Goal: Task Accomplishment & Management: Manage account settings

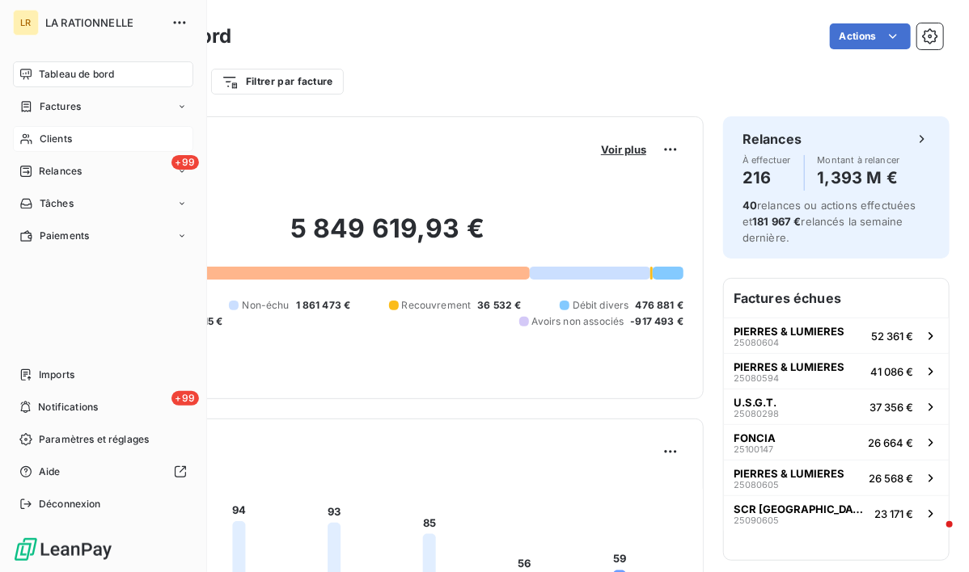
click at [63, 141] on span "Clients" at bounding box center [56, 139] width 32 height 15
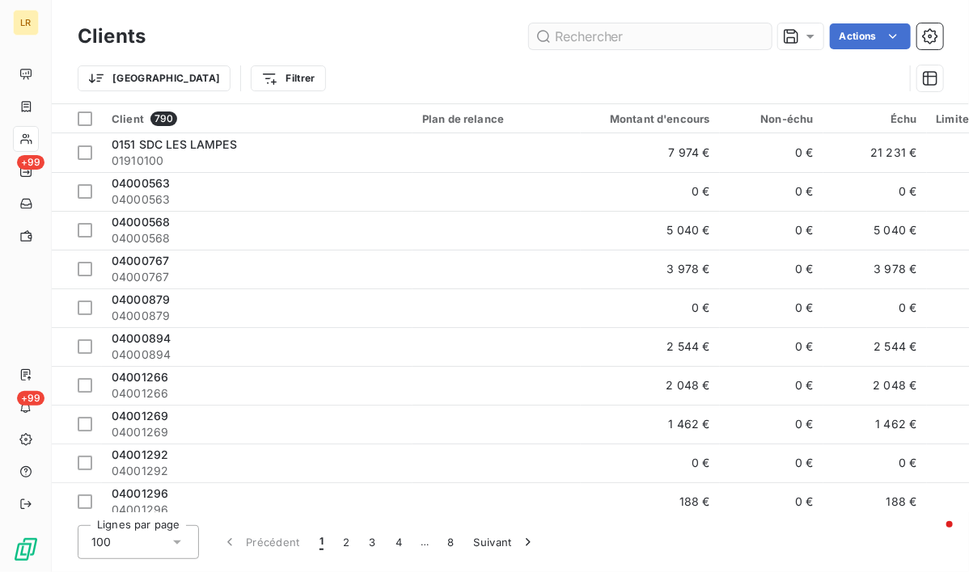
drag, startPoint x: 611, startPoint y: 37, endPoint x: 604, endPoint y: 45, distance: 10.9
click at [610, 37] on input "text" at bounding box center [650, 36] width 243 height 26
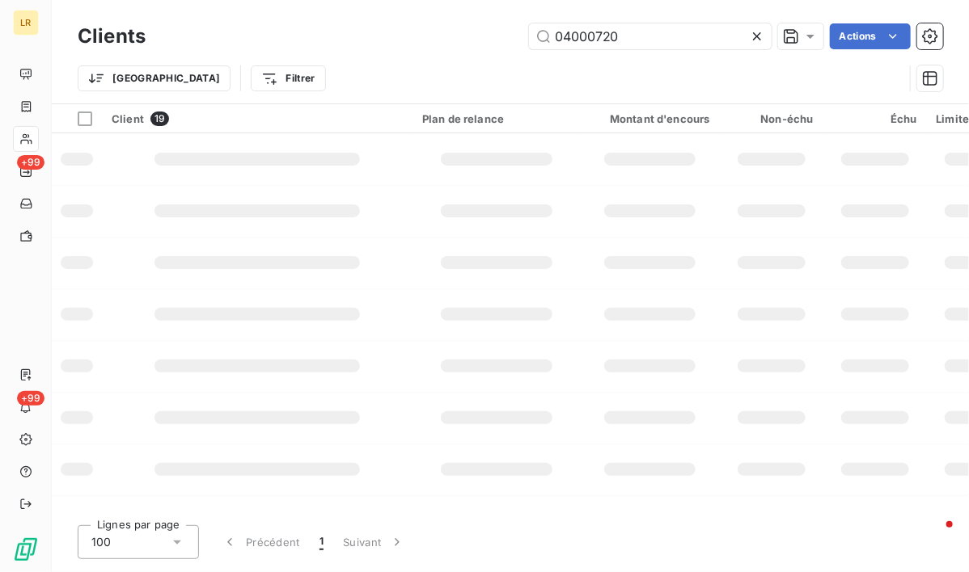
type input "04000720"
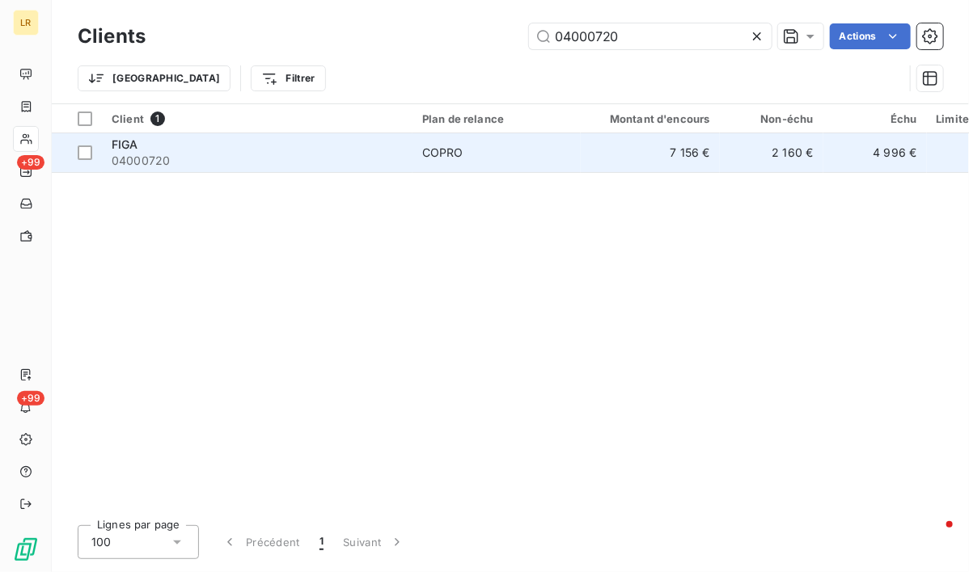
click at [116, 139] on span "FIGA" at bounding box center [125, 144] width 27 height 14
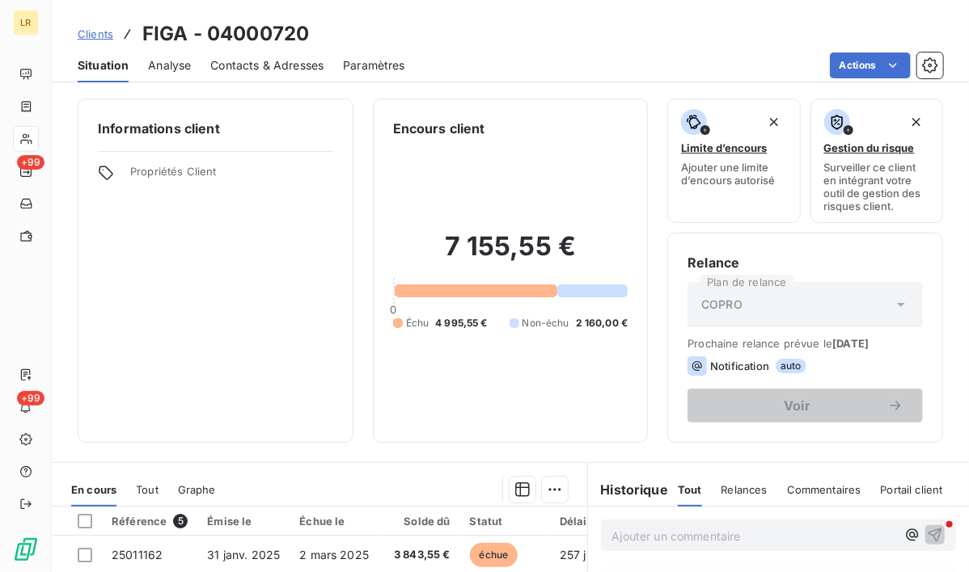
click at [246, 64] on span "Contacts & Adresses" at bounding box center [266, 65] width 113 height 16
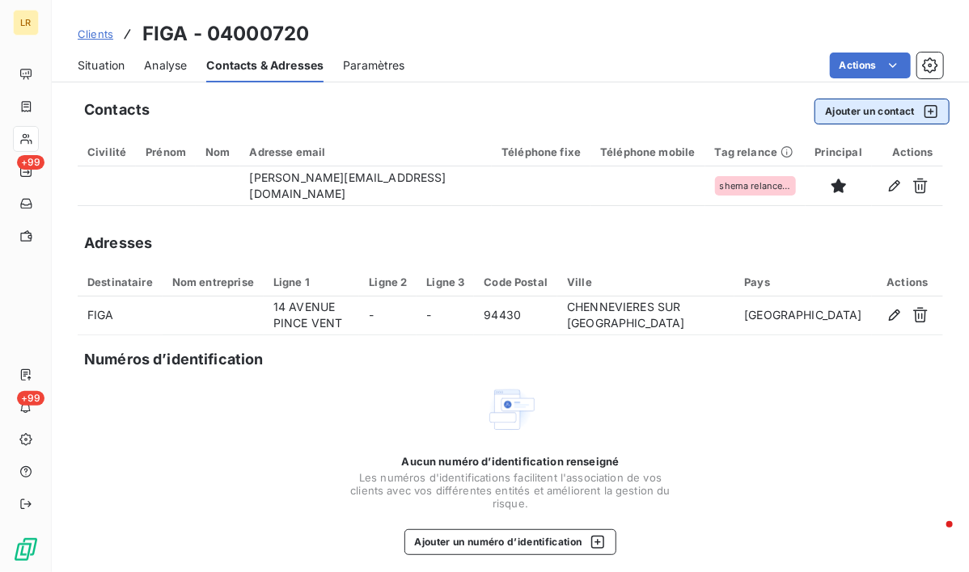
click at [870, 109] on button "Ajouter un contact" at bounding box center [881, 112] width 135 height 26
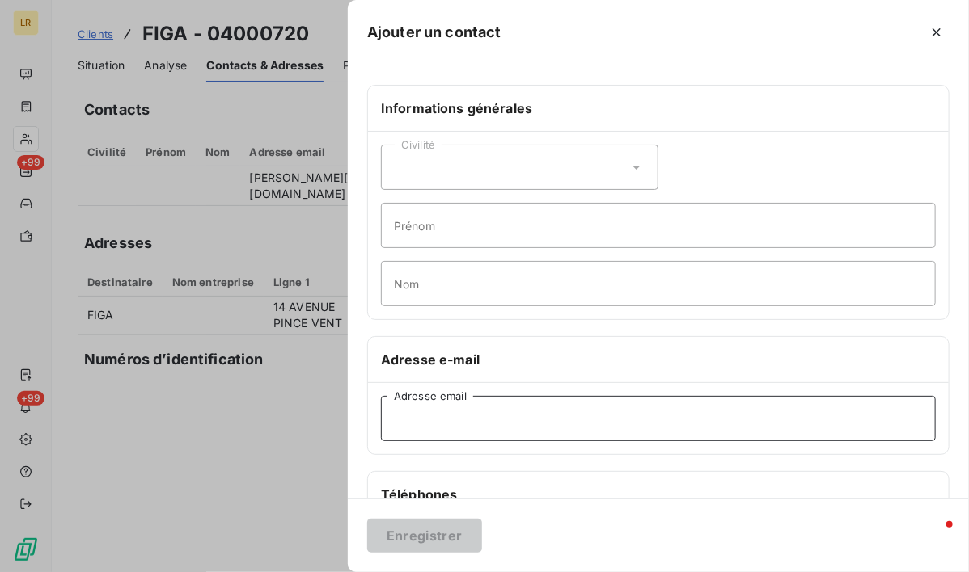
click at [402, 414] on input "Adresse email" at bounding box center [658, 418] width 555 height 45
paste input "[EMAIL_ADDRESS][DOMAIN_NAME]"
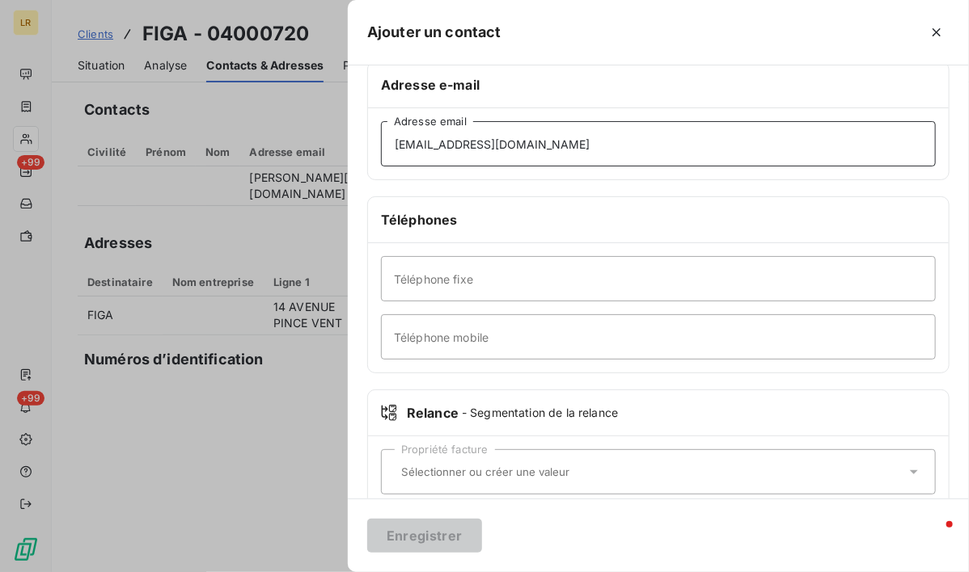
scroll to position [301, 0]
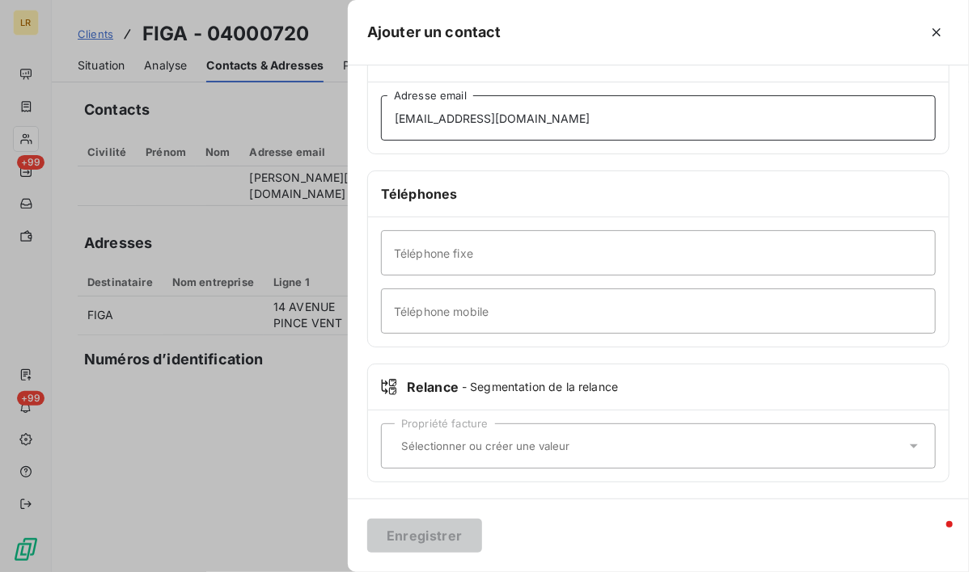
type input "[EMAIL_ADDRESS][DOMAIN_NAME]"
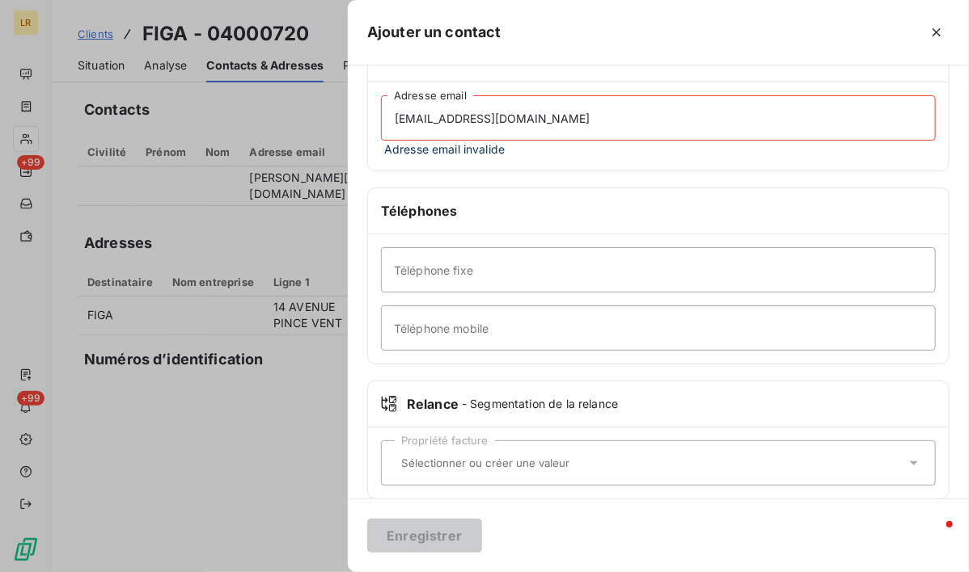
click at [407, 441] on div "Propriété facture" at bounding box center [658, 463] width 555 height 45
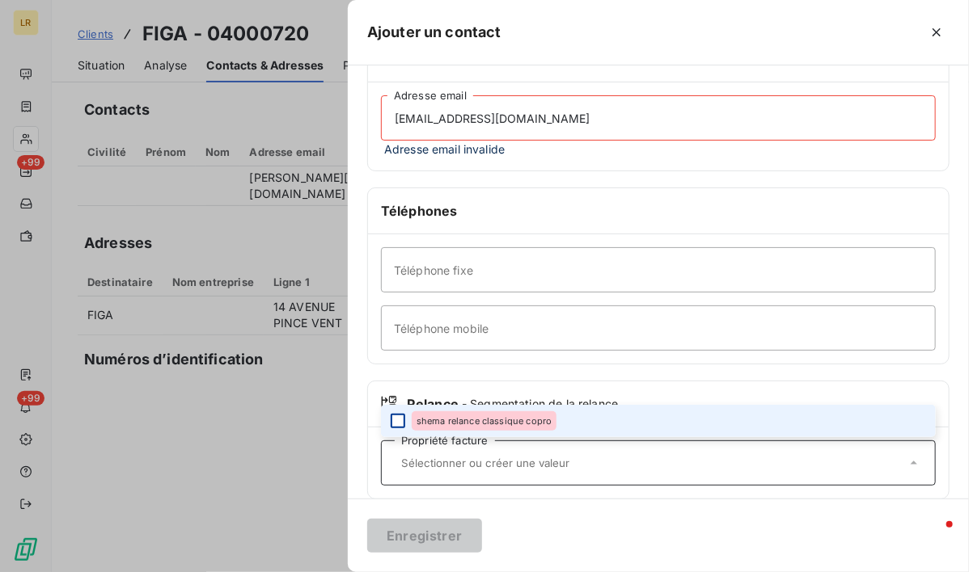
click at [396, 416] on div at bounding box center [397, 421] width 15 height 15
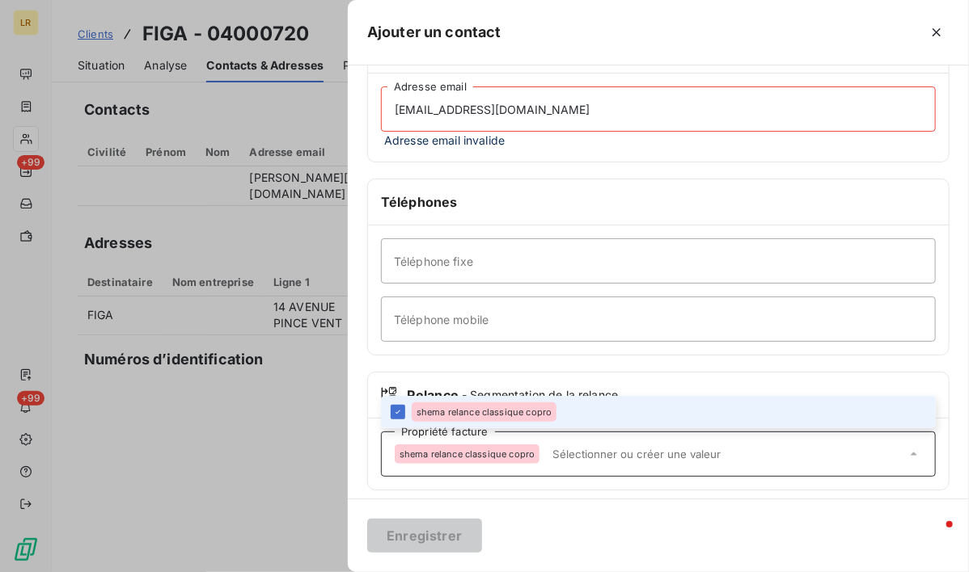
scroll to position [318, 0]
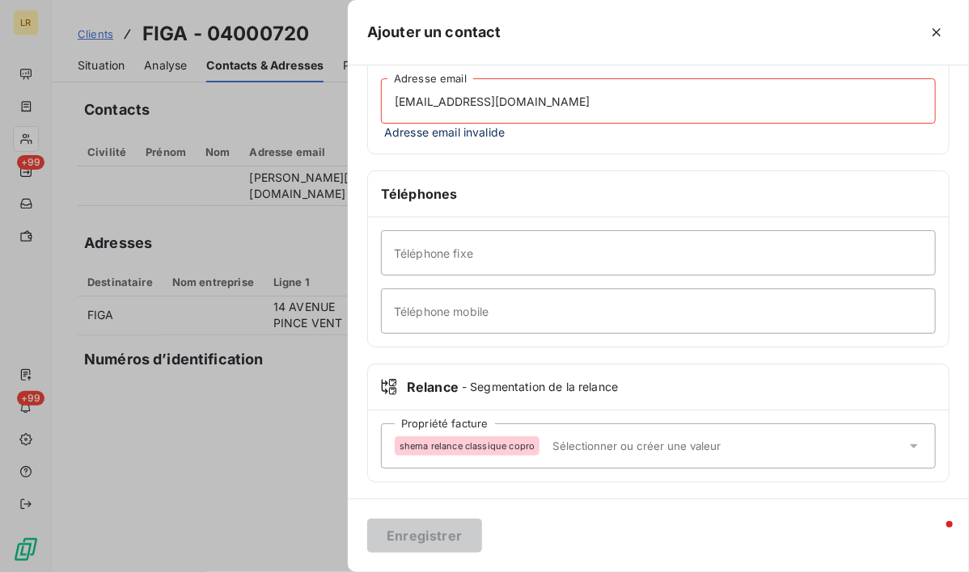
click at [563, 487] on div "Informations générales Civilité Prénom Nom Adresse e-mail [EMAIL_ADDRESS][DOMAI…" at bounding box center [658, 134] width 621 height 735
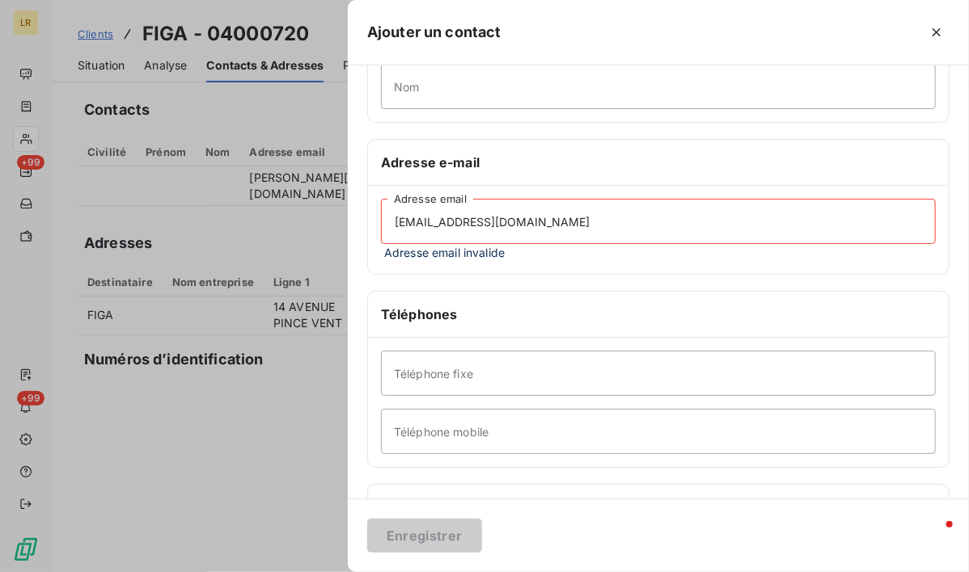
scroll to position [156, 0]
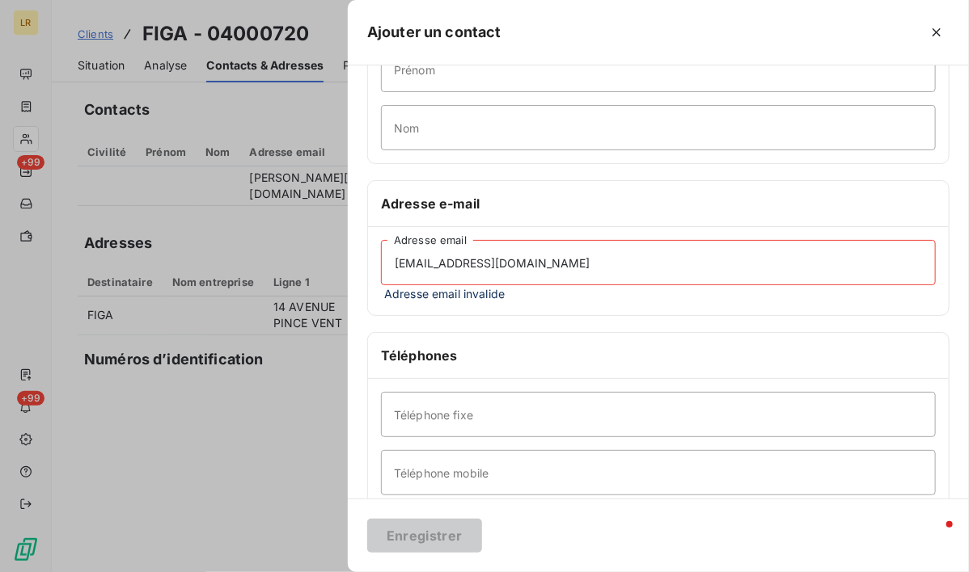
click at [398, 268] on input "[EMAIL_ADDRESS][DOMAIN_NAME]" at bounding box center [658, 262] width 555 height 45
click at [546, 261] on input "[EMAIL_ADDRESS][DOMAIN_NAME]" at bounding box center [658, 262] width 555 height 45
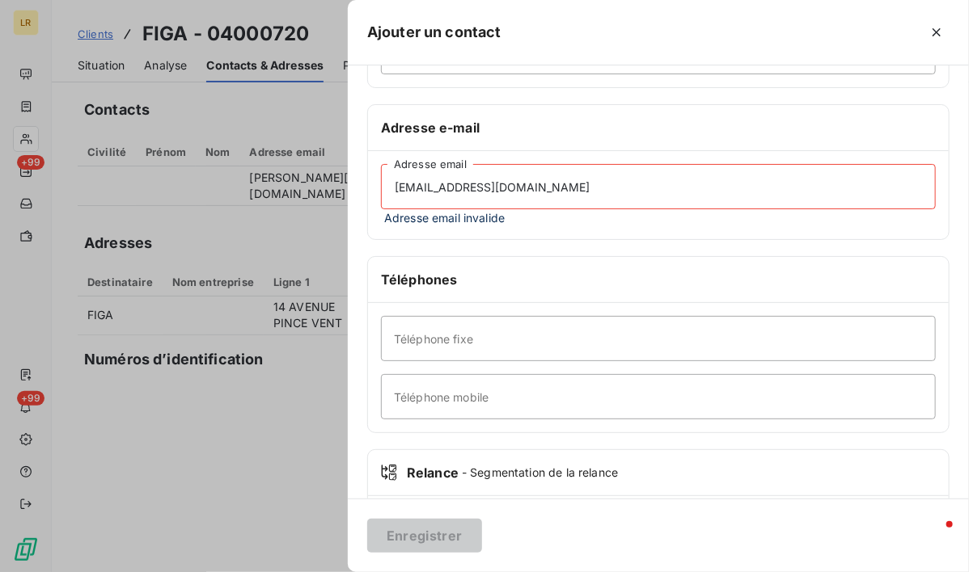
scroll to position [318, 0]
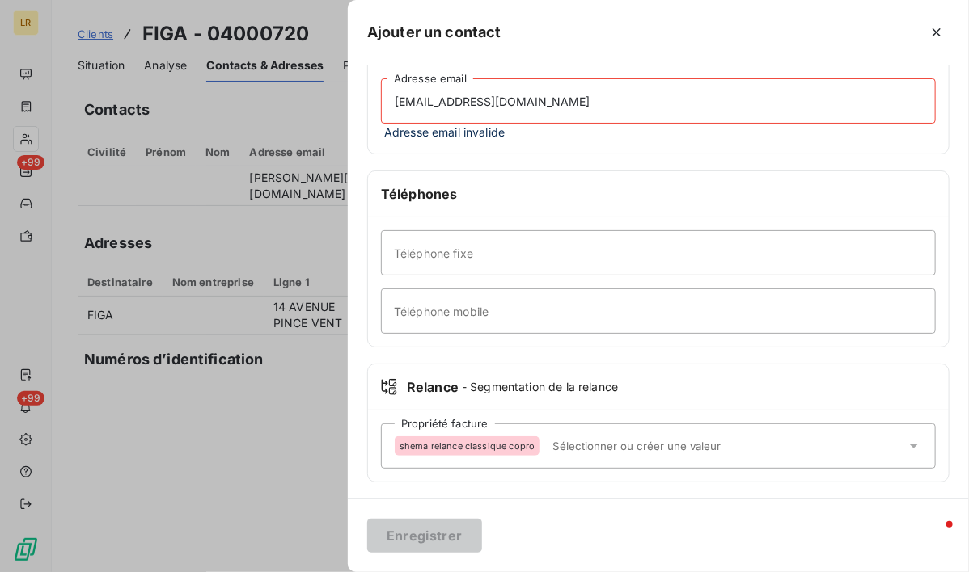
click at [385, 401] on div "Relance - Segmentation de la relance" at bounding box center [658, 388] width 580 height 46
click at [390, 441] on div "Propriété facture shema relance classique copro" at bounding box center [658, 446] width 555 height 45
click at [301, 459] on div at bounding box center [484, 286] width 969 height 572
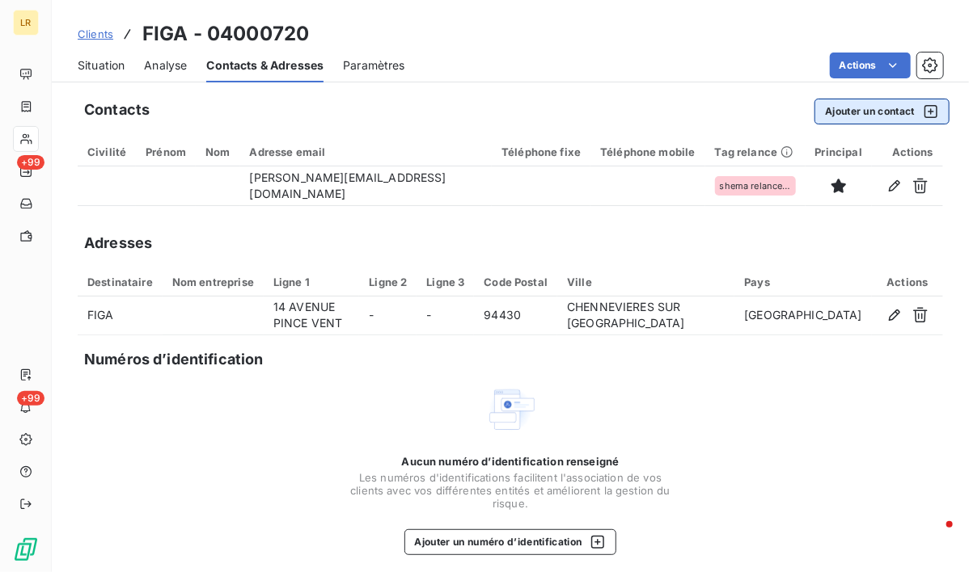
click at [851, 113] on button "Ajouter un contact" at bounding box center [881, 112] width 135 height 26
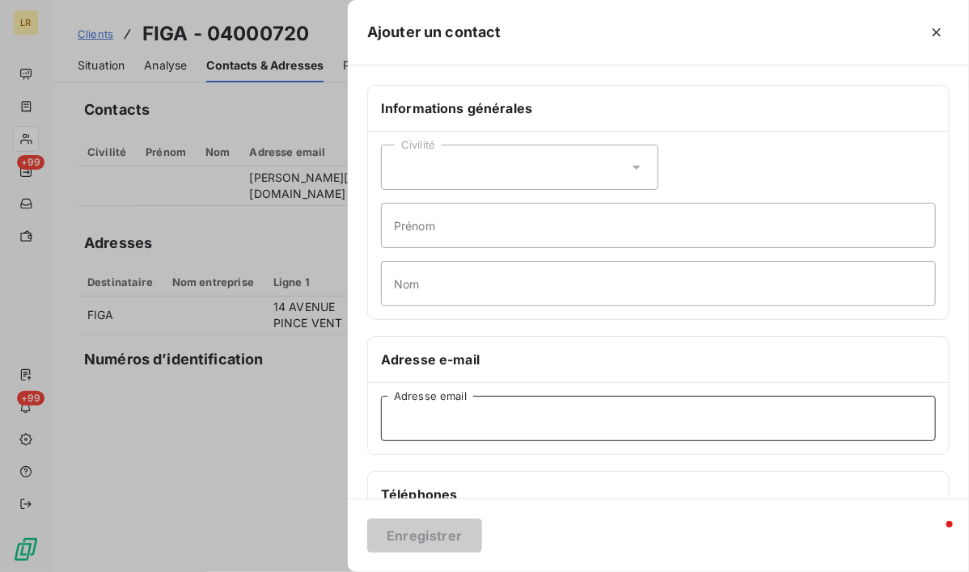
click at [463, 418] on input "Adresse email" at bounding box center [658, 418] width 555 height 45
paste input "[EMAIL_ADDRESS][DOMAIN_NAME]"
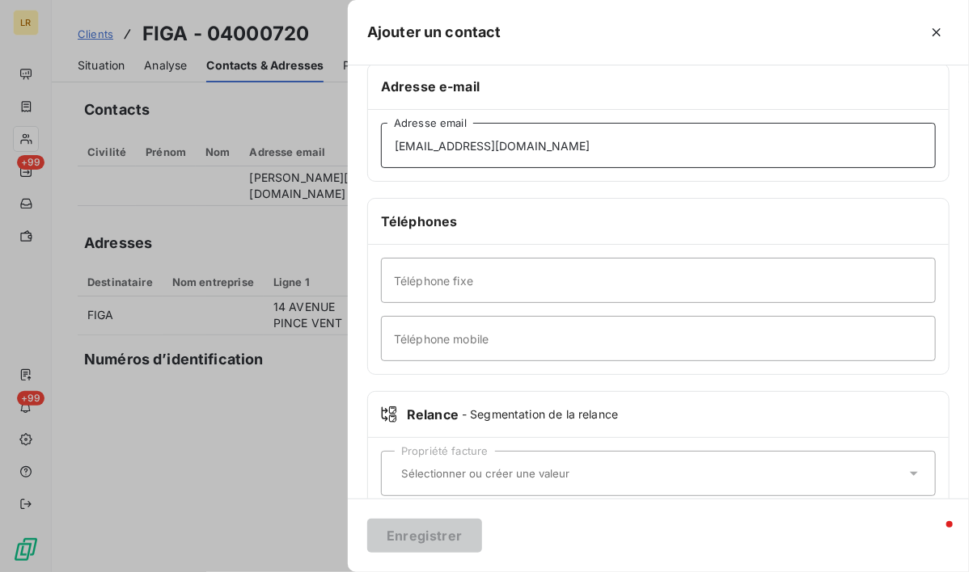
scroll to position [301, 0]
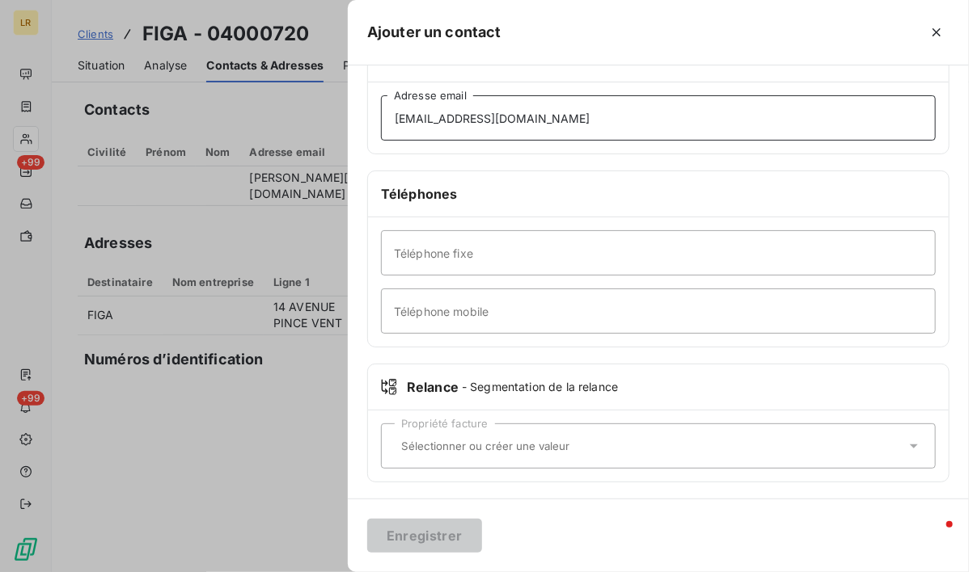
type input "[EMAIL_ADDRESS][DOMAIN_NAME]"
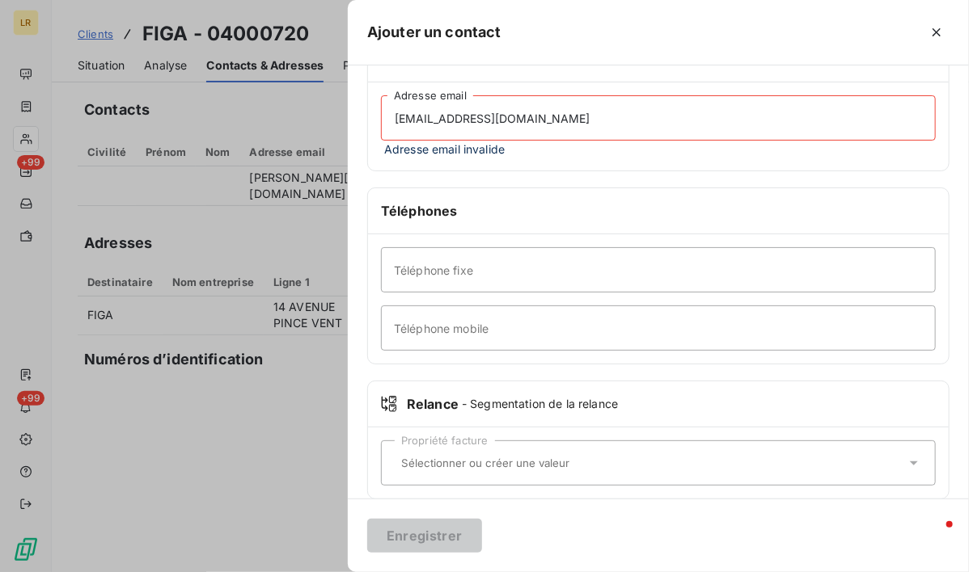
click at [414, 447] on div "Propriété facture" at bounding box center [658, 463] width 555 height 45
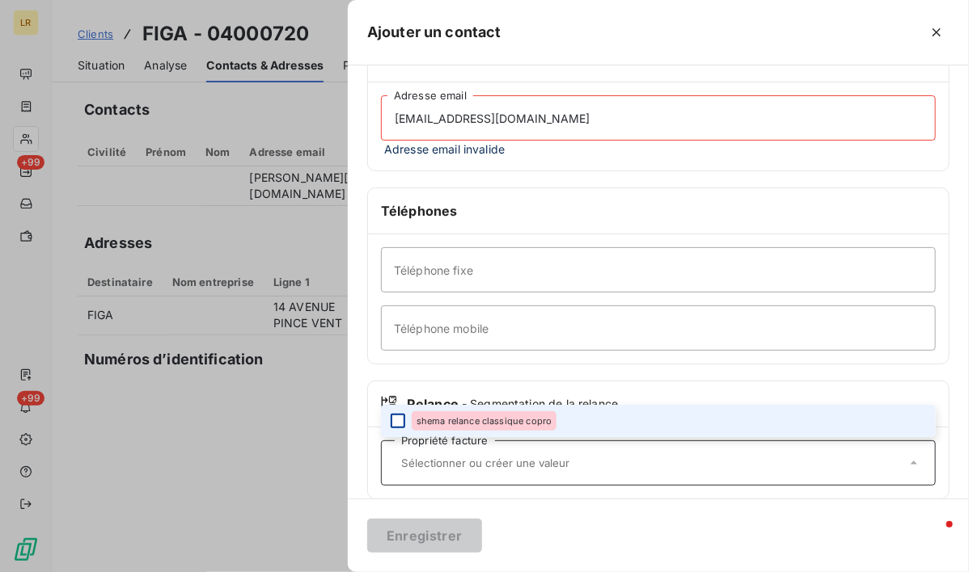
click at [399, 417] on div at bounding box center [397, 421] width 15 height 15
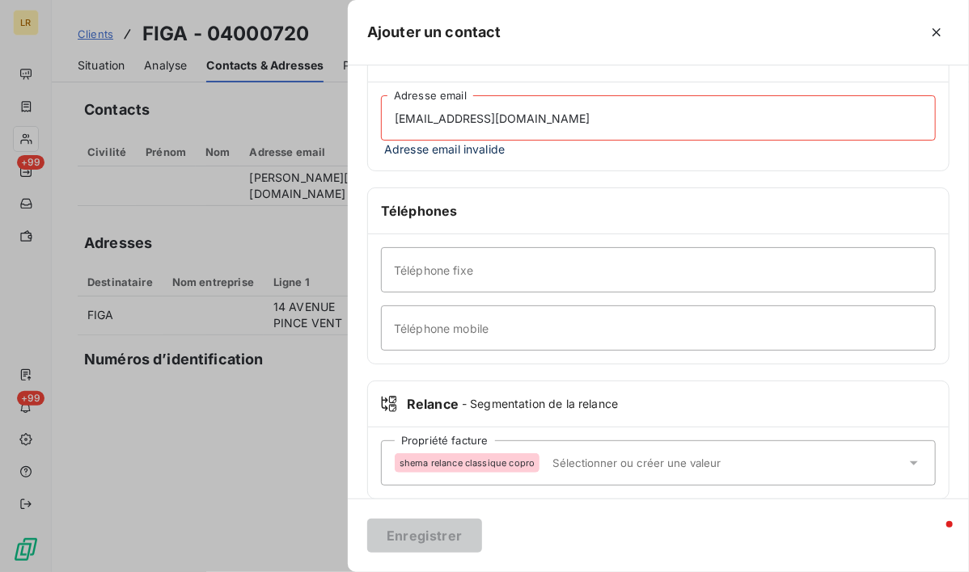
click at [568, 520] on div "Enregistrer" at bounding box center [658, 536] width 621 height 74
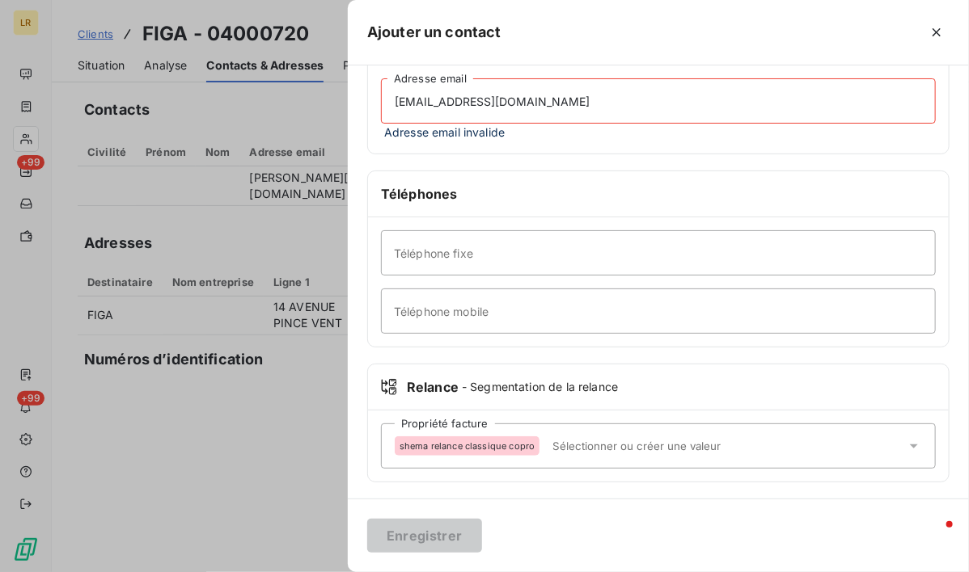
drag, startPoint x: 551, startPoint y: 104, endPoint x: 375, endPoint y: 112, distance: 176.4
click at [359, 121] on div "Informations générales Civilité Prénom Nom Adresse e-mail [EMAIL_ADDRESS][DOMAI…" at bounding box center [658, 134] width 621 height 735
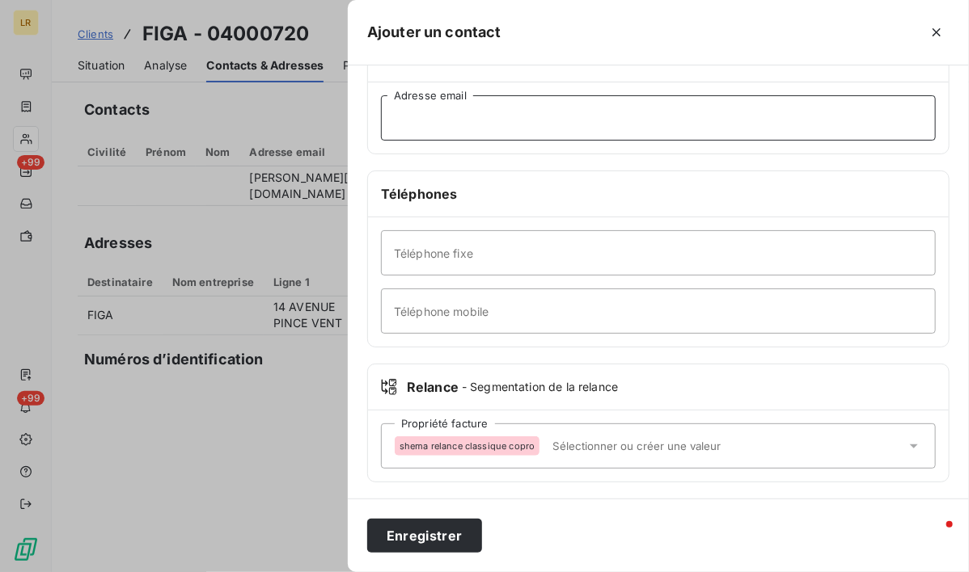
drag, startPoint x: 385, startPoint y: 116, endPoint x: 395, endPoint y: 119, distance: 11.0
paste input "[EMAIL_ADDRESS][DOMAIN_NAME]"
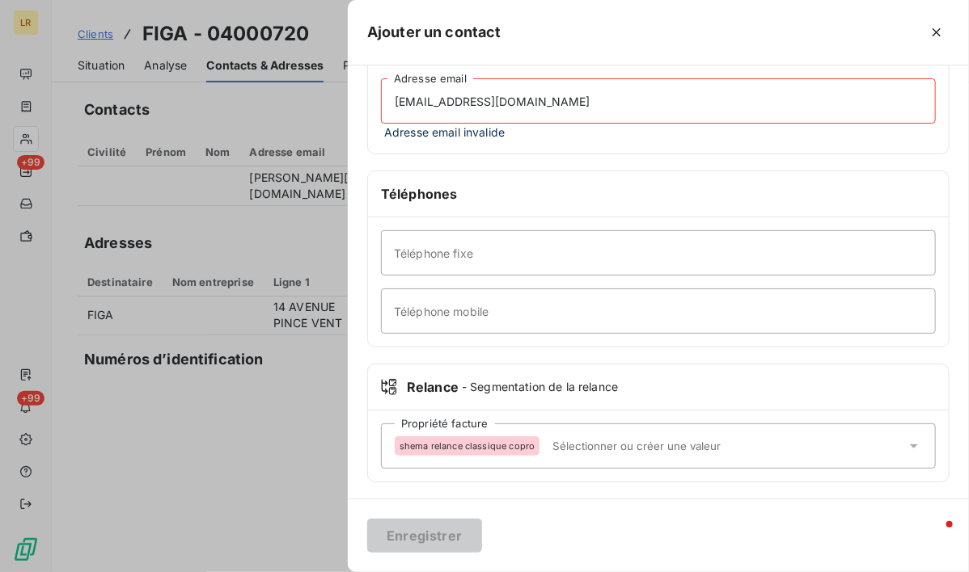
drag, startPoint x: 534, startPoint y: 103, endPoint x: 359, endPoint y: 98, distance: 174.7
click at [359, 98] on div "Informations générales Civilité Prénom Nom Adresse e-mail [EMAIL_ADDRESS][DOMAI…" at bounding box center [658, 134] width 621 height 735
paste input "[PERSON_NAME] <[PERSON_NAME][EMAIL_ADDRESS][DOMAIN_NAME]>"
click at [545, 200] on h6 "Téléphones" at bounding box center [658, 193] width 555 height 19
drag, startPoint x: 569, startPoint y: 281, endPoint x: 567, endPoint y: 264, distance: 17.1
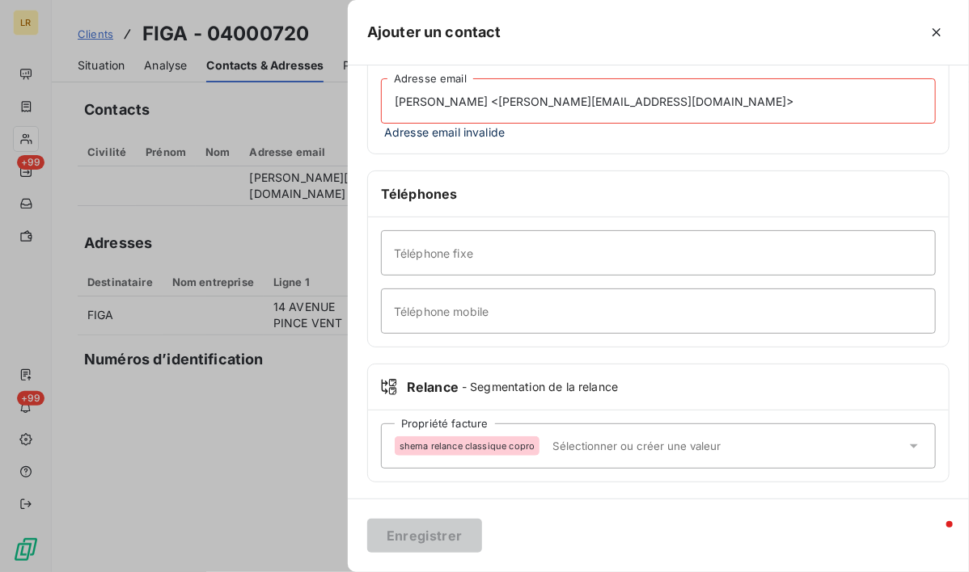
click at [569, 277] on div "Téléphone fixe Téléphone mobile" at bounding box center [658, 281] width 580 height 129
click at [566, 260] on input "Téléphone fixe" at bounding box center [658, 252] width 555 height 45
click at [576, 257] on input "Téléphone fixe" at bounding box center [658, 252] width 555 height 45
drag, startPoint x: 603, startPoint y: 248, endPoint x: 646, endPoint y: 192, distance: 70.3
click at [603, 247] on input "Téléphone fixe" at bounding box center [658, 252] width 555 height 45
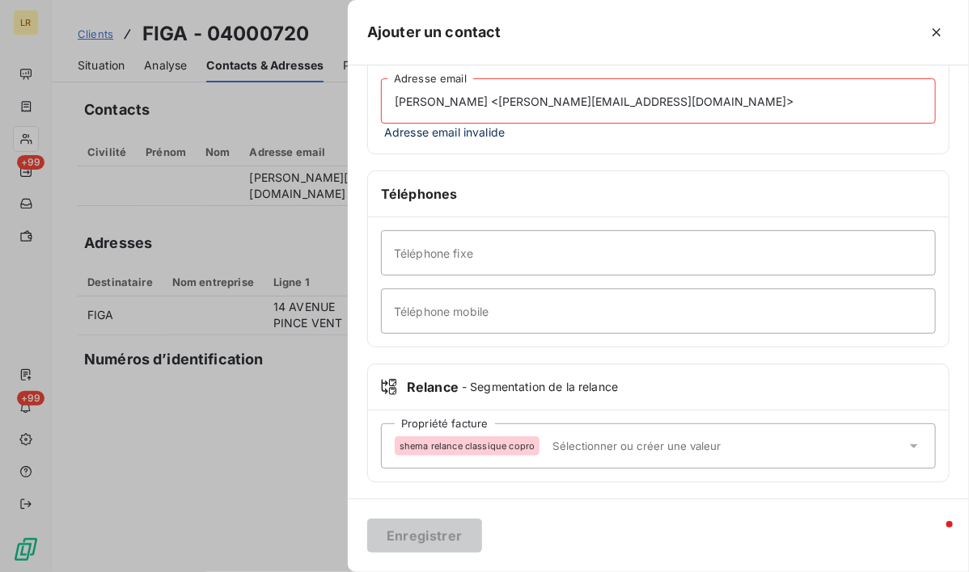
click at [758, 87] on input "[PERSON_NAME] <[PERSON_NAME][EMAIL_ADDRESS][DOMAIN_NAME]>" at bounding box center [658, 100] width 555 height 45
click at [518, 103] on input "[PERSON_NAME] <[PERSON_NAME][EMAIL_ADDRESS][DOMAIN_NAME]>" at bounding box center [658, 100] width 555 height 45
click at [568, 100] on input "[EMAIL_ADDRESS][DOMAIN_NAME]>" at bounding box center [658, 100] width 555 height 45
click at [559, 95] on input "[EMAIL_ADDRESS][DOMAIN_NAME]" at bounding box center [658, 100] width 555 height 45
click at [500, 99] on input "[EMAIL_ADDRESS][DOMAIN_NAME]" at bounding box center [658, 100] width 555 height 45
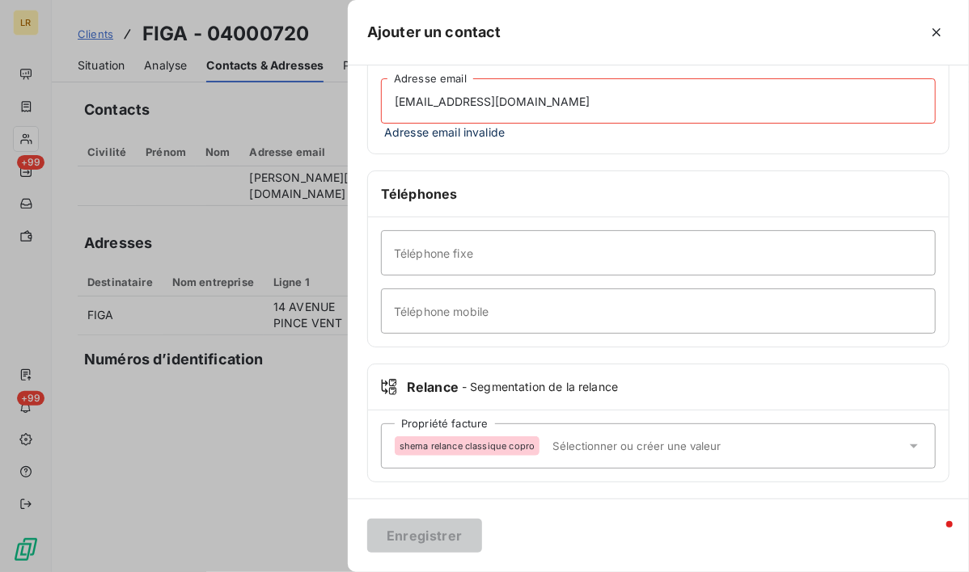
click at [522, 99] on input "[EMAIL_ADDRESS][DOMAIN_NAME]" at bounding box center [658, 100] width 555 height 45
type input "b"
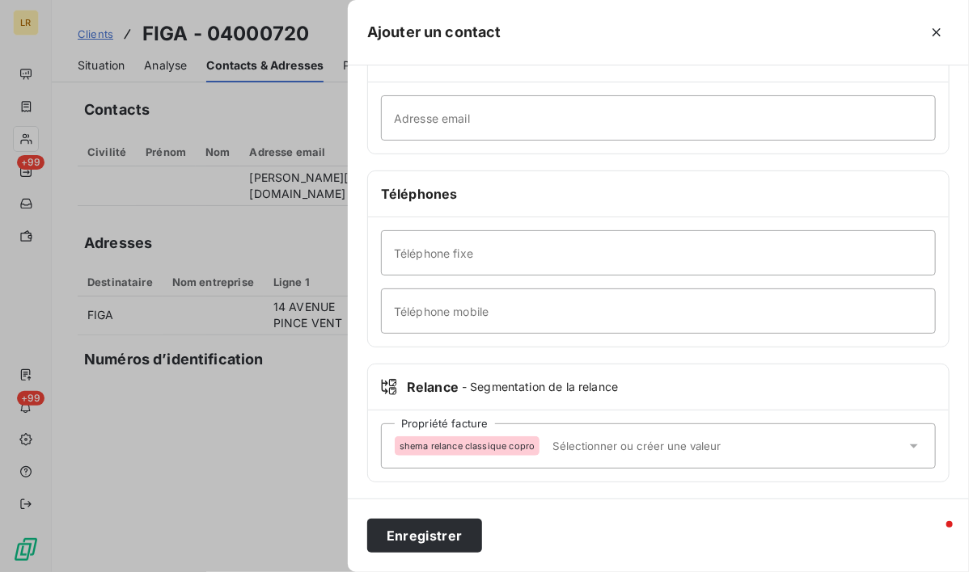
drag, startPoint x: 299, startPoint y: 462, endPoint x: 302, endPoint y: 430, distance: 32.5
click at [298, 462] on div at bounding box center [484, 286] width 969 height 572
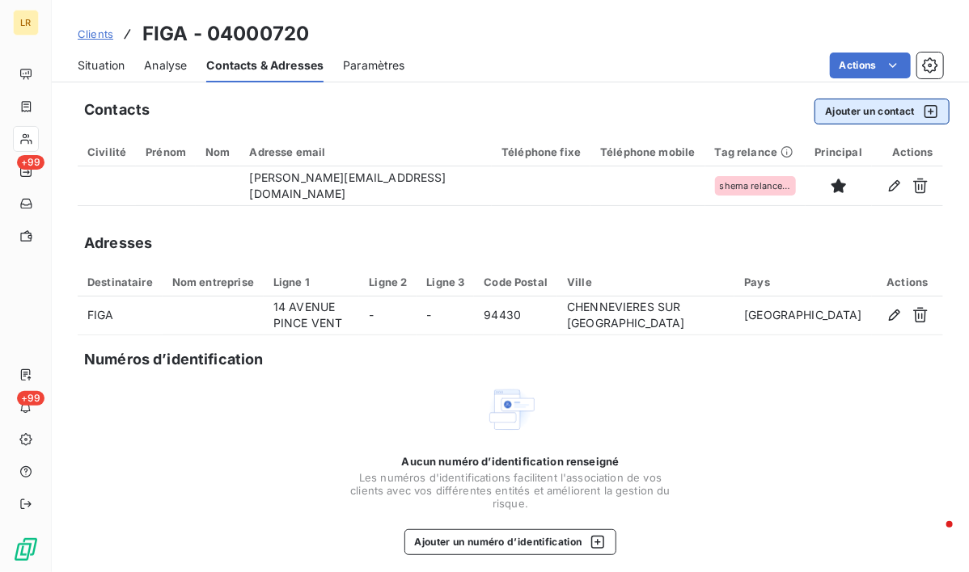
click at [866, 113] on button "Ajouter un contact" at bounding box center [881, 112] width 135 height 26
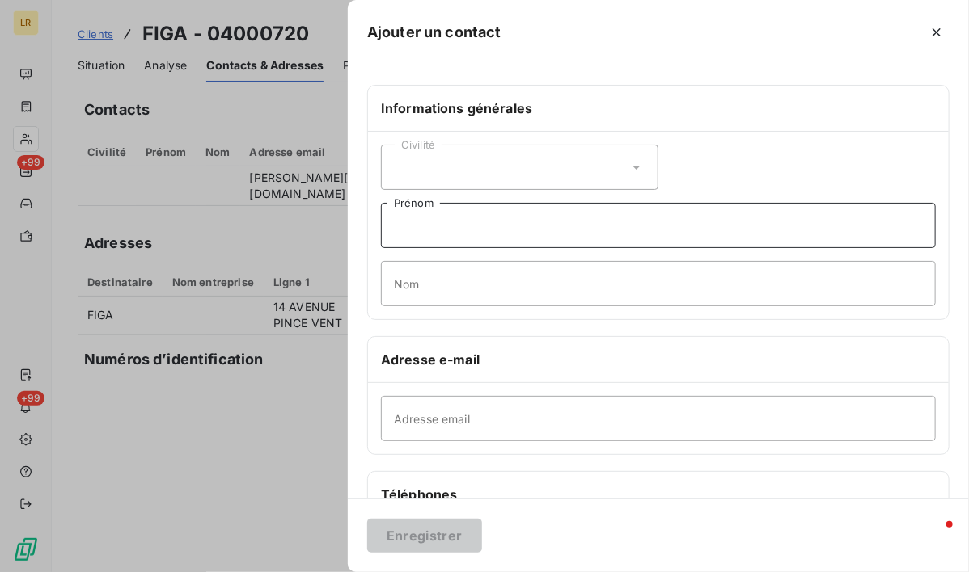
click at [433, 226] on input "Prénom" at bounding box center [658, 225] width 555 height 45
paste input "[PERSON_NAME] <[PERSON_NAME][EMAIL_ADDRESS][DOMAIN_NAME]>"
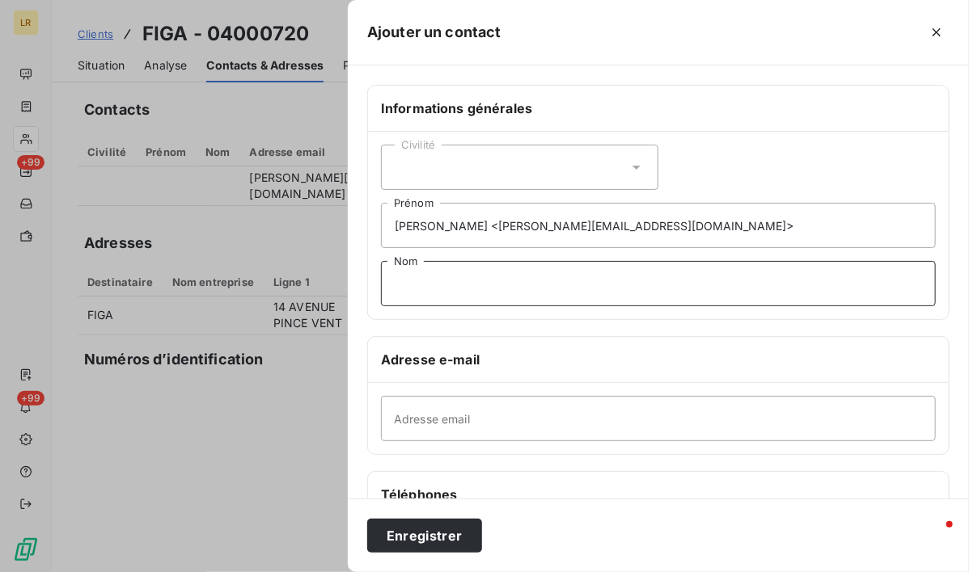
click at [624, 277] on input "Nom" at bounding box center [658, 283] width 555 height 45
click at [605, 226] on input "[PERSON_NAME] <[PERSON_NAME][EMAIL_ADDRESS][DOMAIN_NAME]>" at bounding box center [658, 225] width 555 height 45
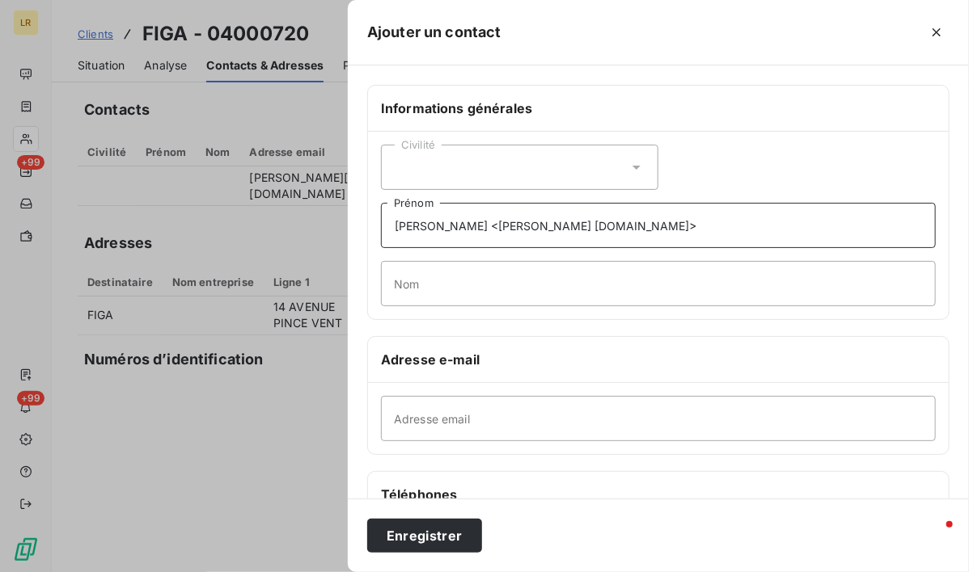
click at [520, 227] on input "[PERSON_NAME] <[PERSON_NAME] [DOMAIN_NAME]>" at bounding box center [658, 225] width 555 height 45
click at [593, 228] on input "[PERSON_NAME] , [PERSON_NAME] [DOMAIN_NAME]>" at bounding box center [658, 225] width 555 height 45
click at [712, 230] on input "[PERSON_NAME] , [PERSON_NAME] chez [DOMAIN_NAME]>" at bounding box center [658, 225] width 555 height 45
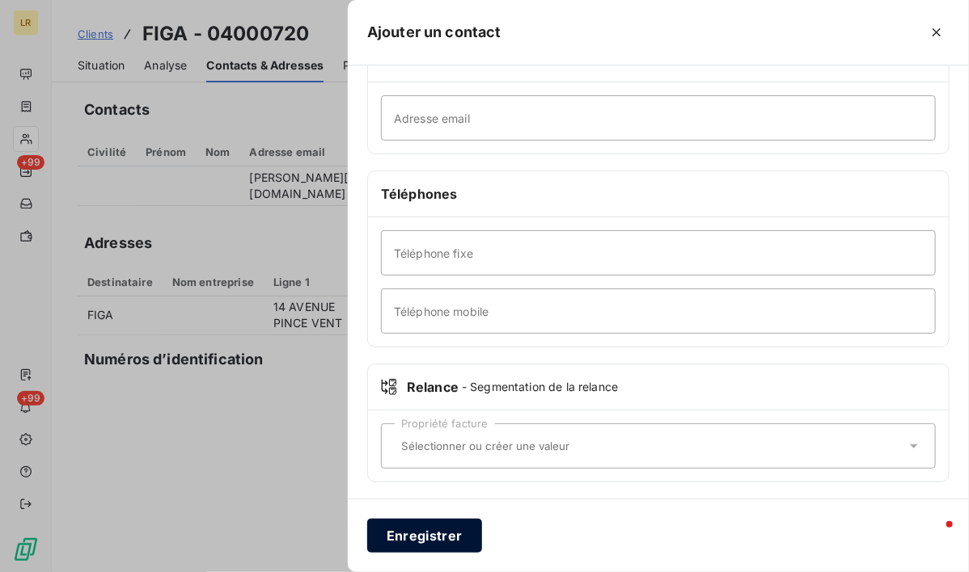
type input "[PERSON_NAME] , [PERSON_NAME] chez [DOMAIN_NAME]"
click at [427, 530] on button "Enregistrer" at bounding box center [424, 536] width 115 height 34
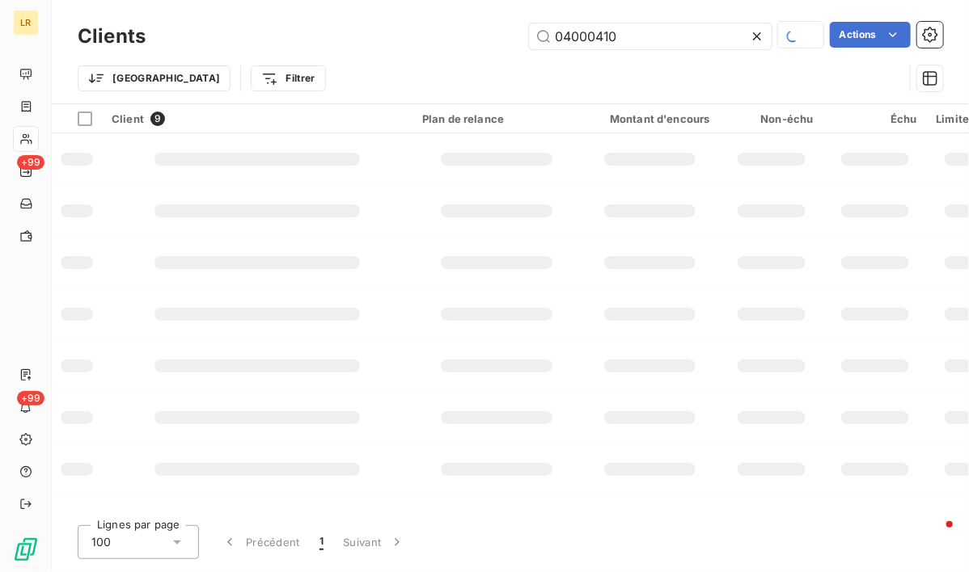
type input "04000410"
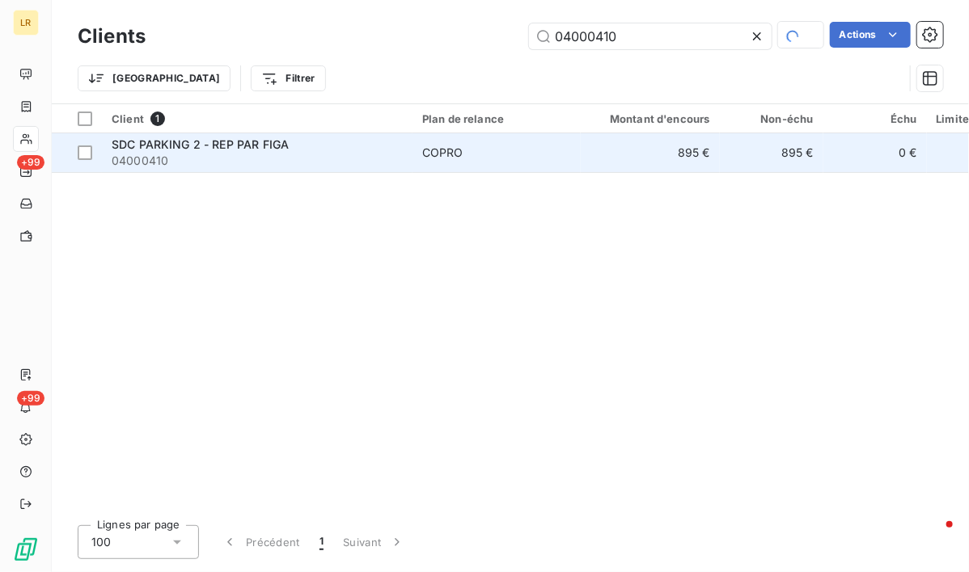
click at [200, 146] on span "SDC PARKING 2 - REP PAR FIGA" at bounding box center [200, 144] width 177 height 14
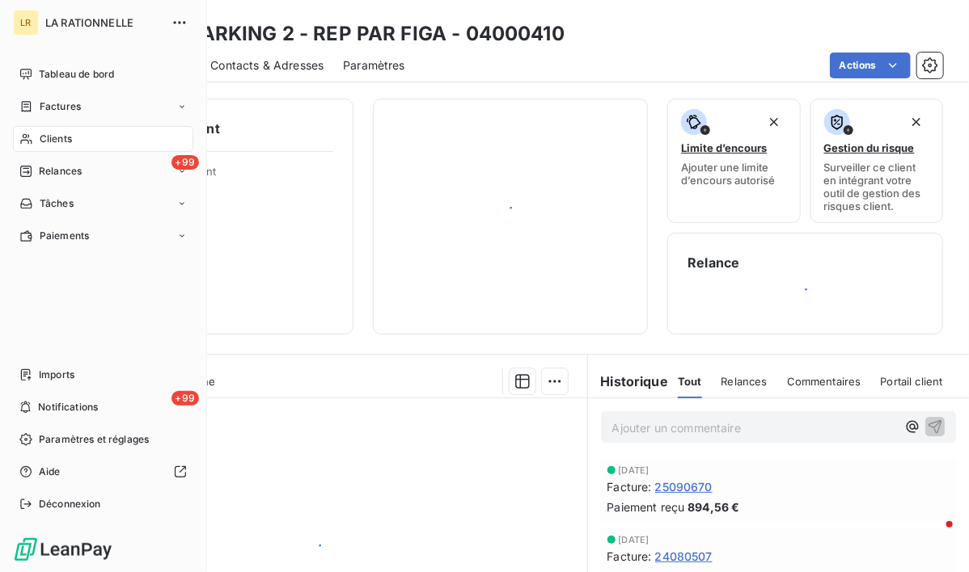
click at [64, 141] on span "Clients" at bounding box center [56, 139] width 32 height 15
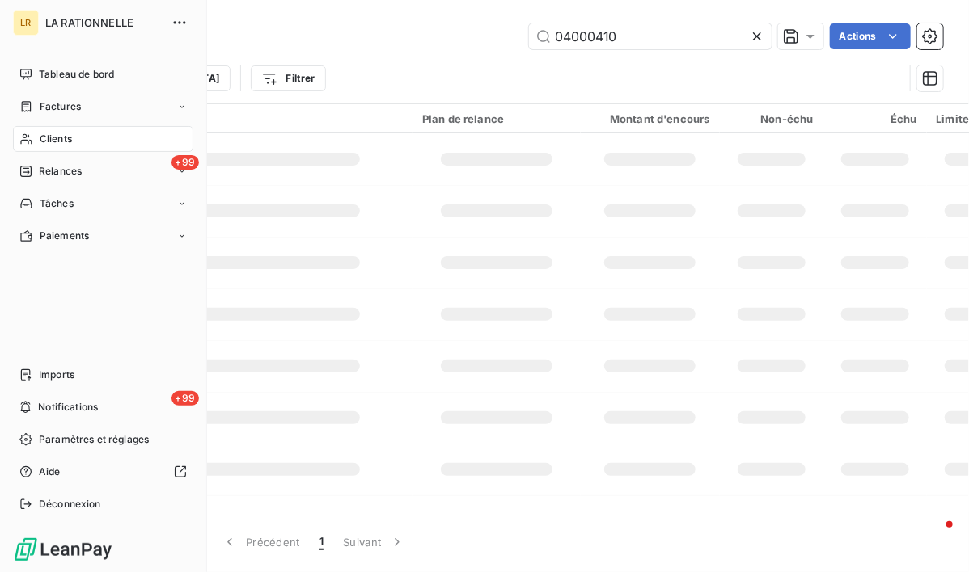
click at [63, 138] on span "Clients" at bounding box center [56, 139] width 32 height 15
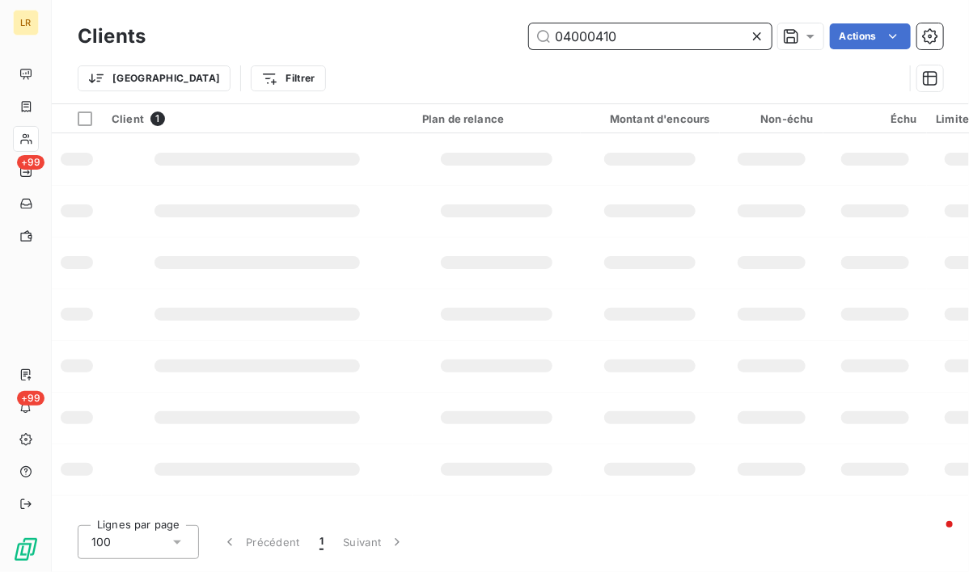
click at [642, 35] on input "04000410" at bounding box center [650, 36] width 243 height 26
type input "04000720"
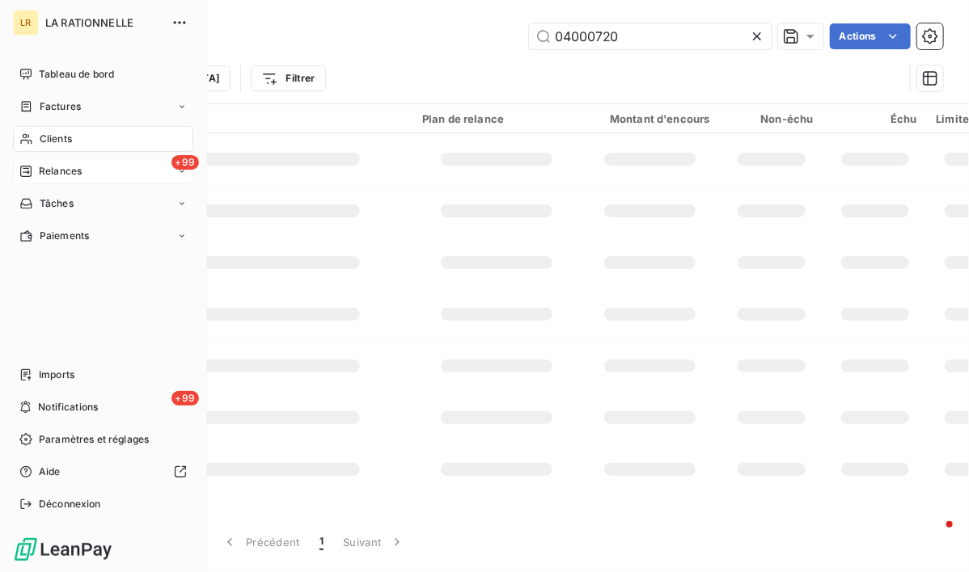
click at [61, 174] on span "Relances" at bounding box center [60, 171] width 43 height 15
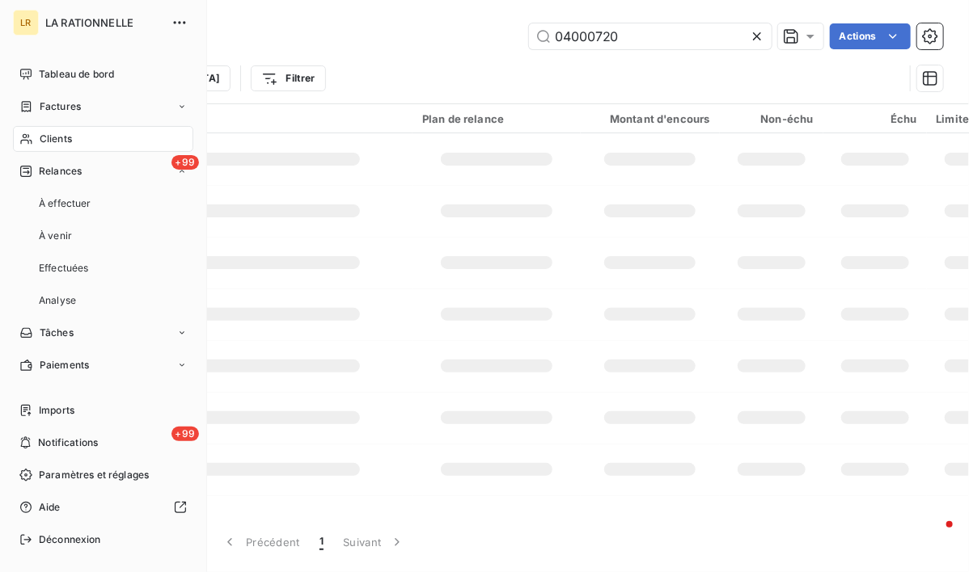
click at [65, 137] on span "Clients" at bounding box center [56, 139] width 32 height 15
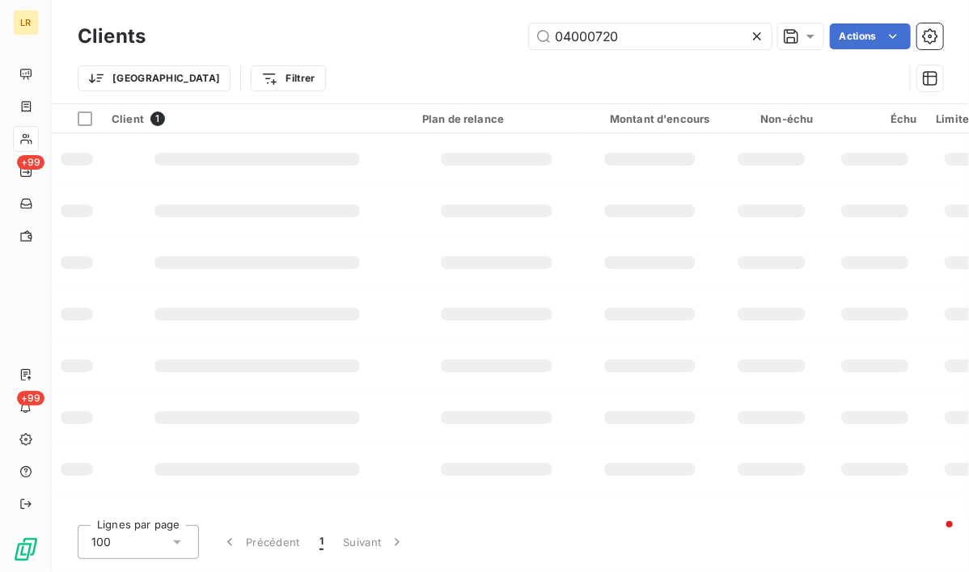
click at [322, 65] on div "Trier Filtrer" at bounding box center [490, 78] width 825 height 31
click at [642, 36] on input "04000720" at bounding box center [650, 36] width 243 height 26
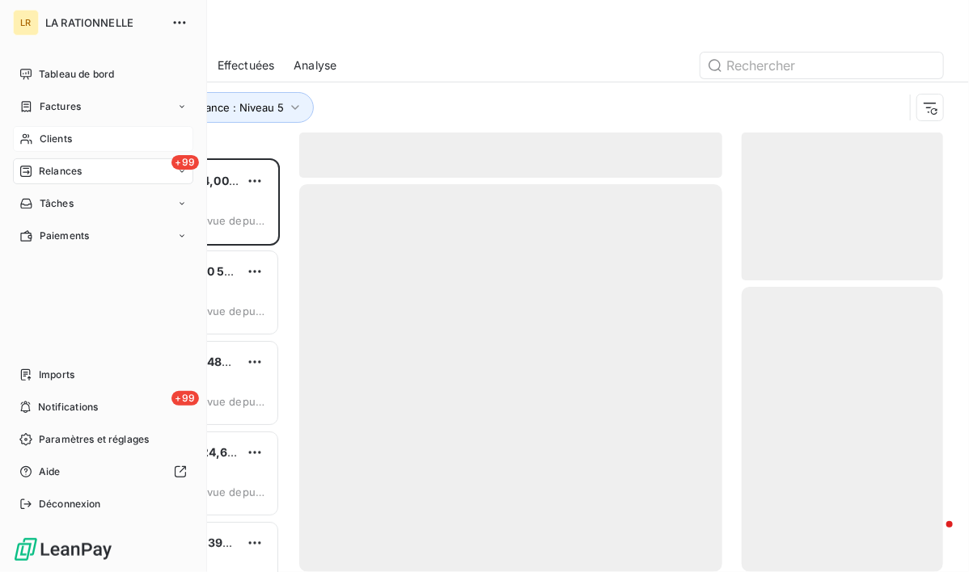
scroll to position [401, 189]
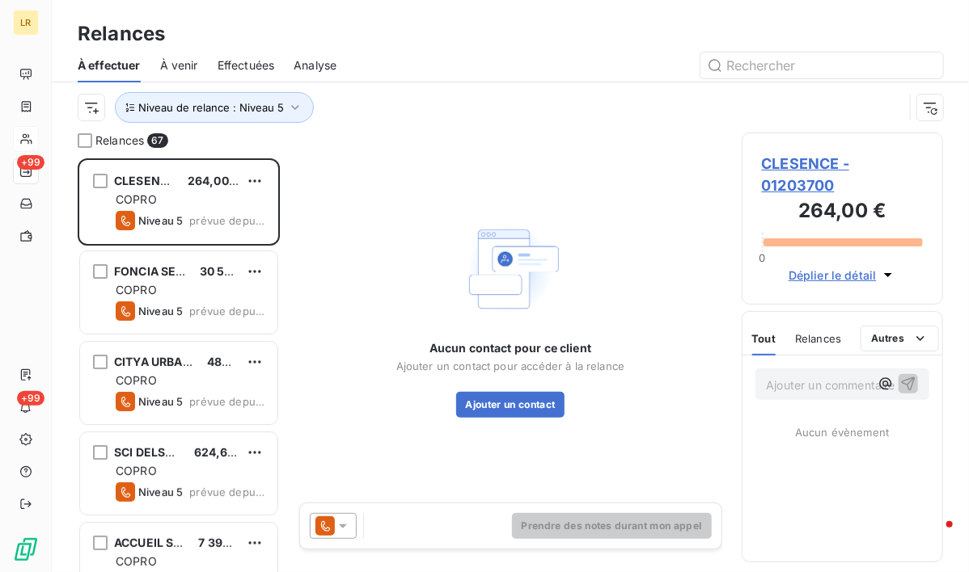
click at [518, 116] on div "Niveau de relance : Niveau 5" at bounding box center [490, 107] width 825 height 31
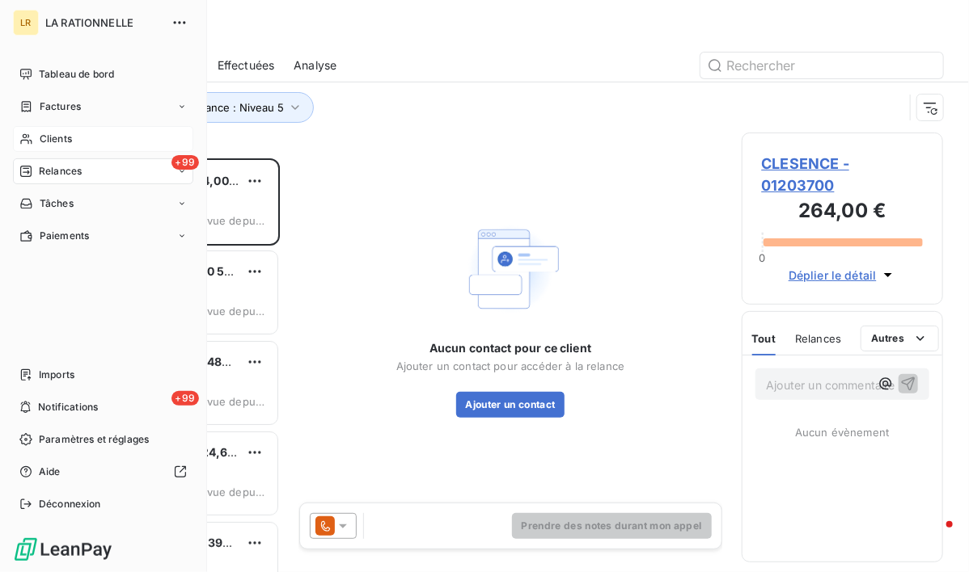
click at [49, 141] on span "Clients" at bounding box center [56, 139] width 32 height 15
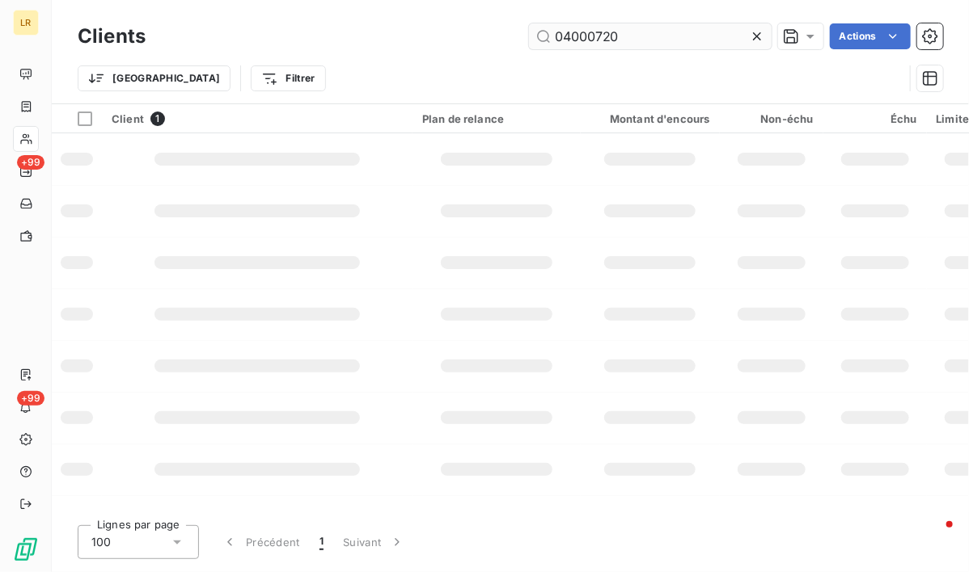
click at [645, 35] on input "04000720" at bounding box center [650, 36] width 243 height 26
drag, startPoint x: 614, startPoint y: 35, endPoint x: 466, endPoint y: 39, distance: 148.0
click at [466, 39] on div "04000720 Actions" at bounding box center [554, 36] width 778 height 26
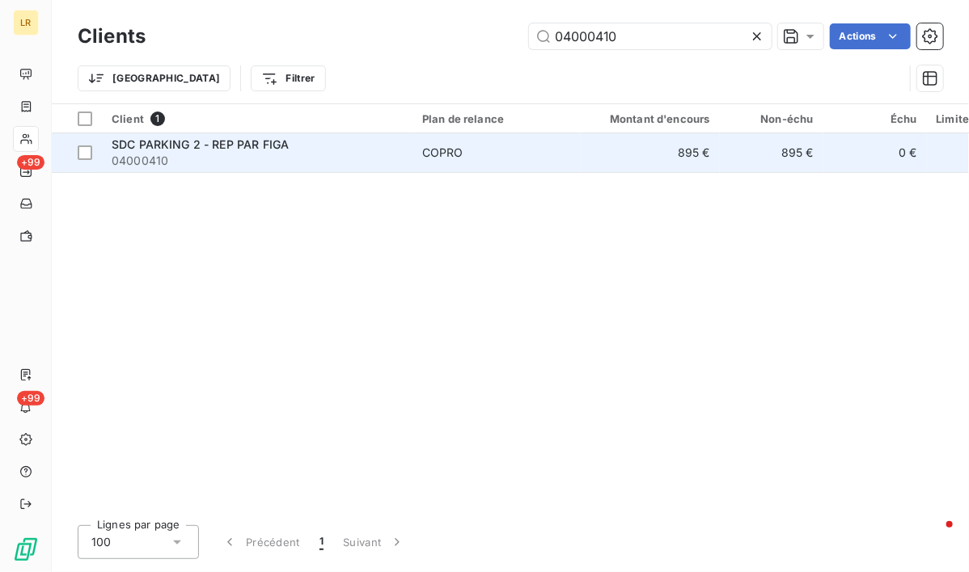
type input "04000410"
click at [230, 145] on span "SDC PARKING 2 - REP PAR FIGA" at bounding box center [200, 144] width 177 height 14
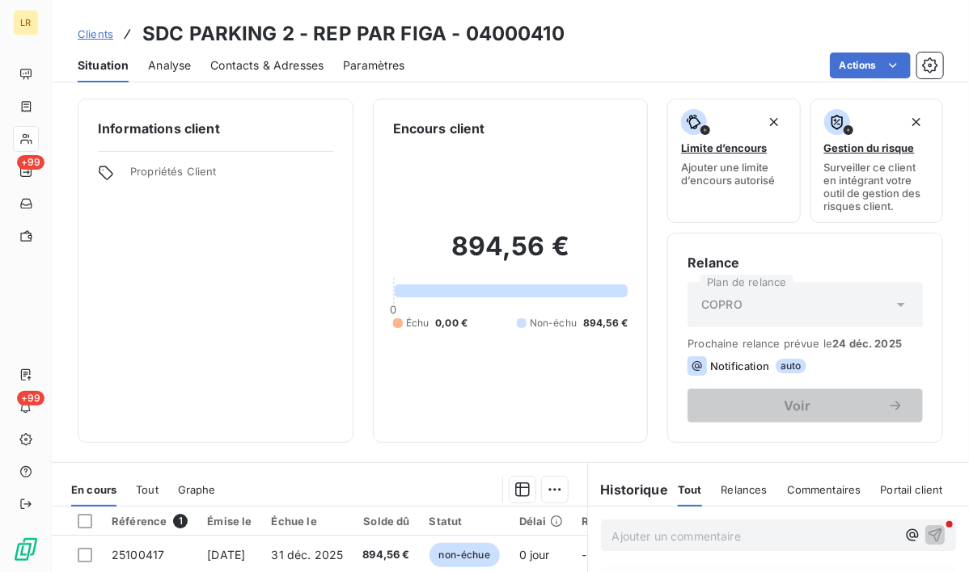
click at [285, 61] on span "Contacts & Adresses" at bounding box center [266, 65] width 113 height 16
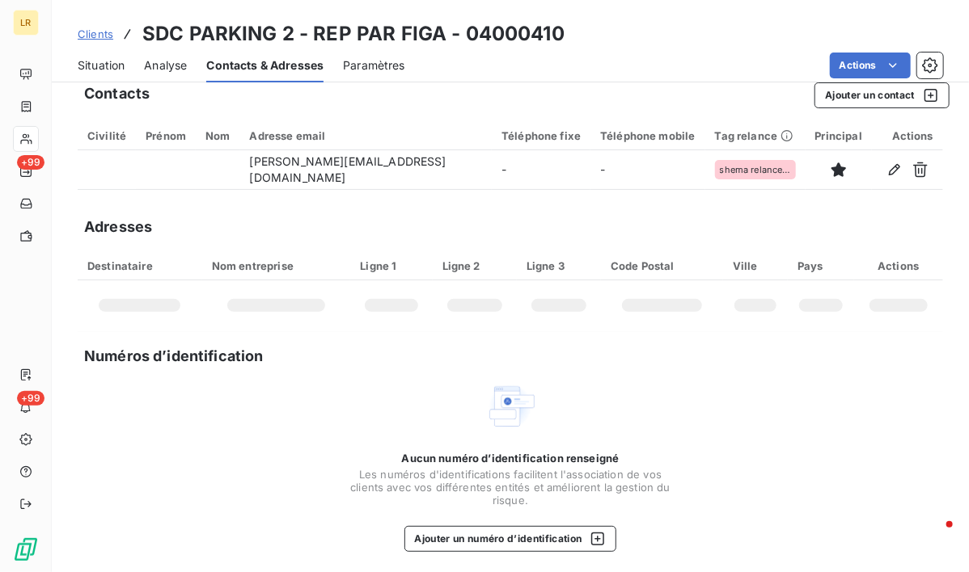
scroll to position [22, 0]
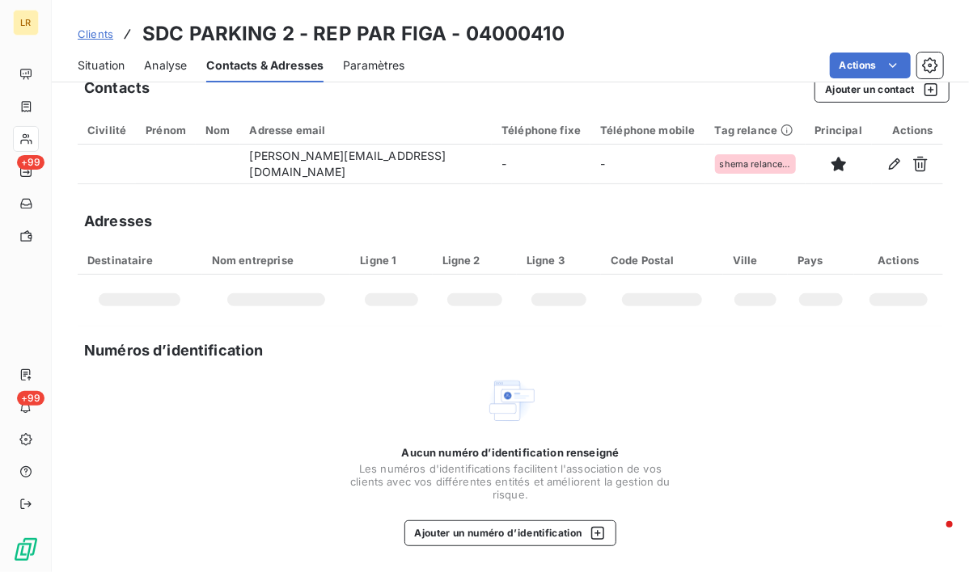
click at [450, 298] on div at bounding box center [474, 299] width 55 height 13
click at [233, 65] on span "Contacts & Adresses" at bounding box center [264, 65] width 117 height 16
click at [922, 85] on icon "button" at bounding box center [930, 90] width 16 height 16
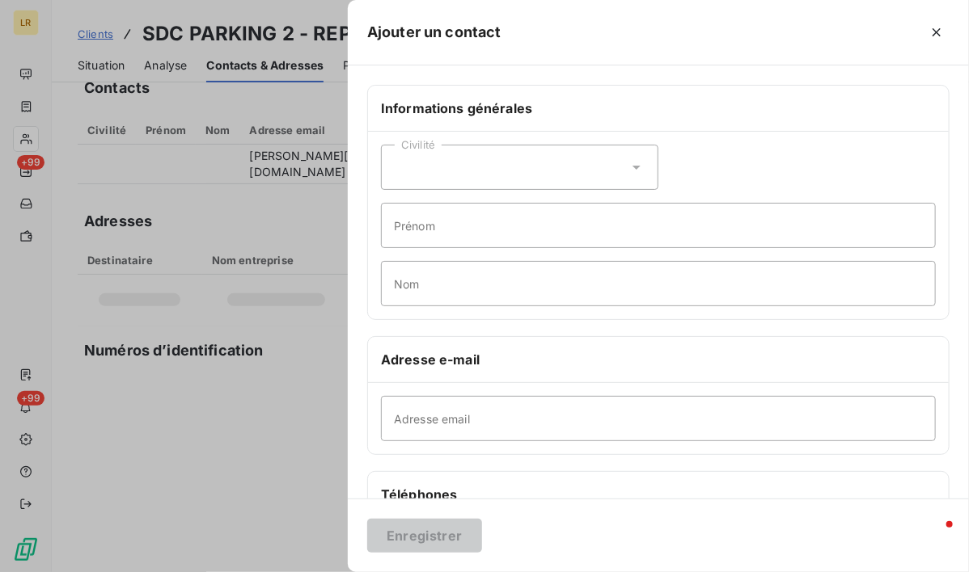
click at [268, 222] on div at bounding box center [484, 286] width 969 height 572
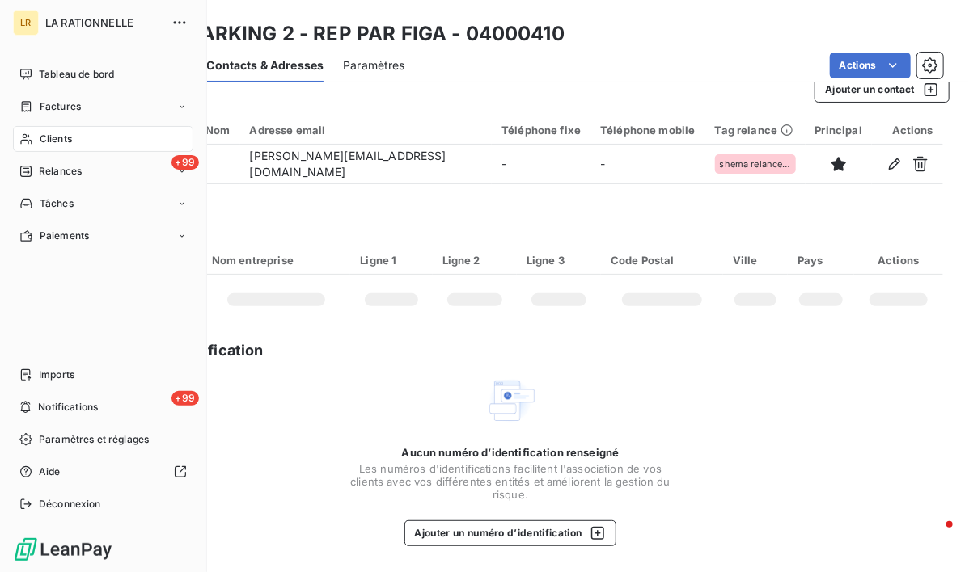
click at [28, 139] on html "LR LA RATIONNELLE Tableau de bord Factures Clients +99 Relances Tâches Paiement…" at bounding box center [484, 286] width 969 height 572
click at [49, 168] on span "Relances" at bounding box center [60, 171] width 43 height 15
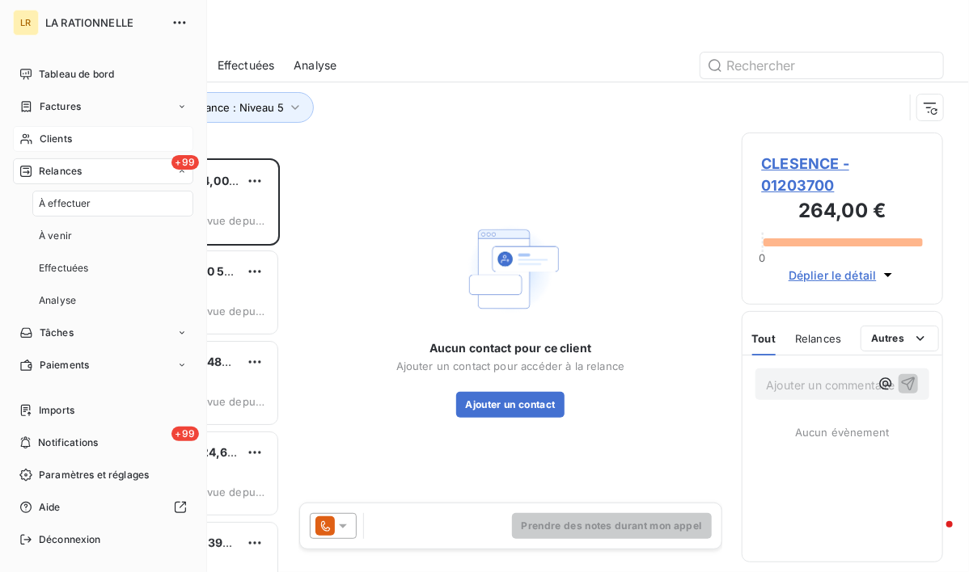
scroll to position [401, 189]
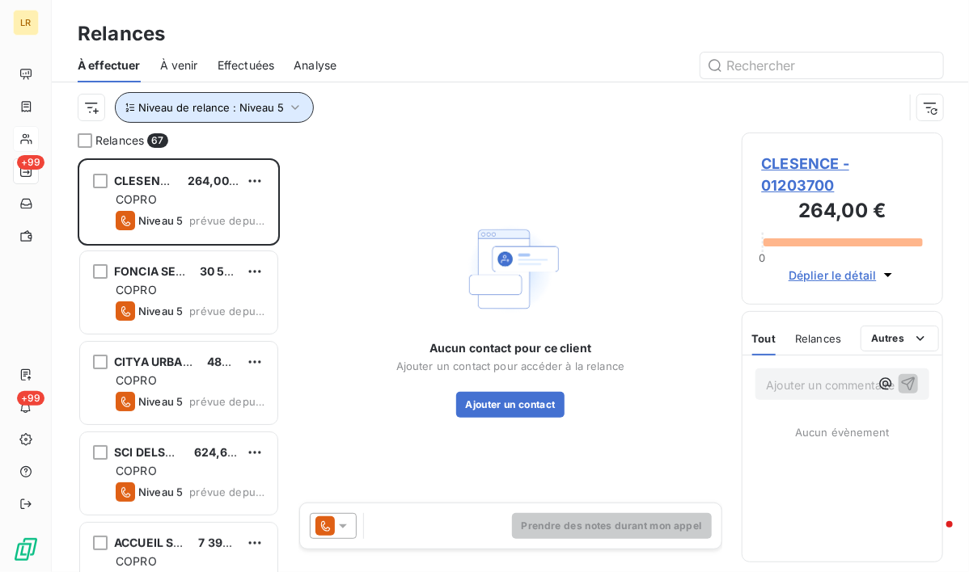
click at [294, 104] on icon "button" at bounding box center [295, 107] width 16 height 16
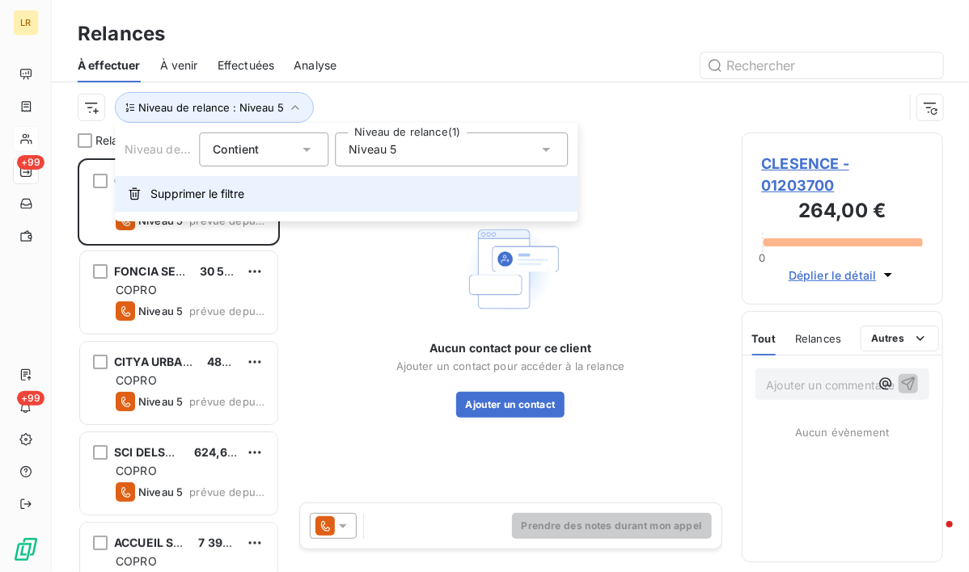
click at [212, 199] on span "Supprimer le filtre" at bounding box center [197, 194] width 94 height 16
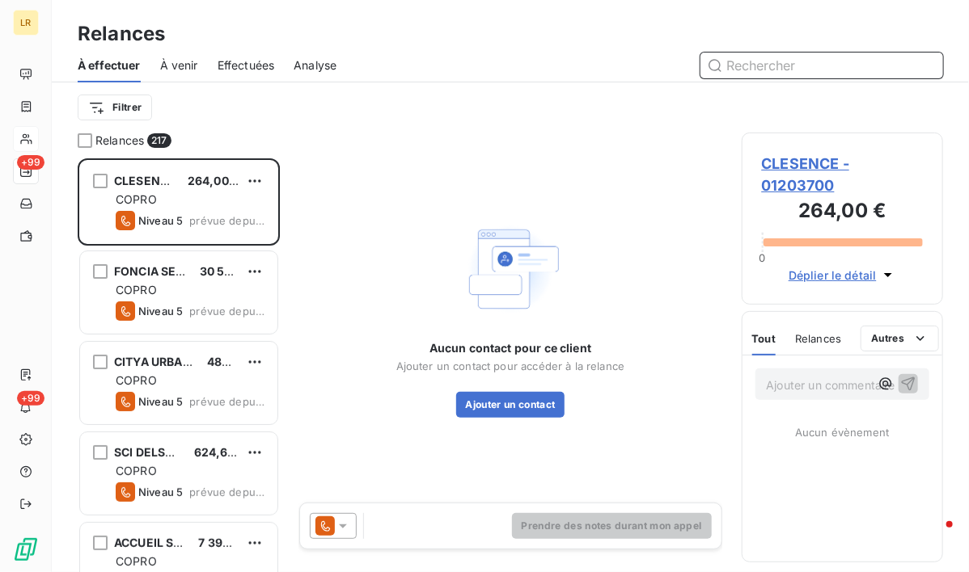
click at [748, 65] on input "text" at bounding box center [821, 66] width 243 height 26
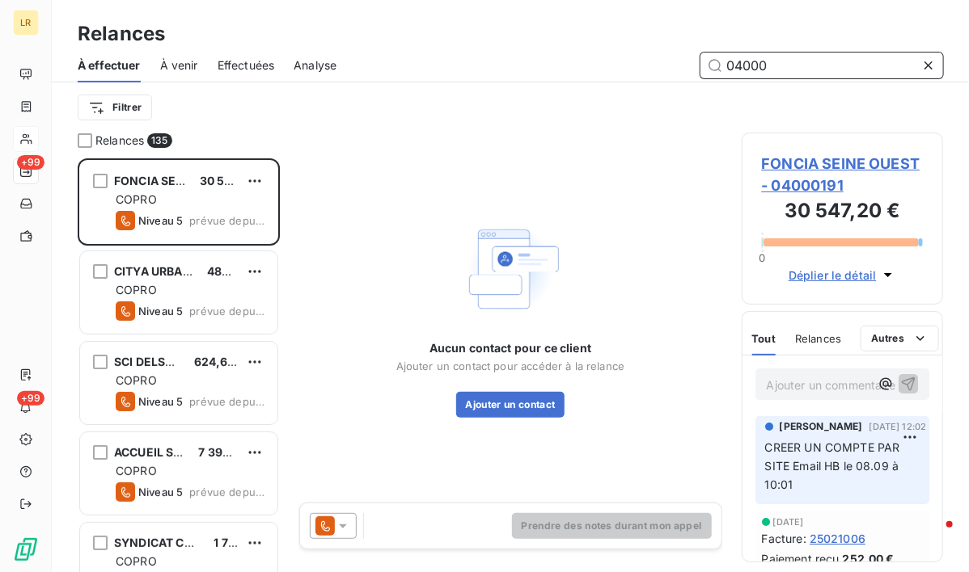
scroll to position [401, 189]
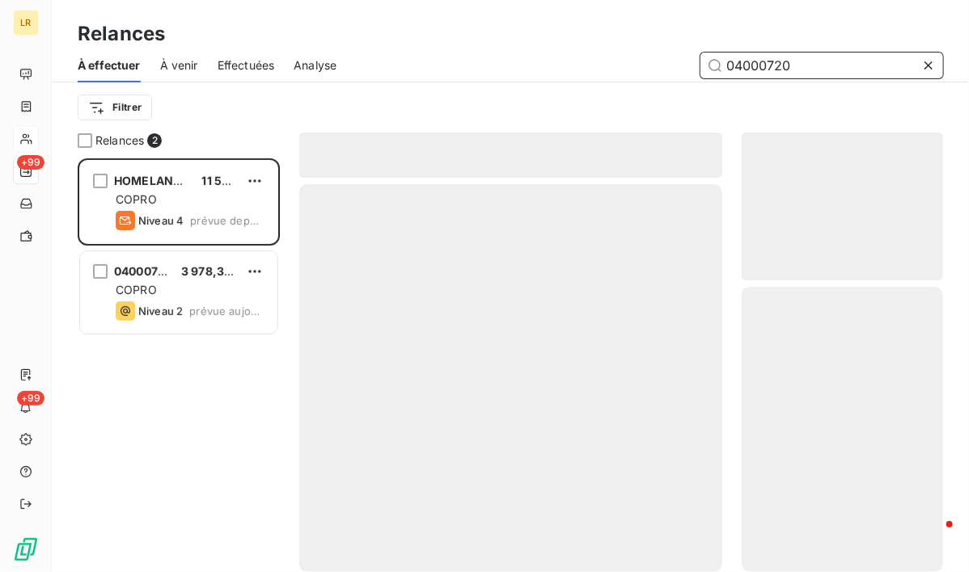
scroll to position [401, 189]
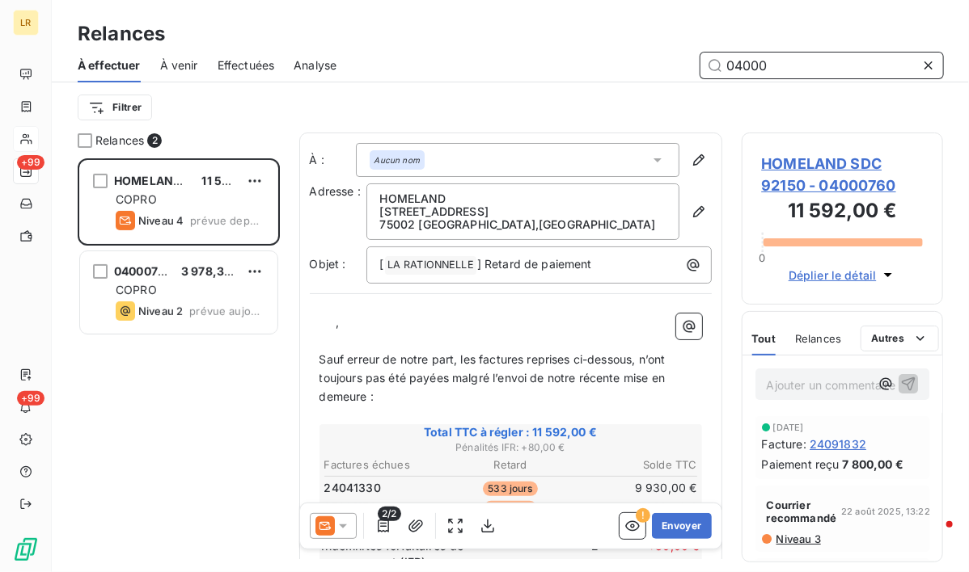
scroll to position [401, 189]
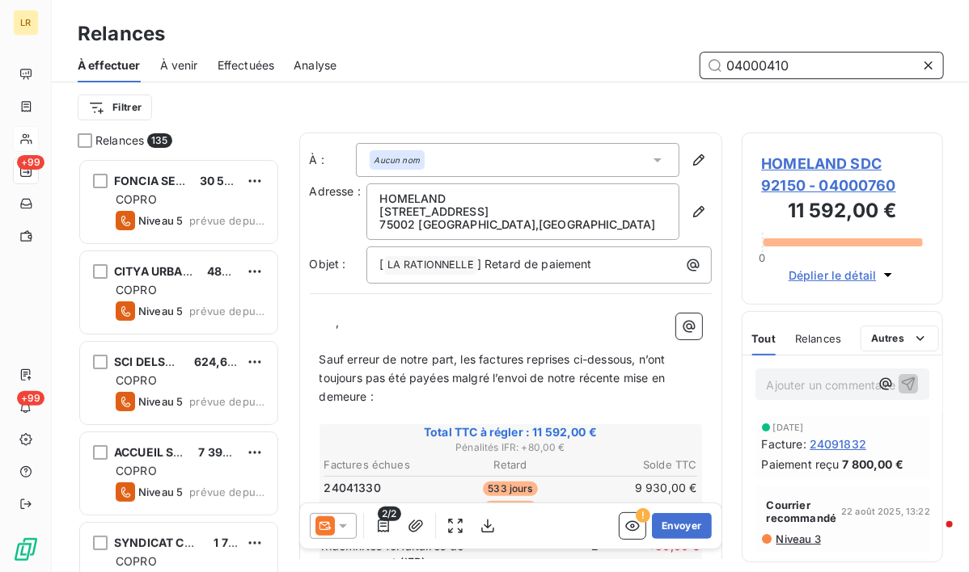
type input "04000410"
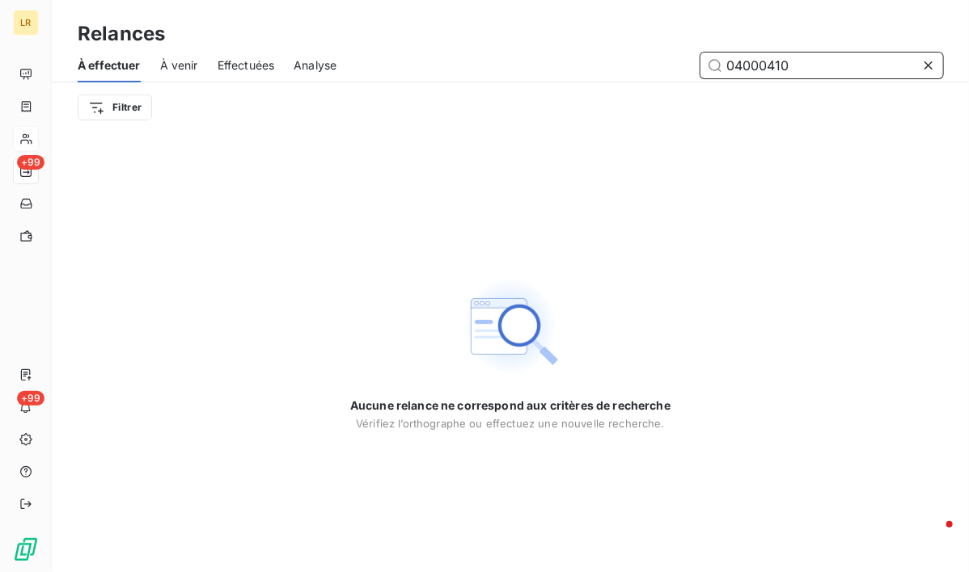
click at [245, 61] on span "Effectuées" at bounding box center [245, 65] width 57 height 16
drag, startPoint x: 817, startPoint y: 52, endPoint x: 569, endPoint y: 97, distance: 252.3
click at [569, 97] on div "À effectuer À venir Effectuées Analyse 04000410 Filtrer" at bounding box center [510, 91] width 917 height 84
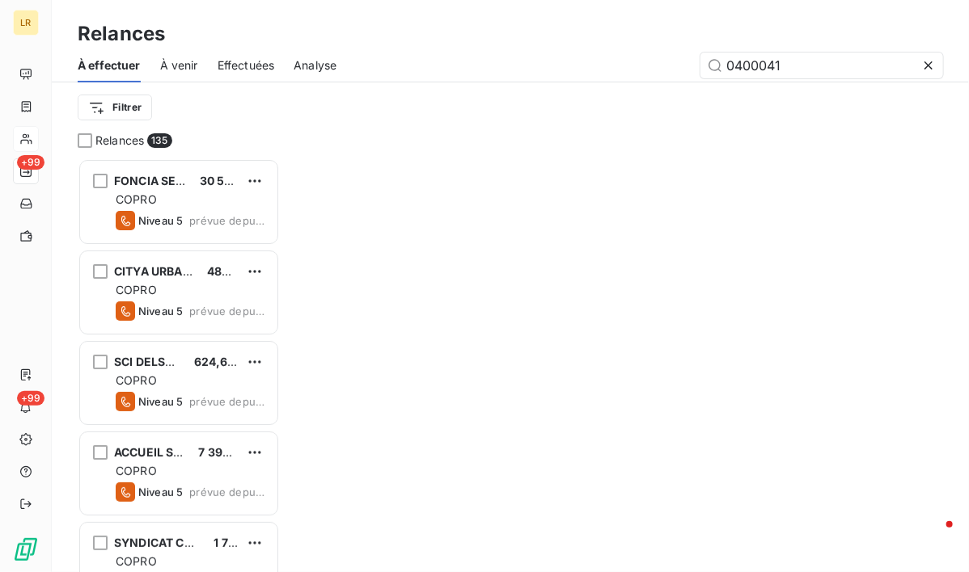
scroll to position [401, 189]
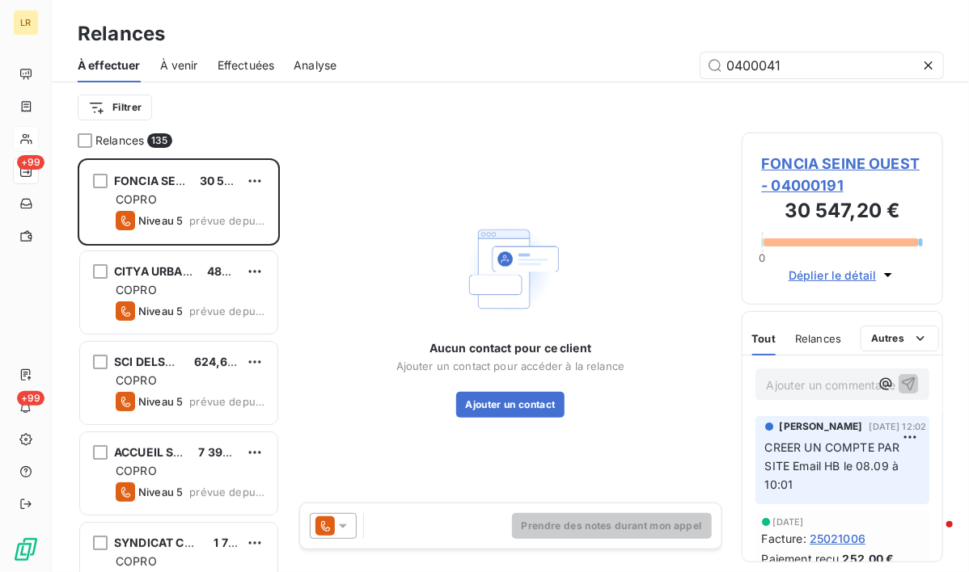
type input "04000410"
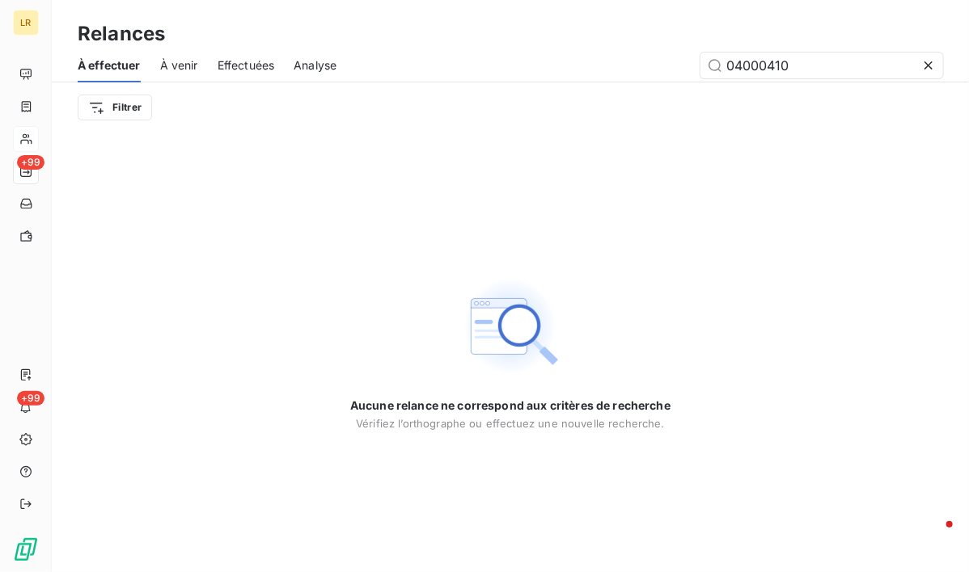
click at [259, 67] on span "Effectuées" at bounding box center [245, 65] width 57 height 16
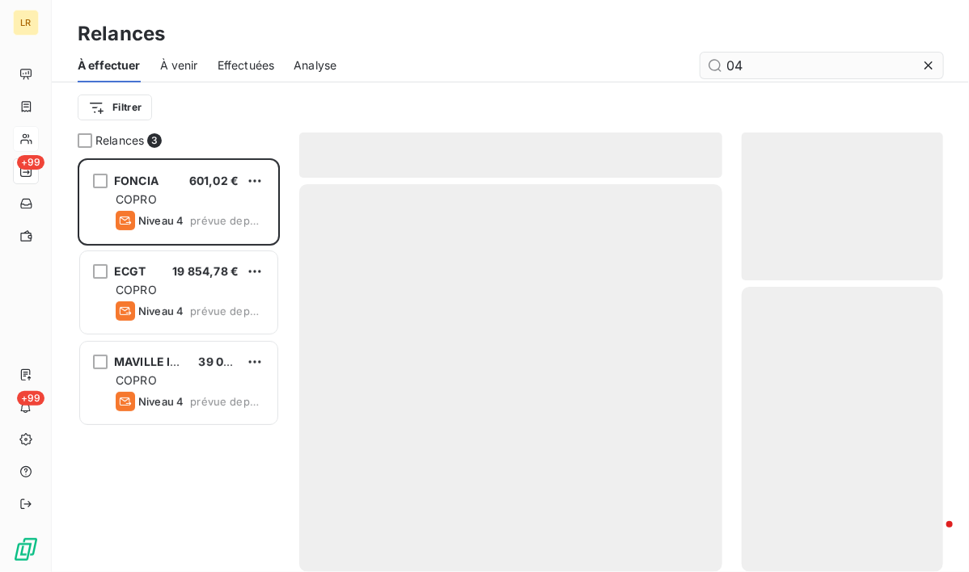
scroll to position [401, 189]
type input "0"
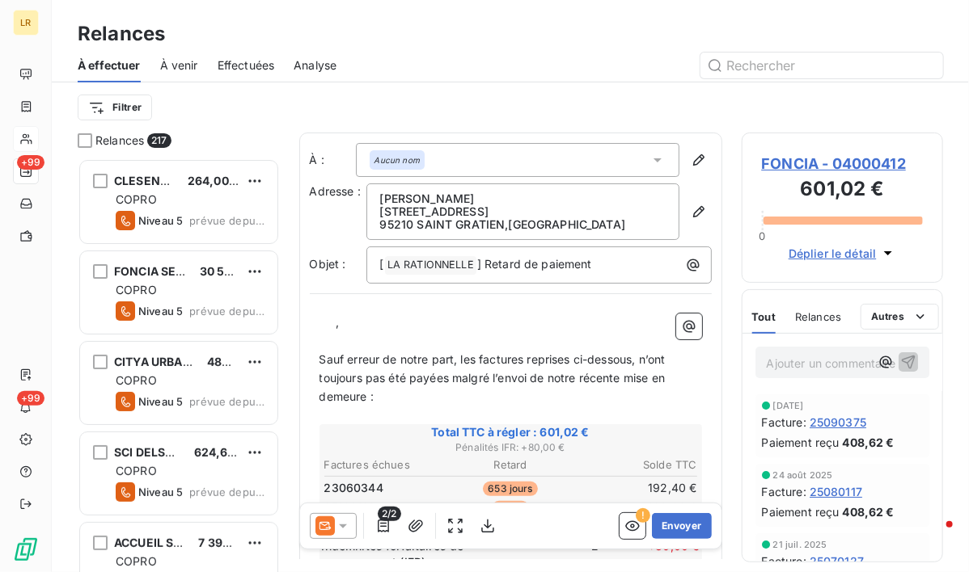
click at [246, 62] on span "Effectuées" at bounding box center [245, 65] width 57 height 16
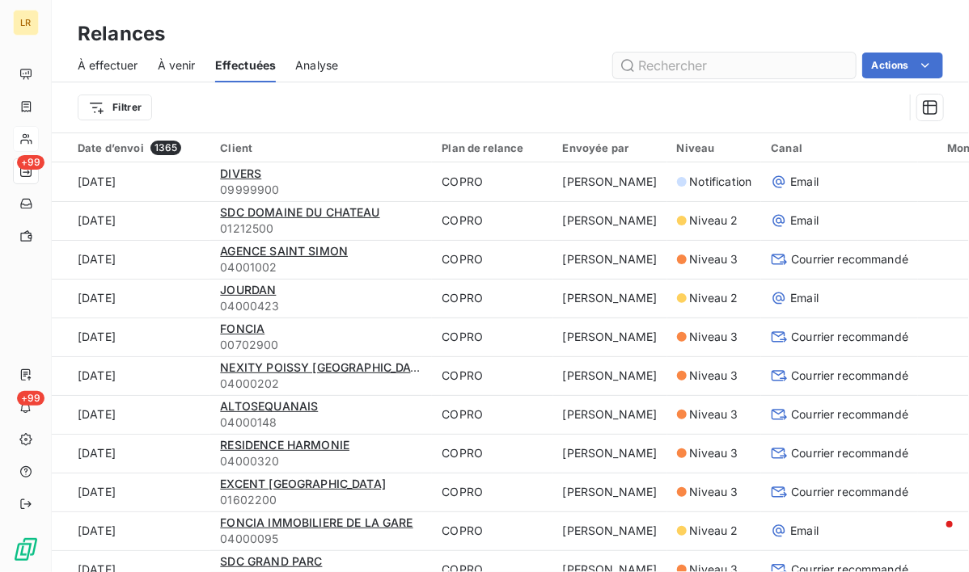
click at [654, 62] on input "text" at bounding box center [734, 66] width 243 height 26
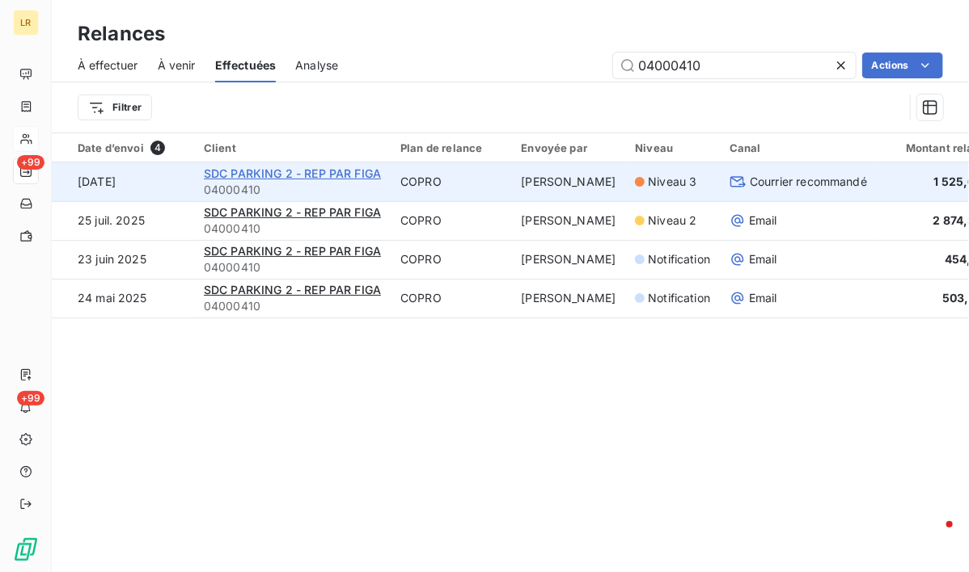
type input "04000410"
click at [300, 171] on span "SDC PARKING 2 - REP PAR FIGA" at bounding box center [292, 174] width 177 height 14
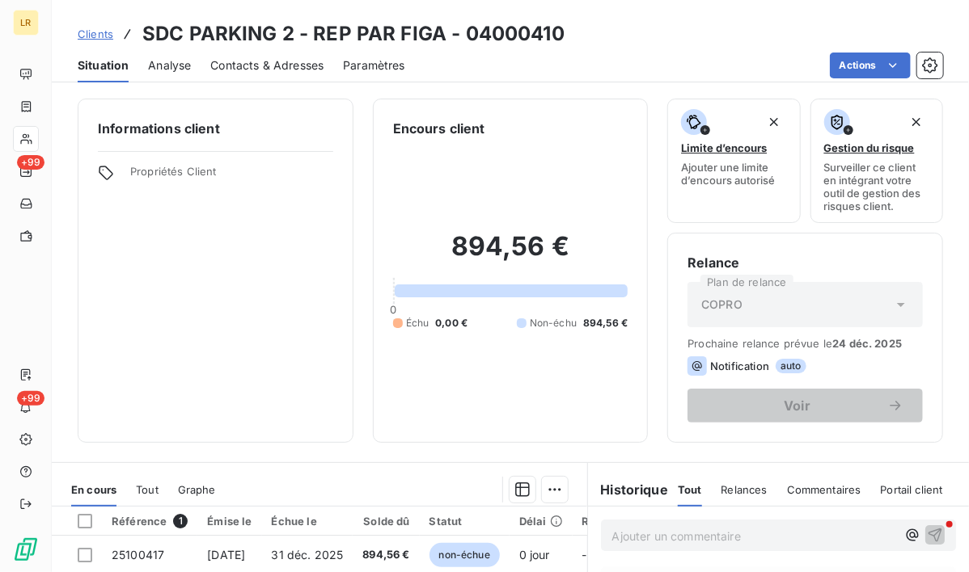
click at [298, 67] on span "Contacts & Adresses" at bounding box center [266, 65] width 113 height 16
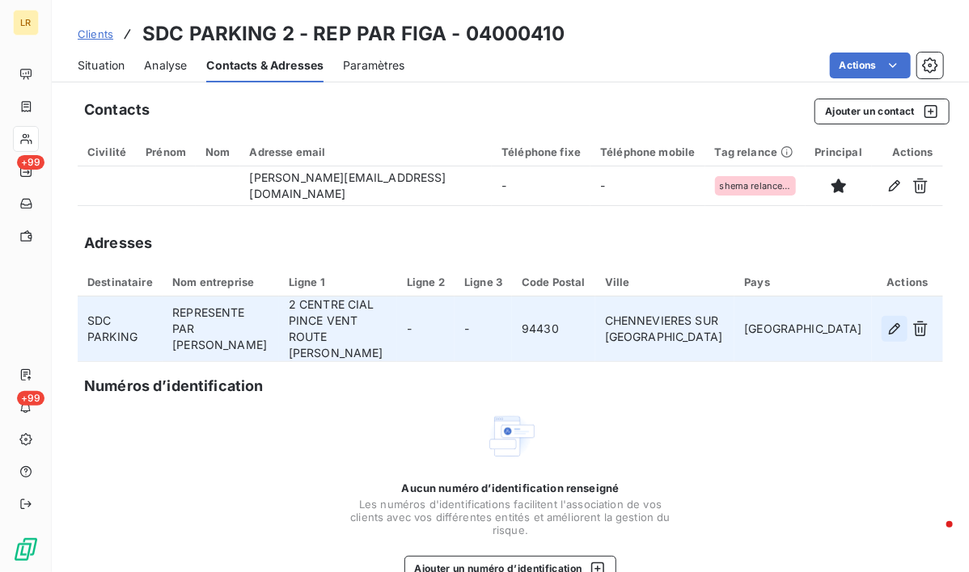
click at [888, 323] on icon "button" at bounding box center [893, 328] width 11 height 11
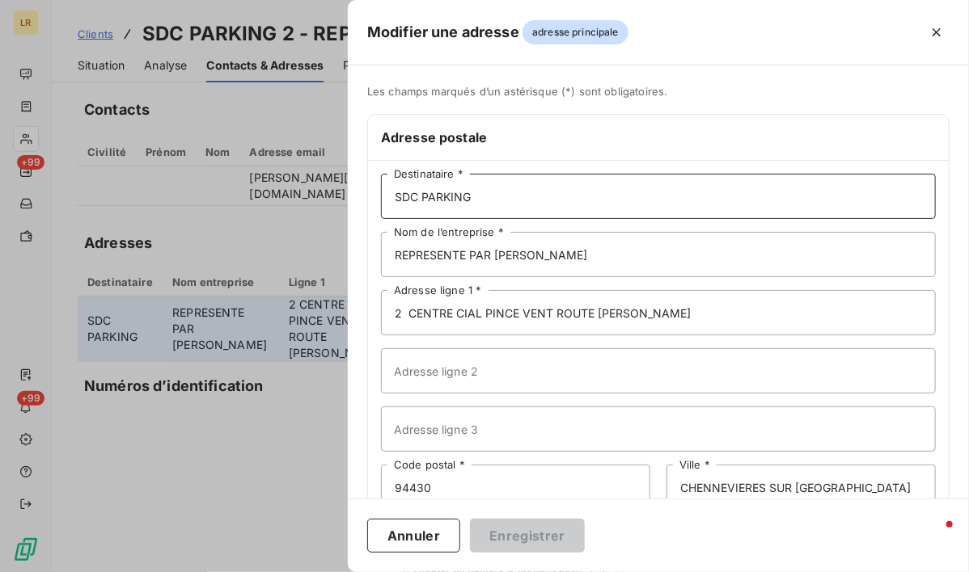
click at [480, 195] on input "SDC PARKING" at bounding box center [658, 196] width 555 height 45
type input "SDC PARKING 2"
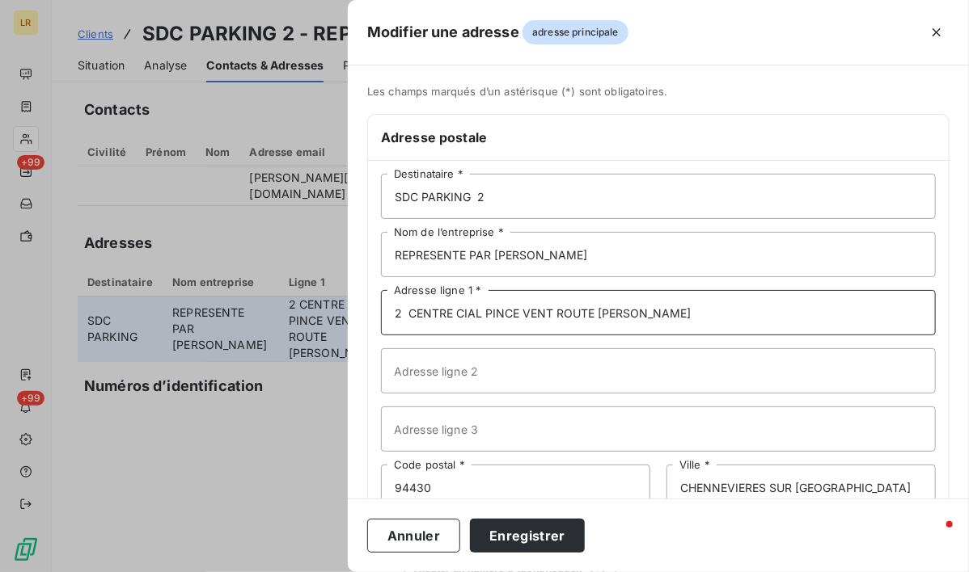
click at [411, 313] on input "2 CENTRE CIAL PINCE VENT ROUTE [PERSON_NAME]" at bounding box center [658, 312] width 555 height 45
drag, startPoint x: 543, startPoint y: 310, endPoint x: 666, endPoint y: 303, distance: 123.1
click at [666, 303] on input "CENTRE CIAL PINCE VENT ROUTE [PERSON_NAME]" at bounding box center [658, 312] width 555 height 45
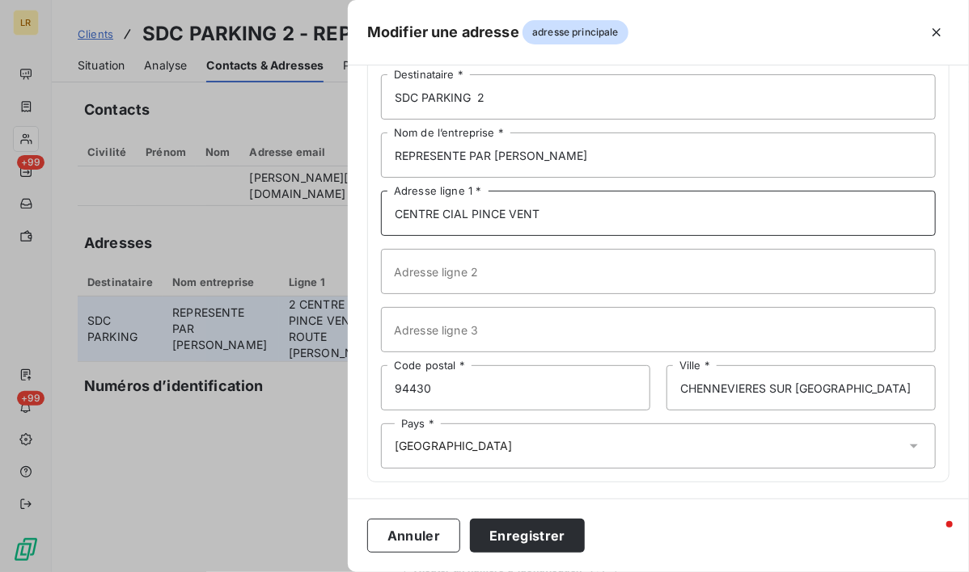
scroll to position [101, 0]
type input "CENTRE CIAL PINCE VENT"
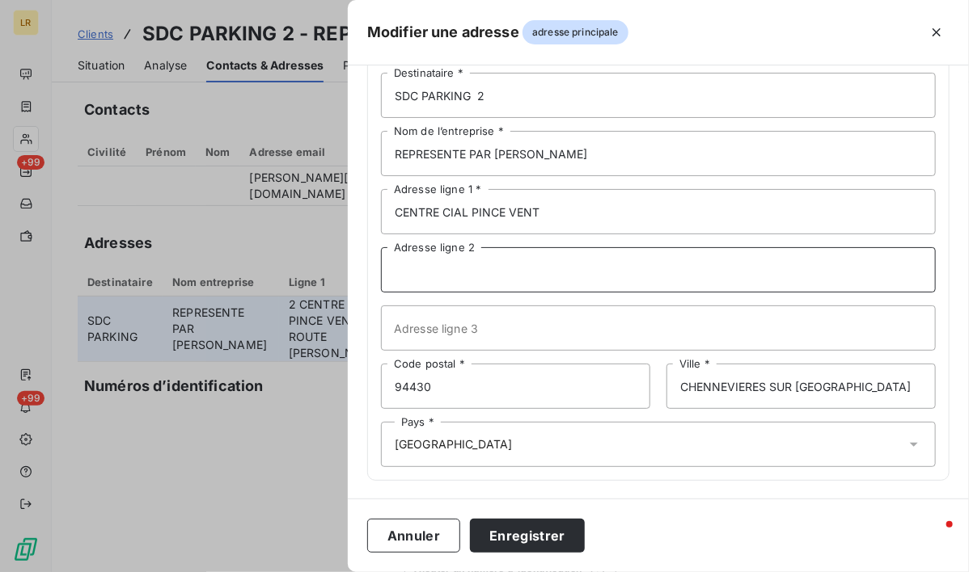
click at [404, 264] on input "Adresse ligne 2" at bounding box center [658, 269] width 555 height 45
paste input "ROUTE [PERSON_NAME]"
type input "ROUTE [PERSON_NAME]"
click at [521, 533] on button "Enregistrer" at bounding box center [527, 536] width 115 height 34
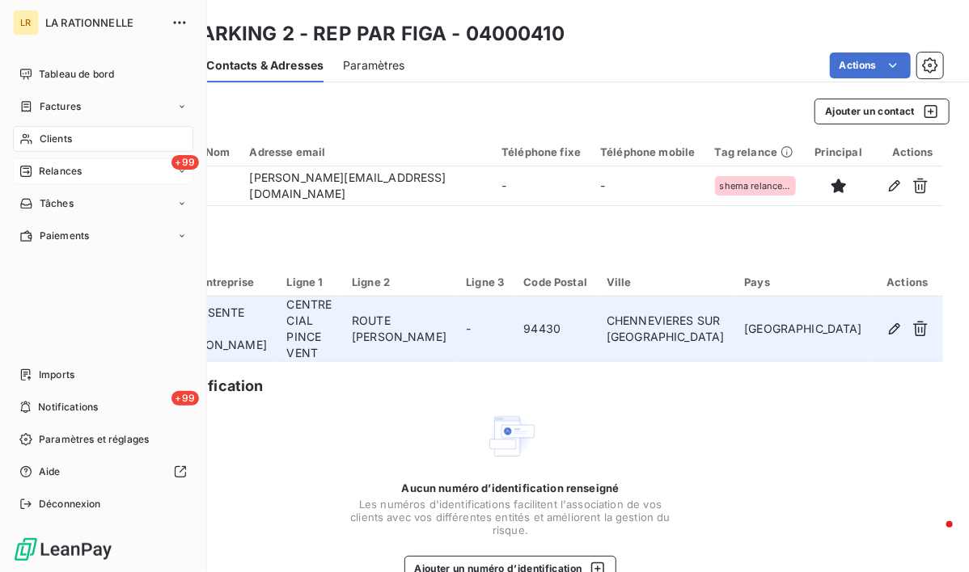
click at [70, 167] on span "Relances" at bounding box center [60, 171] width 43 height 15
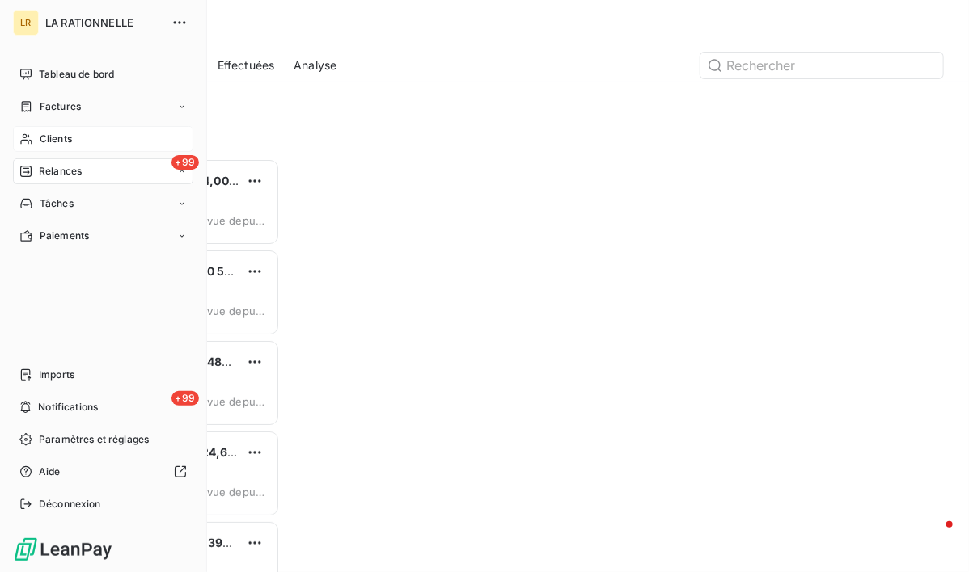
scroll to position [401, 189]
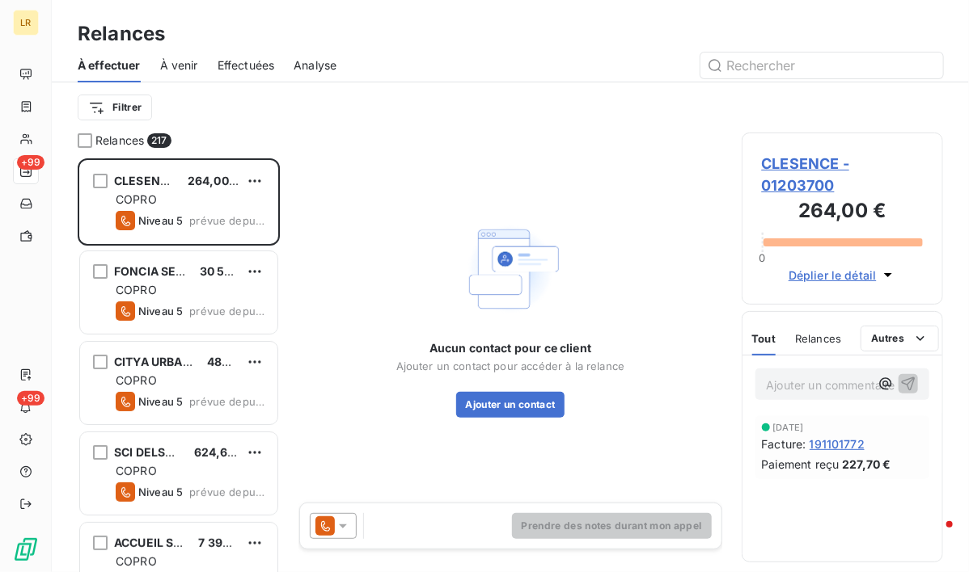
click at [234, 65] on span "Effectuées" at bounding box center [245, 65] width 57 height 16
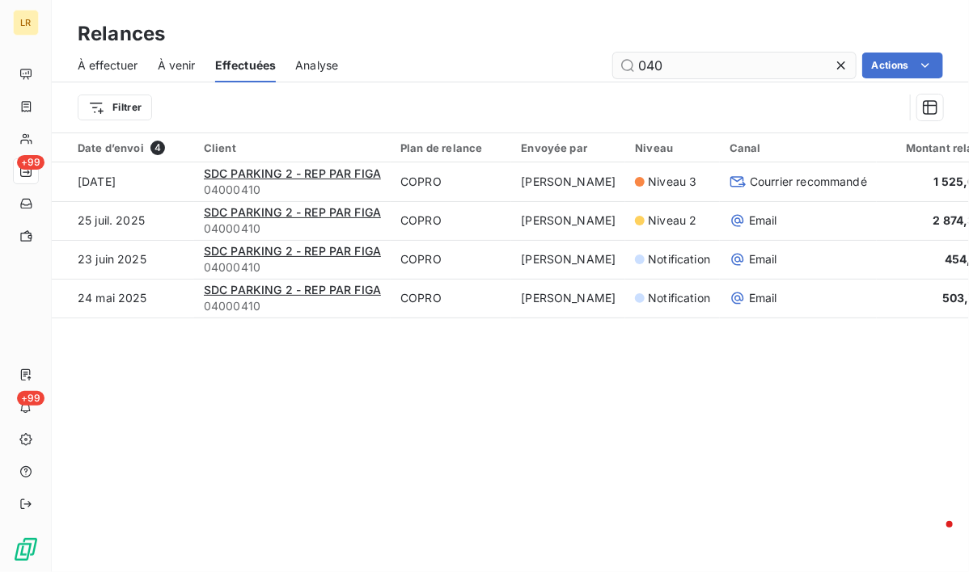
click at [735, 61] on input "040" at bounding box center [734, 66] width 243 height 26
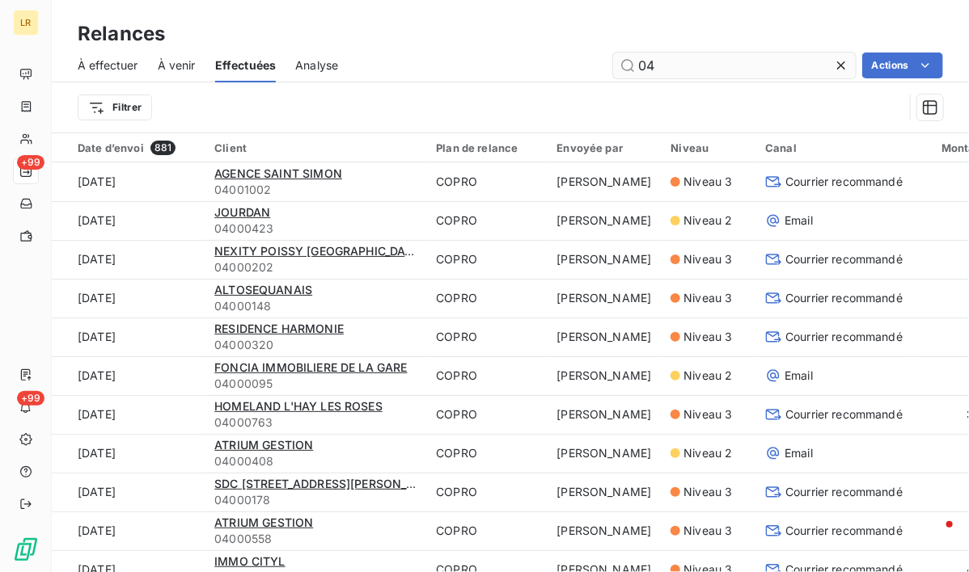
type input "0"
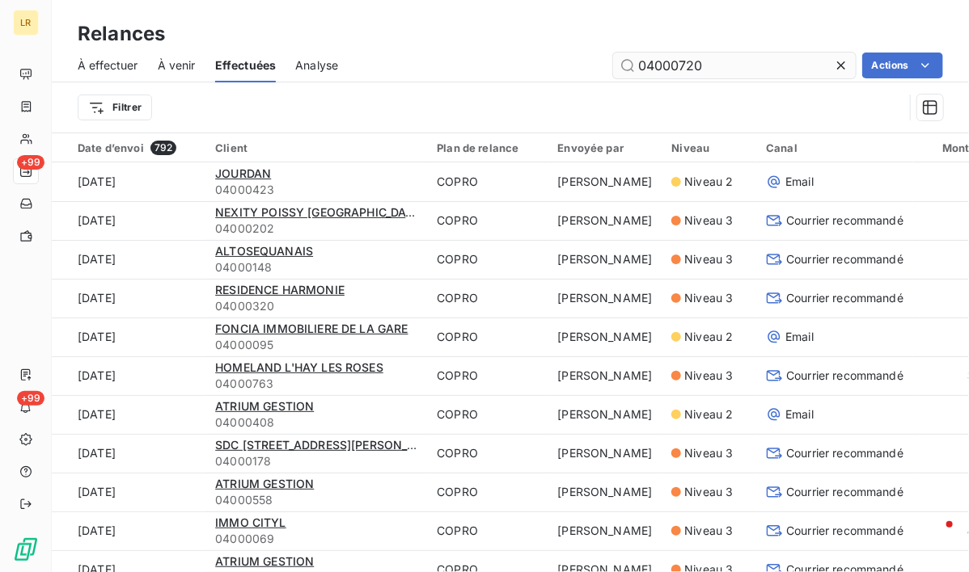
type input "04000720"
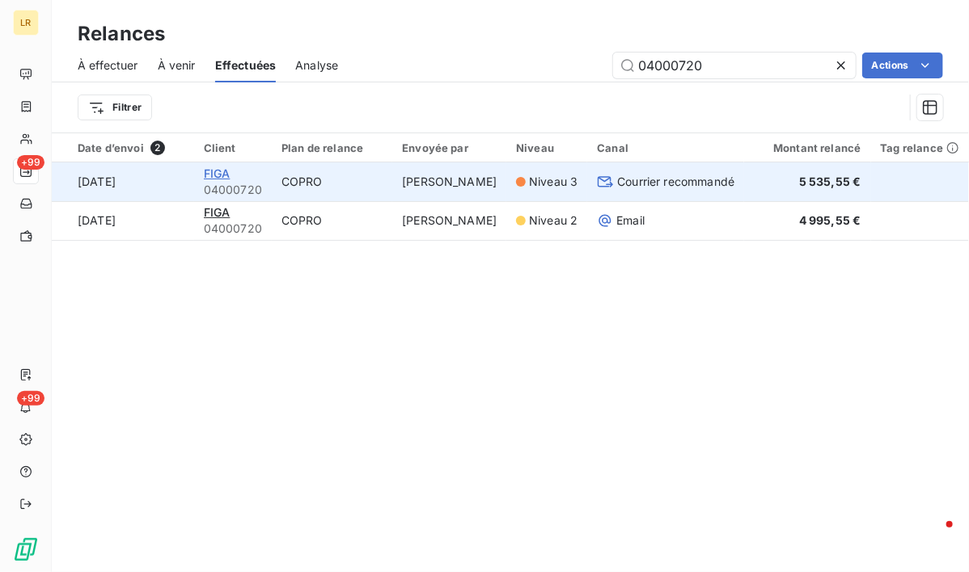
click at [223, 173] on span "FIGA" at bounding box center [217, 174] width 27 height 14
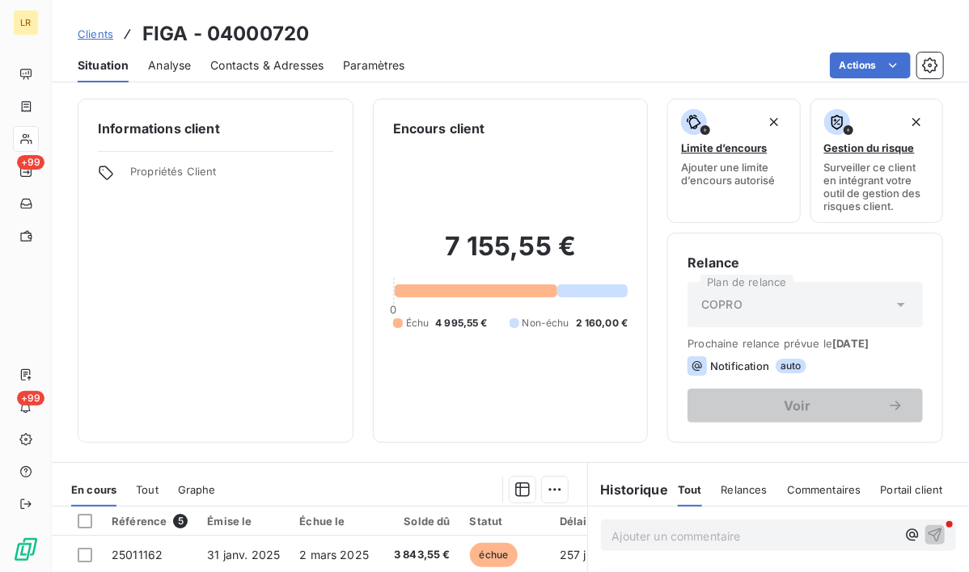
click at [269, 58] on span "Contacts & Adresses" at bounding box center [266, 65] width 113 height 16
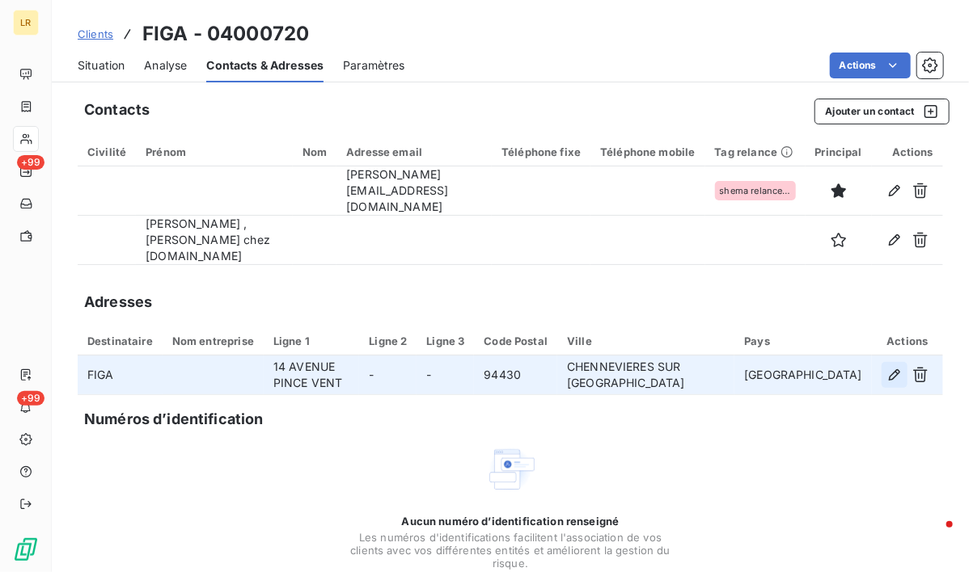
click at [886, 367] on icon "button" at bounding box center [894, 375] width 16 height 16
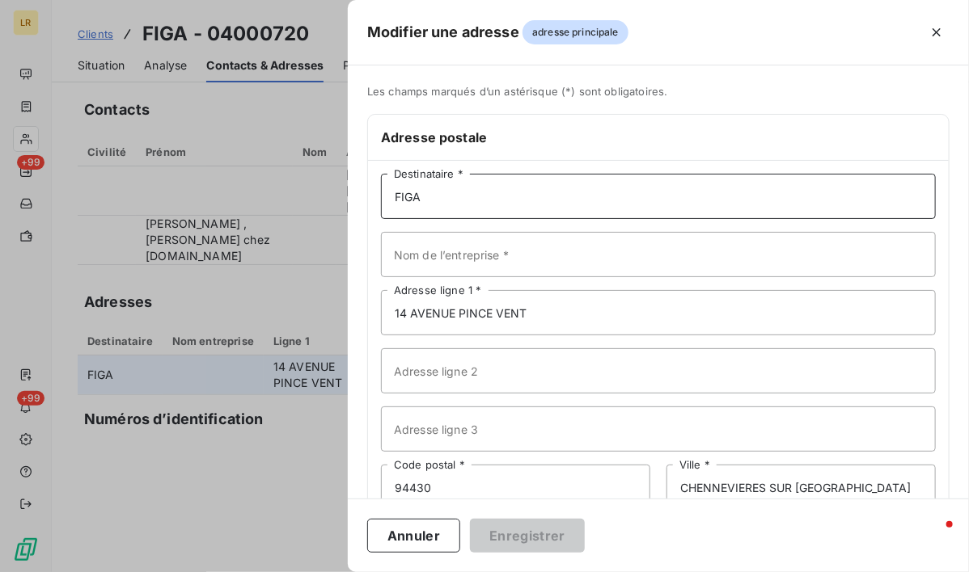
click at [461, 196] on input "FIGA" at bounding box center [658, 196] width 555 height 45
drag, startPoint x: 453, startPoint y: 201, endPoint x: 363, endPoint y: 201, distance: 89.7
click at [363, 201] on div "Les champs marqués d’un astérisque (*) sont obligatoires. Adresse postale FIGA …" at bounding box center [658, 343] width 621 height 517
paste input "SDC PARKING -2 REPRESENTE PAR FIGA CENTRE CIAL PINCE VENT ROUTE [PERSON_NAME] 9…"
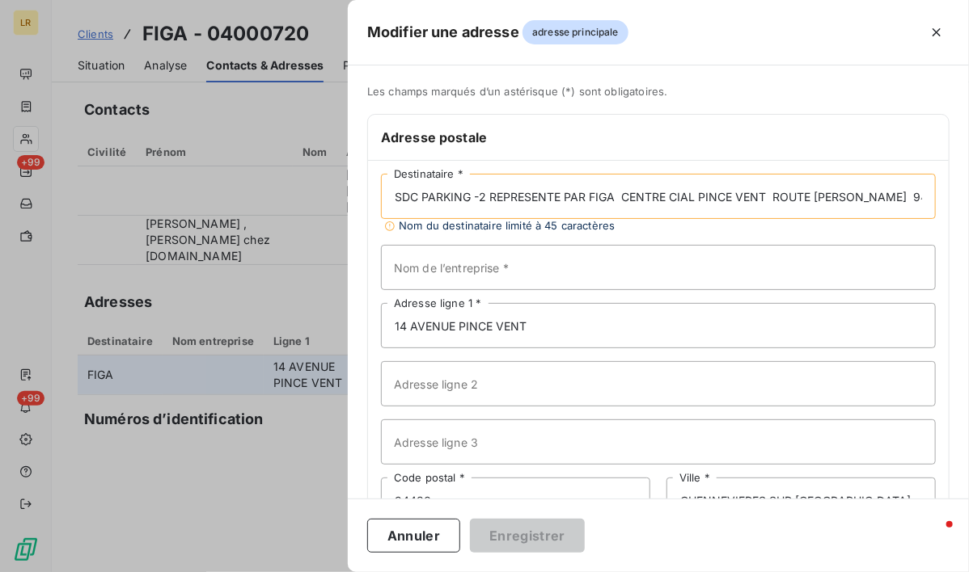
scroll to position [0, 171]
click at [420, 196] on input "SDC PARKING -2 REPRESENTE PAR FIGA CENTRE CIAL PINCE VENT ROUTE [PERSON_NAME] 9…" at bounding box center [658, 196] width 555 height 45
drag, startPoint x: 489, startPoint y: 193, endPoint x: 613, endPoint y: 200, distance: 123.9
click at [613, 200] on input "SDC PARKING -2 REPRESENTE PAR FIGA CENTRE CIAL PINCE VENT ROUTE [PERSON_NAME] 9…" at bounding box center [658, 196] width 555 height 45
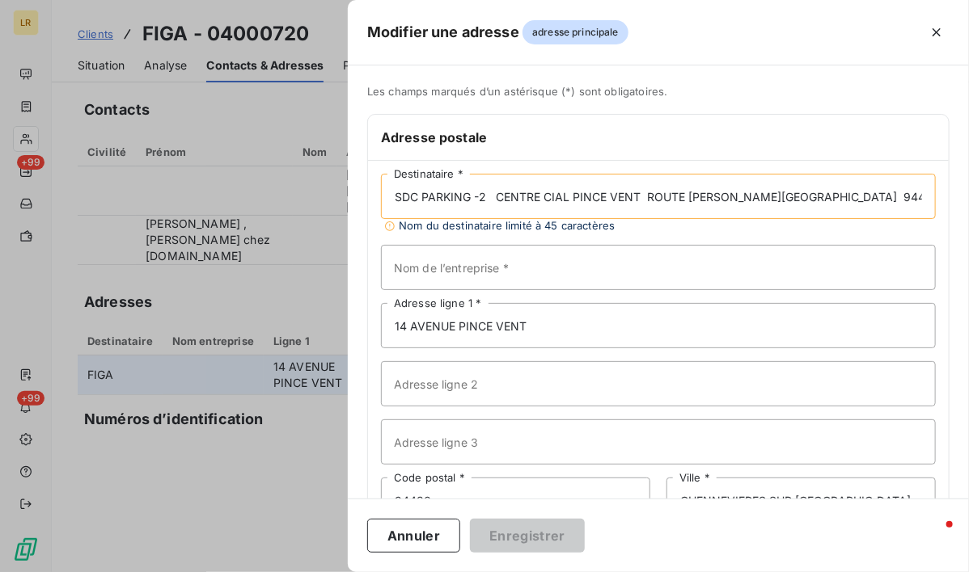
type input "SDC PARKING -2 CENTRE CIAL PINCE VENT ROUTE [PERSON_NAME][GEOGRAPHIC_DATA] 9443…"
click at [434, 262] on input "Nom de l’entreprise *" at bounding box center [658, 267] width 555 height 45
paste input "REPRESENTE PAR [PERSON_NAME]"
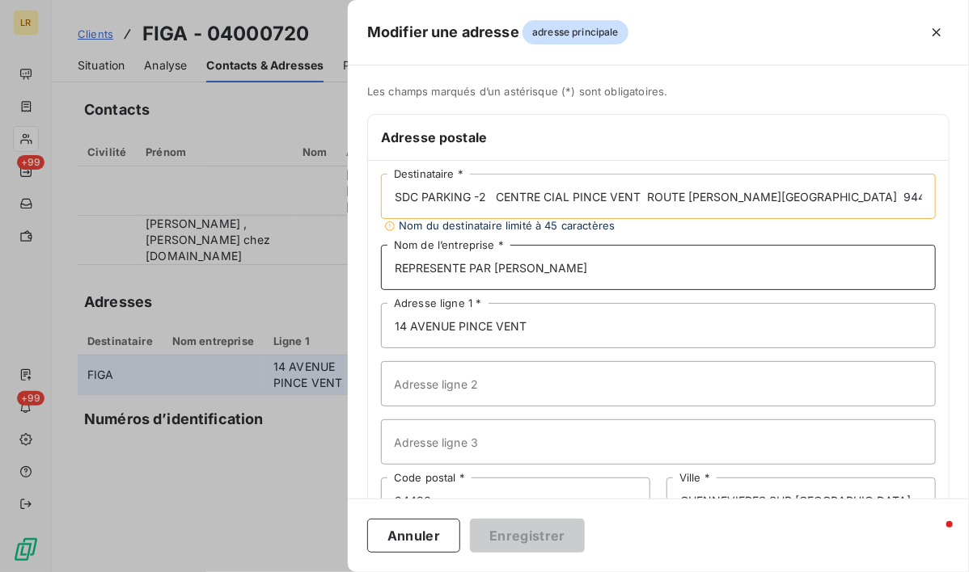
type input "REPRESENTE PAR [PERSON_NAME]"
drag, startPoint x: 497, startPoint y: 196, endPoint x: 636, endPoint y: 199, distance: 139.1
click at [636, 199] on input "SDC PARKING -2 CENTRE CIAL PINCE VENT ROUTE [PERSON_NAME][GEOGRAPHIC_DATA] 9443…" at bounding box center [658, 196] width 555 height 45
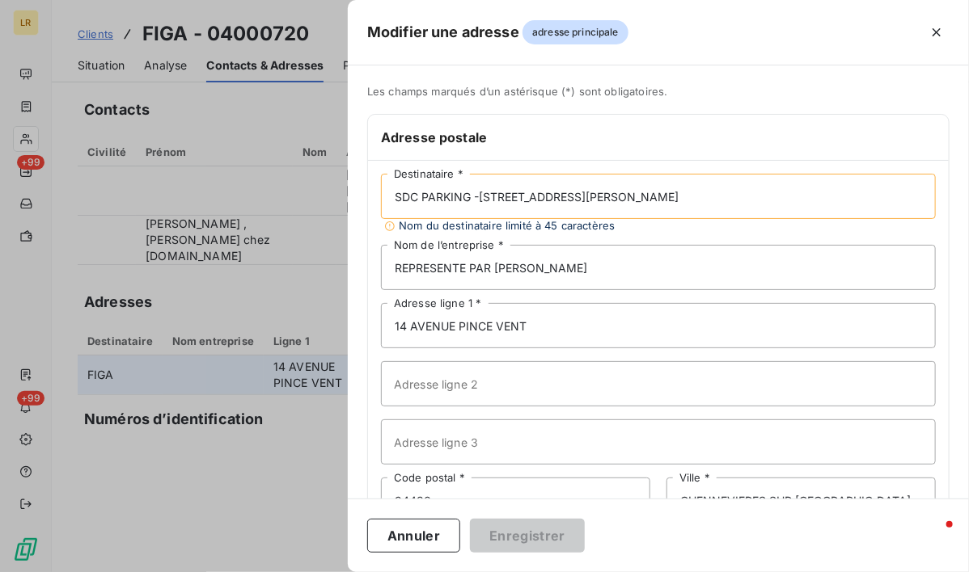
type input "SDC PARKING -[STREET_ADDRESS][PERSON_NAME]"
drag, startPoint x: 566, startPoint y: 323, endPoint x: 375, endPoint y: 320, distance: 190.8
click at [375, 320] on div "SDC PARKING -2 ROUTE [PERSON_NAME] 94430 [GEOGRAPHIC_DATA] SUR MARNE Destinatai…" at bounding box center [658, 377] width 580 height 433
paste input "CENTRE CIAL"
type input "CENTRE CIAL PINCE VENT"
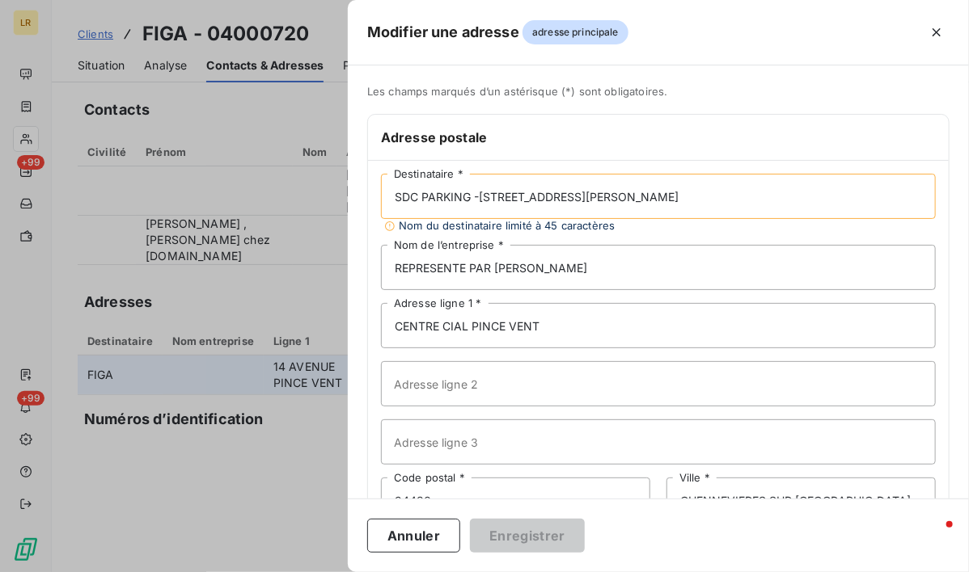
drag, startPoint x: 503, startPoint y: 194, endPoint x: 610, endPoint y: 201, distance: 107.0
click at [610, 201] on input "SDC PARKING -[STREET_ADDRESS][PERSON_NAME]" at bounding box center [658, 196] width 555 height 45
type input "SDC PARKING -2 94430 CHENNEVIERES SUR [GEOGRAPHIC_DATA]"
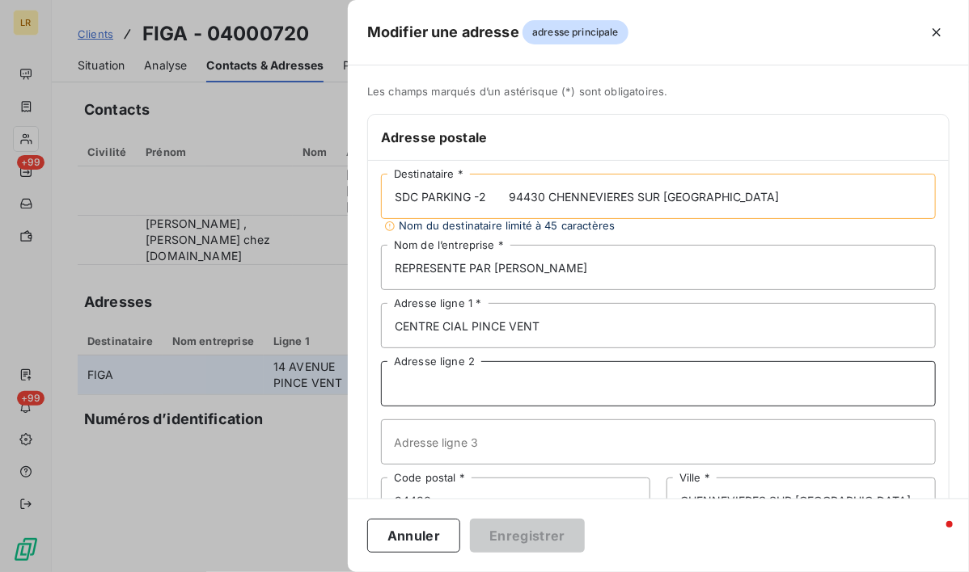
click at [440, 381] on input "Adresse ligne 2" at bounding box center [658, 383] width 555 height 45
paste input "ROUTE [PERSON_NAME]"
type input "ROUTE [PERSON_NAME]"
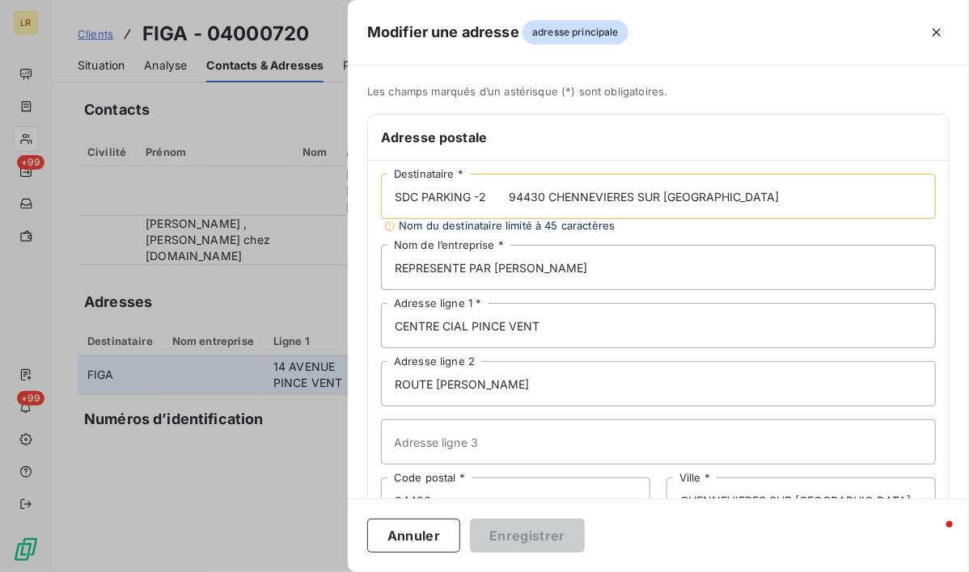
drag, startPoint x: 509, startPoint y: 193, endPoint x: 720, endPoint y: 196, distance: 211.0
click at [720, 196] on input "SDC PARKING -2 94430 CHENNEVIERES SUR [GEOGRAPHIC_DATA]" at bounding box center [658, 196] width 555 height 45
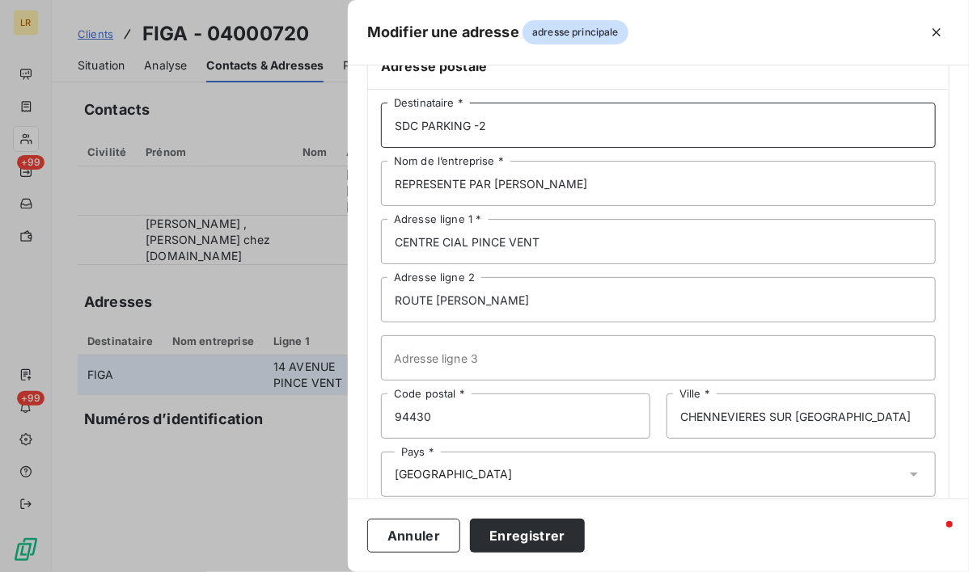
scroll to position [101, 0]
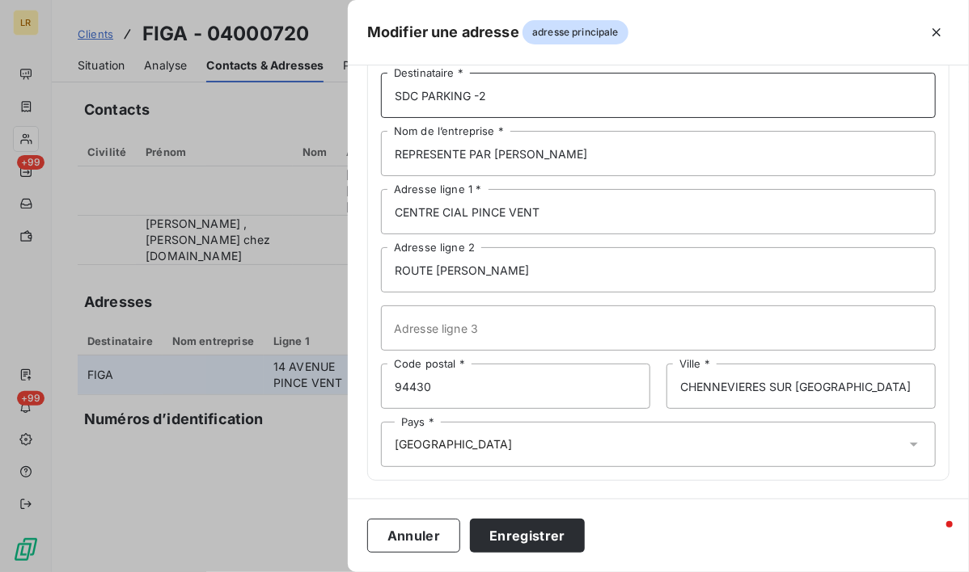
type input "SDC PARKING -2"
click at [854, 383] on input "CHENNEVIERES SUR [GEOGRAPHIC_DATA]" at bounding box center [800, 386] width 269 height 45
drag, startPoint x: 676, startPoint y: 456, endPoint x: 605, endPoint y: 453, distance: 71.2
click at [675, 456] on div "Pays * [GEOGRAPHIC_DATA]" at bounding box center [658, 444] width 555 height 45
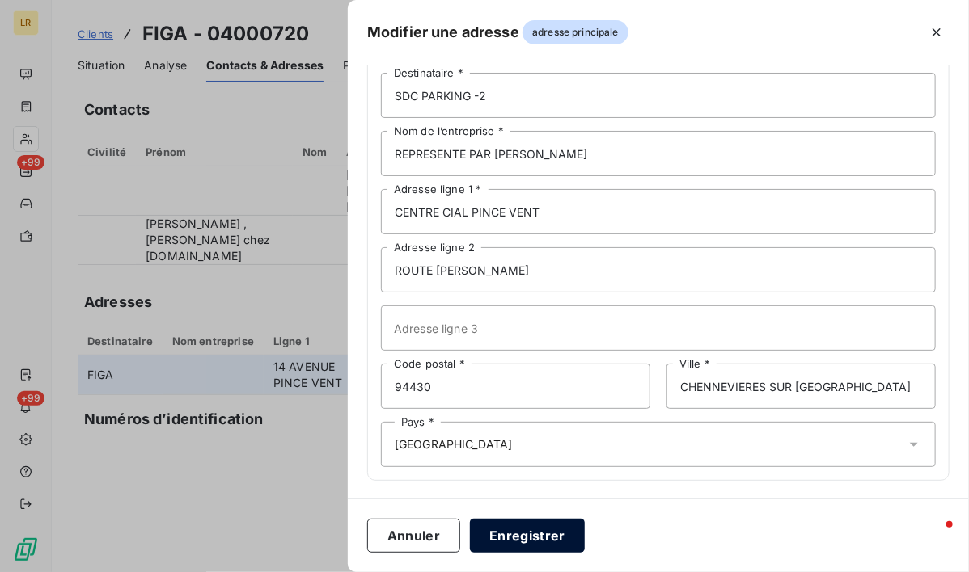
click at [521, 528] on button "Enregistrer" at bounding box center [527, 536] width 115 height 34
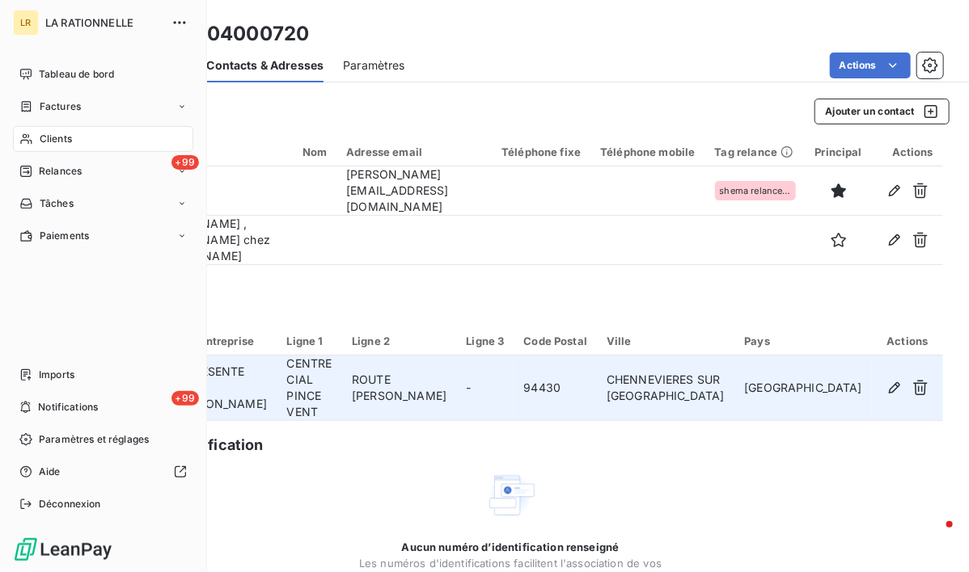
click at [65, 138] on span "Clients" at bounding box center [56, 139] width 32 height 15
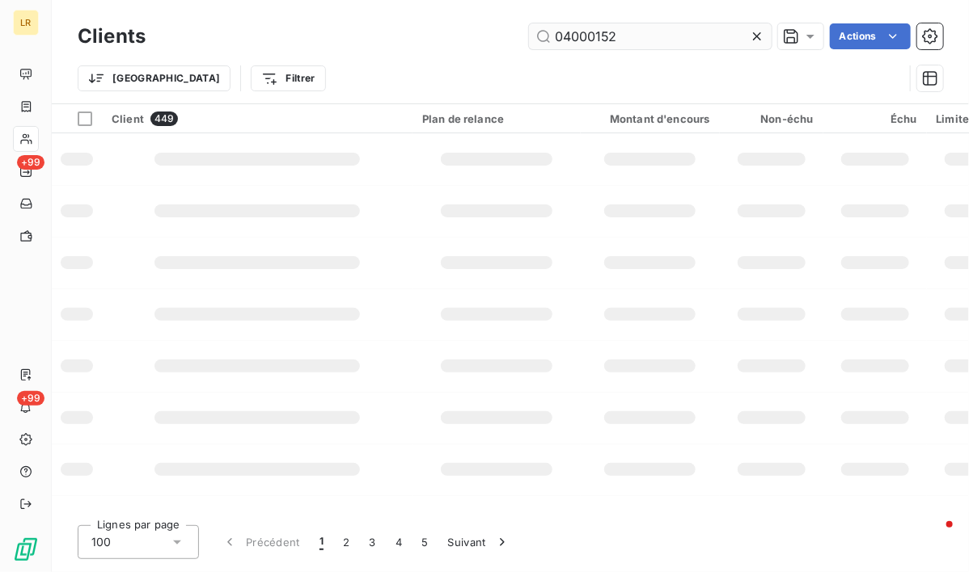
type input "04000152"
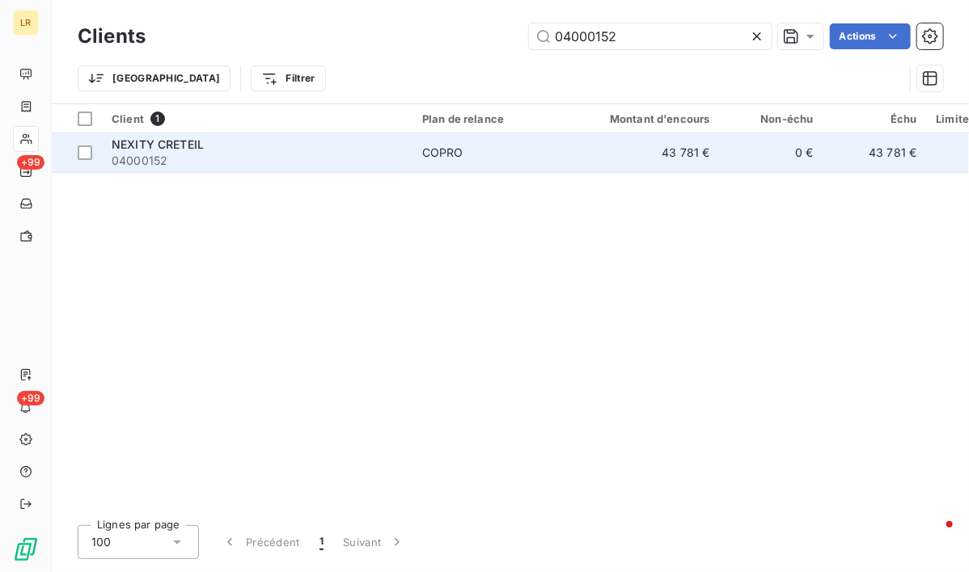
click at [187, 141] on span "NEXITY CRETEIL" at bounding box center [158, 144] width 92 height 14
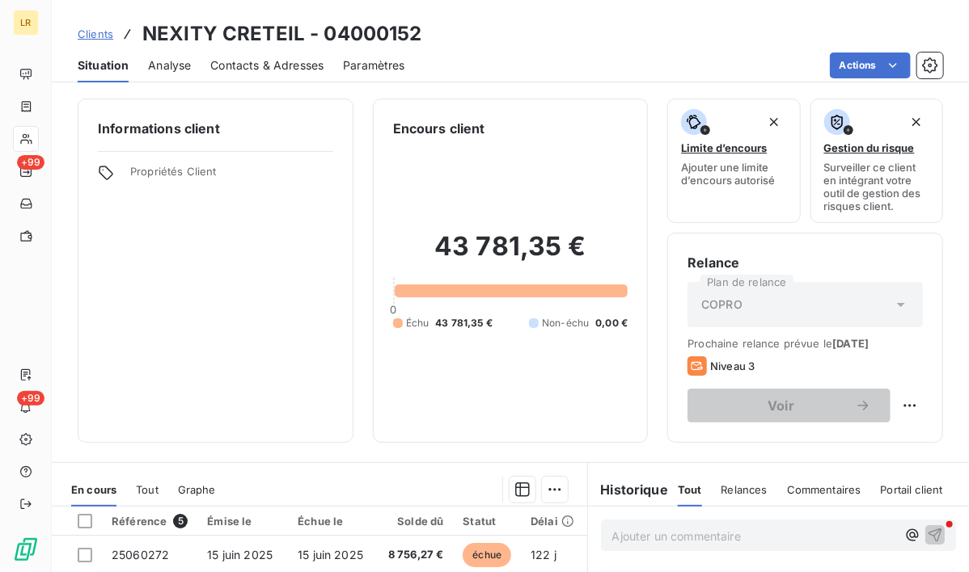
click at [252, 61] on span "Contacts & Adresses" at bounding box center [266, 65] width 113 height 16
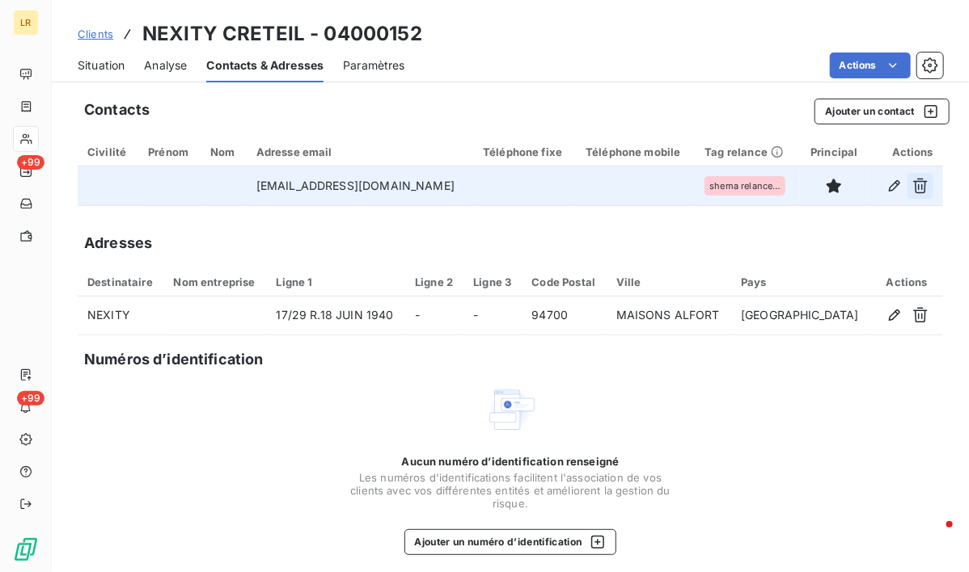
click at [913, 184] on icon "button" at bounding box center [920, 186] width 15 height 15
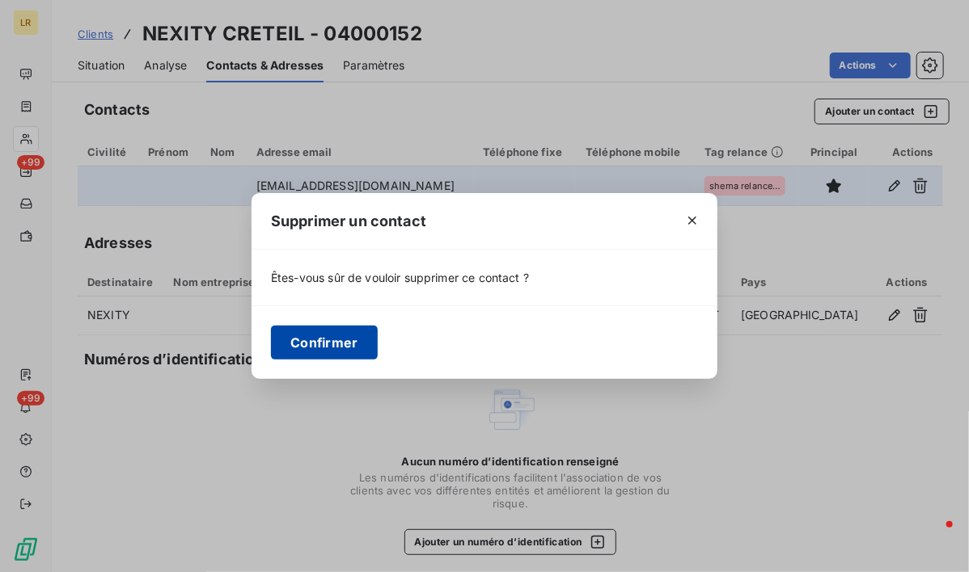
click at [335, 332] on button "Confirmer" at bounding box center [324, 343] width 107 height 34
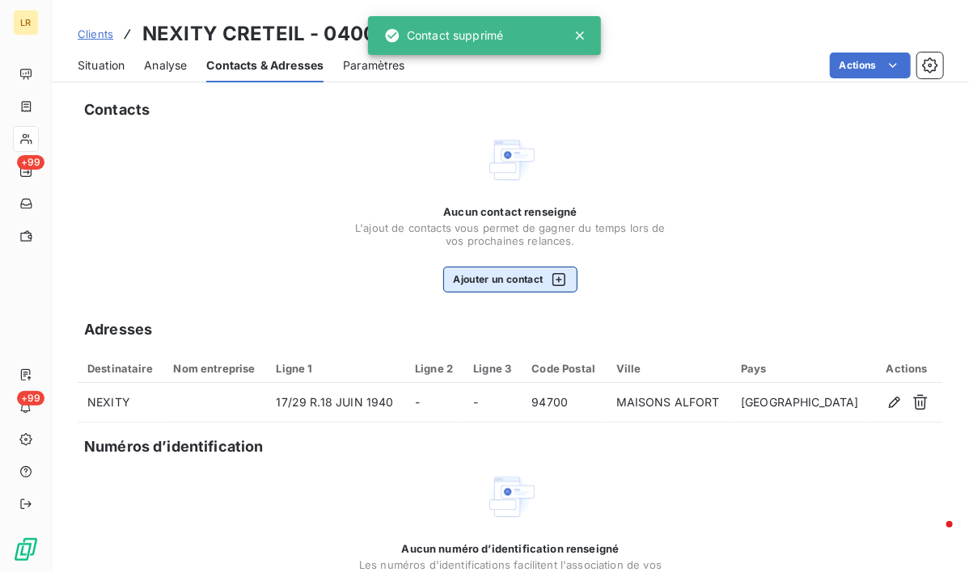
click at [488, 276] on button "Ajouter un contact" at bounding box center [510, 280] width 135 height 26
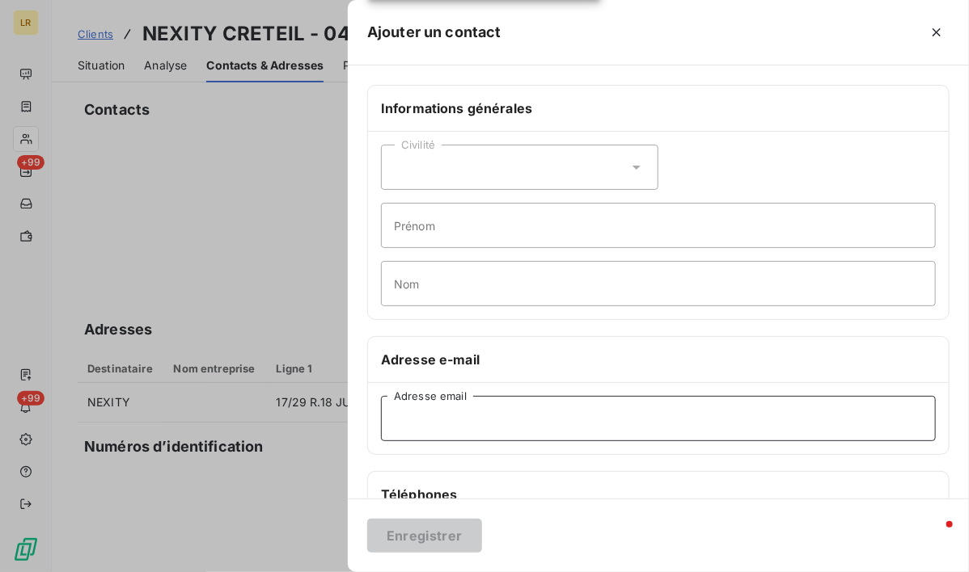
click at [418, 410] on input "Adresse email" at bounding box center [658, 418] width 555 height 45
paste input "[PERSON_NAME][EMAIL_ADDRESS][PERSON_NAME][PERSON_NAME][DOMAIN_NAME]"
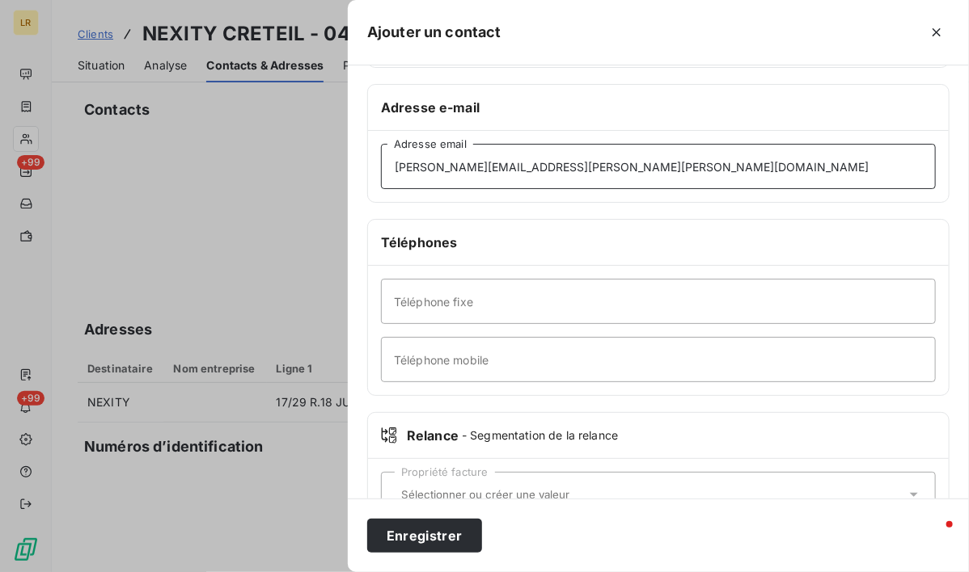
scroll to position [301, 0]
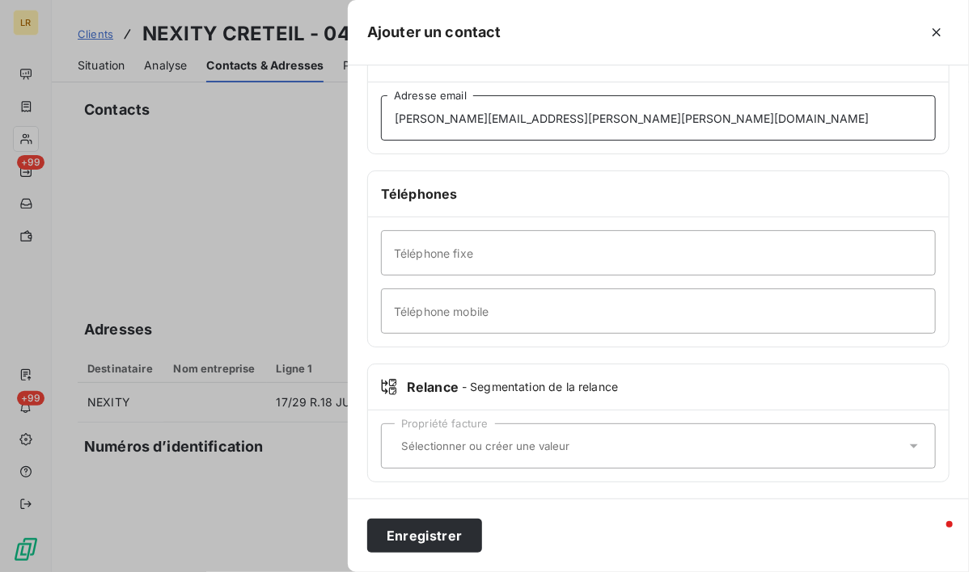
type input "[PERSON_NAME][EMAIL_ADDRESS][PERSON_NAME][PERSON_NAME][DOMAIN_NAME]"
click at [414, 449] on input "text" at bounding box center [650, 446] width 511 height 15
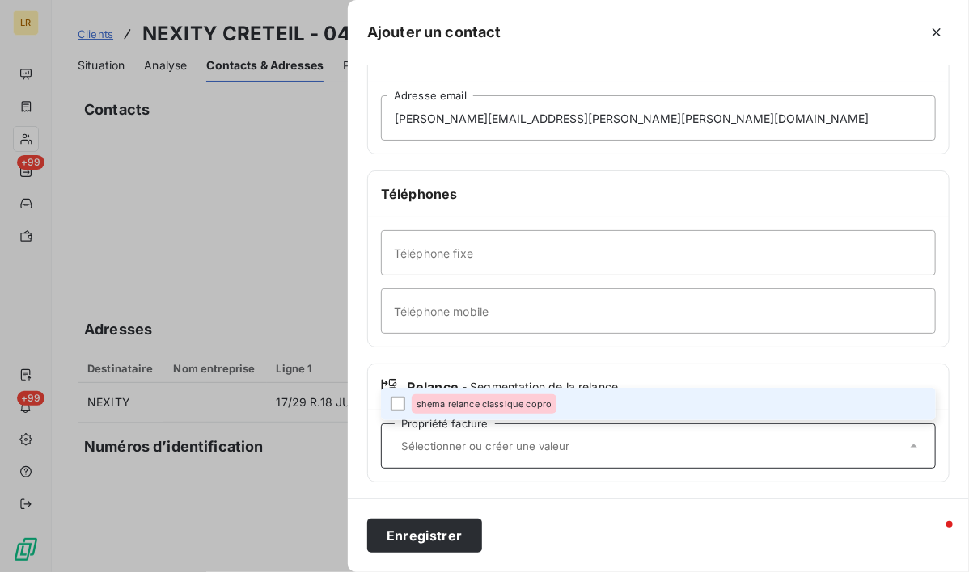
drag, startPoint x: 396, startPoint y: 400, endPoint x: 399, endPoint y: 462, distance: 61.5
click at [397, 400] on div at bounding box center [397, 404] width 15 height 15
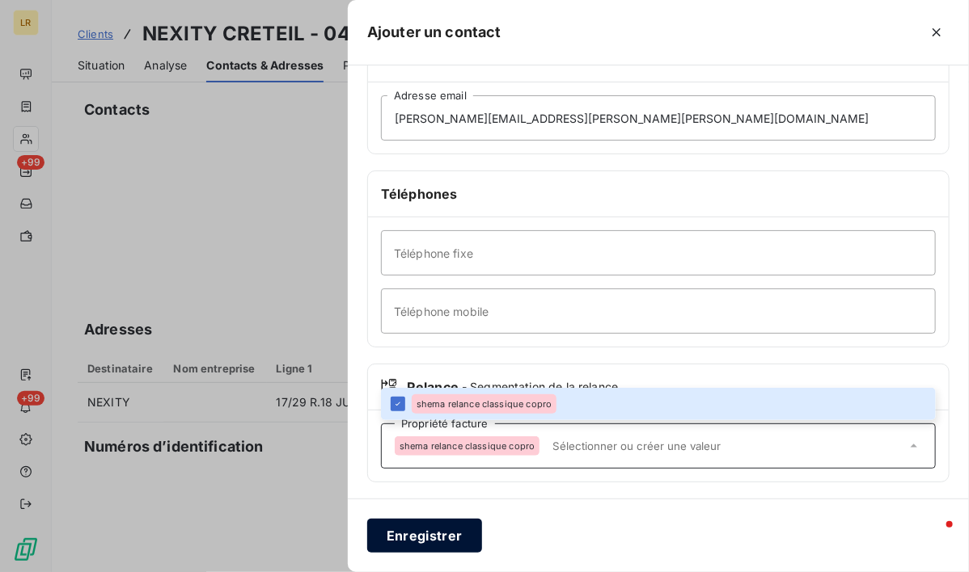
click at [420, 537] on button "Enregistrer" at bounding box center [424, 536] width 115 height 34
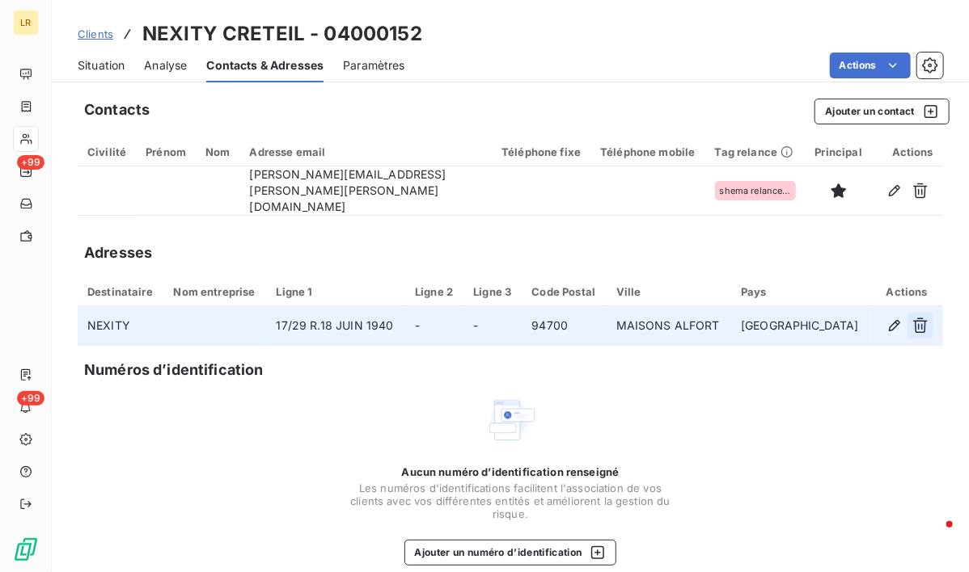
click at [912, 318] on icon "button" at bounding box center [920, 326] width 16 height 16
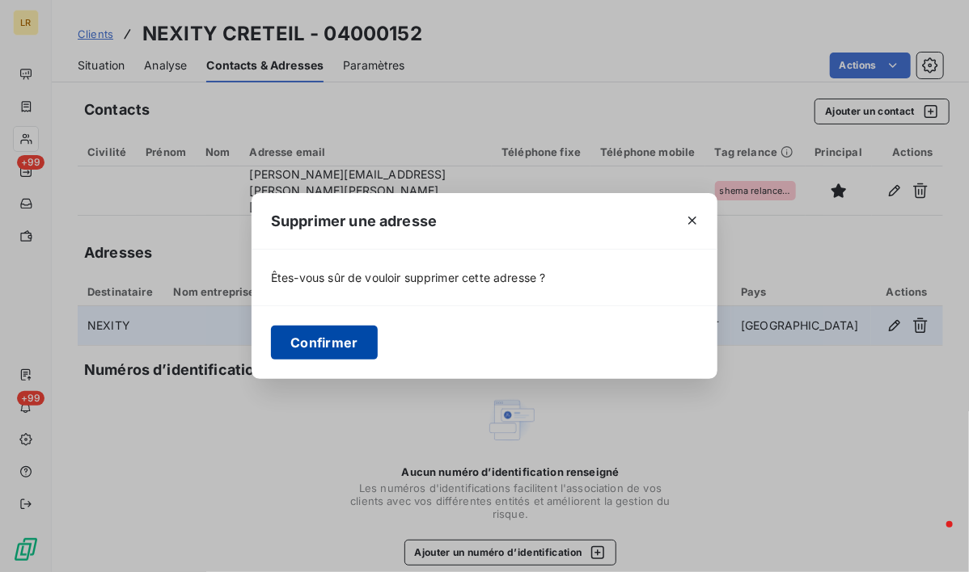
click at [324, 338] on button "Confirmer" at bounding box center [324, 343] width 107 height 34
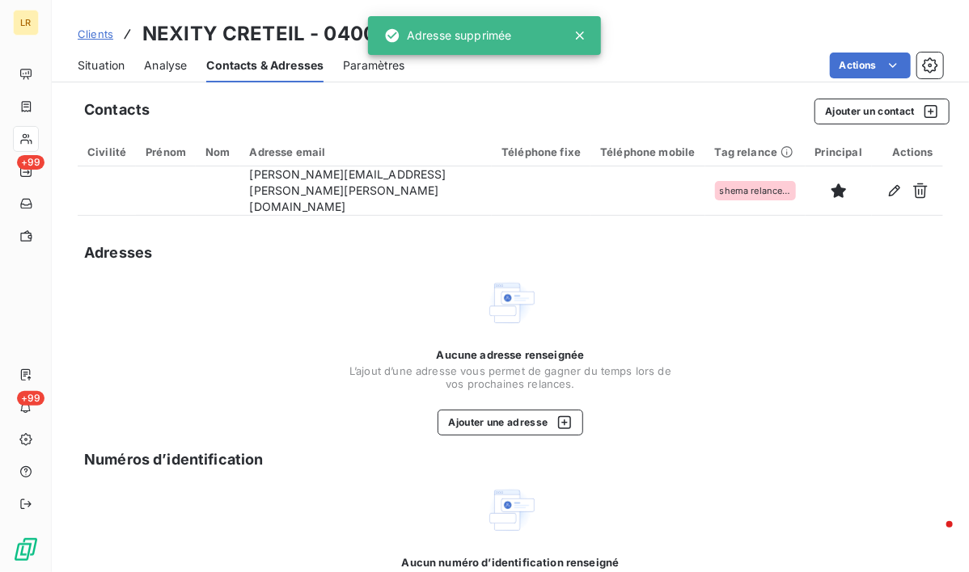
click at [748, 429] on div "Contacts Ajouter un contact Civilité Prénom Nom Adresse email Téléphone fixe Té…" at bounding box center [510, 385] width 917 height 593
drag, startPoint x: 658, startPoint y: 475, endPoint x: 621, endPoint y: 492, distance: 40.6
click at [659, 484] on div "Aucun numéro d’identification renseigné Les numéros d'identifications faciliten…" at bounding box center [509, 569] width 323 height 171
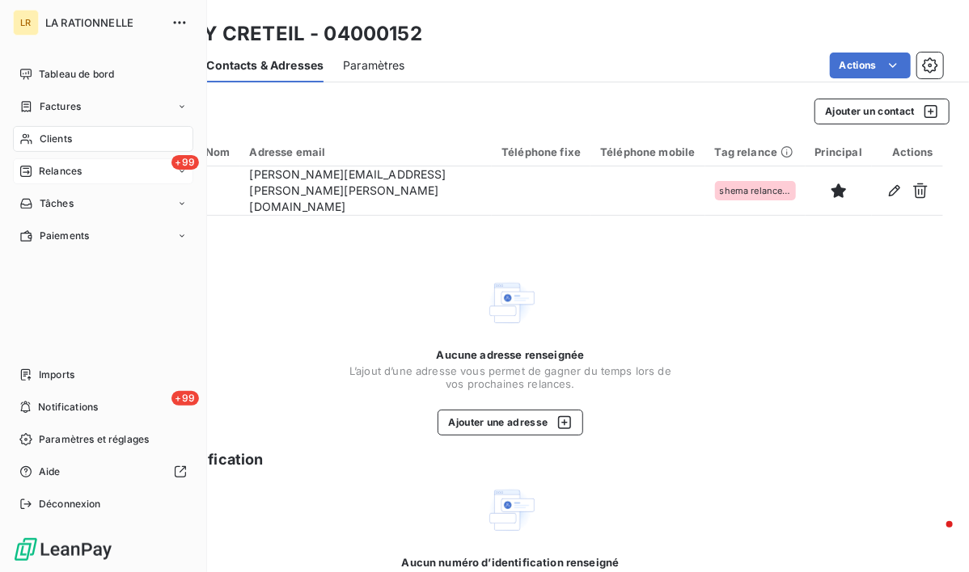
click at [53, 174] on span "Relances" at bounding box center [60, 171] width 43 height 15
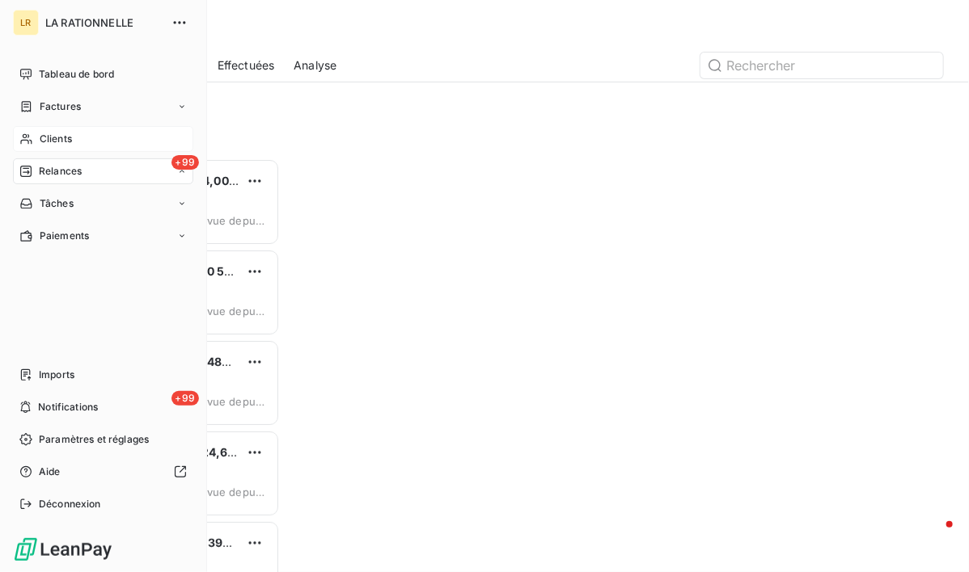
scroll to position [401, 189]
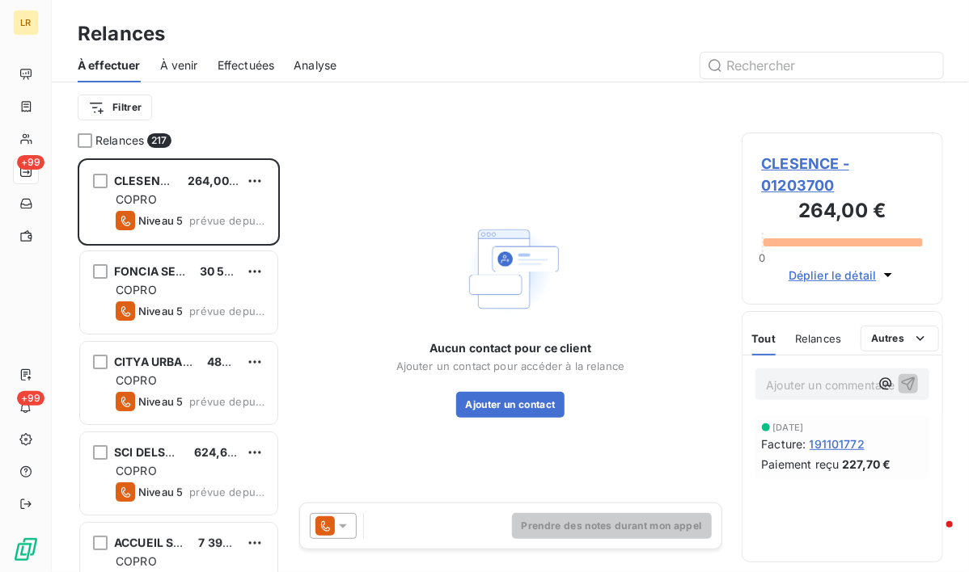
click at [568, 126] on div "Filtrer" at bounding box center [510, 107] width 865 height 50
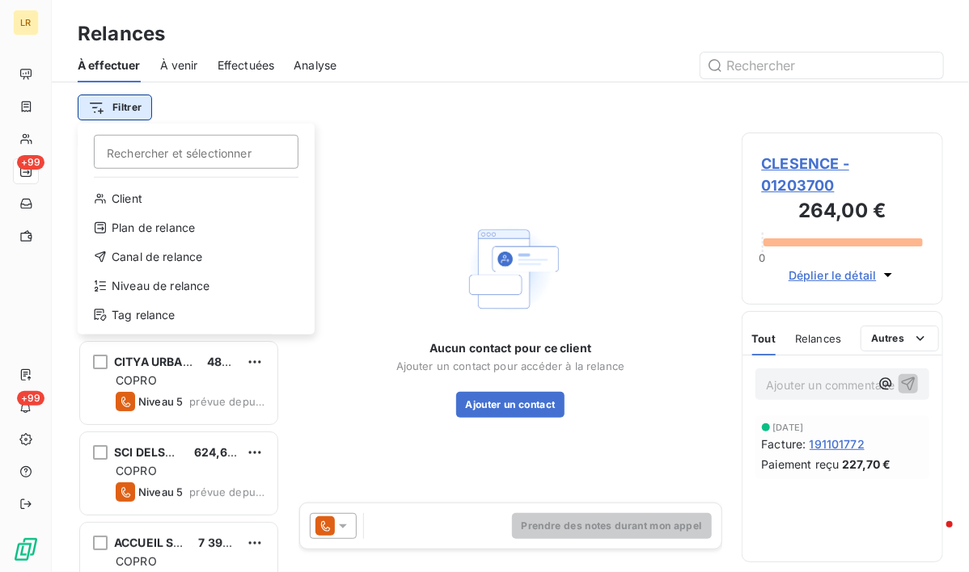
click at [125, 105] on html "LR +99 +99 Relances À effectuer À venir Effectuées Analyse Filtrer Rechercher e…" at bounding box center [484, 286] width 969 height 572
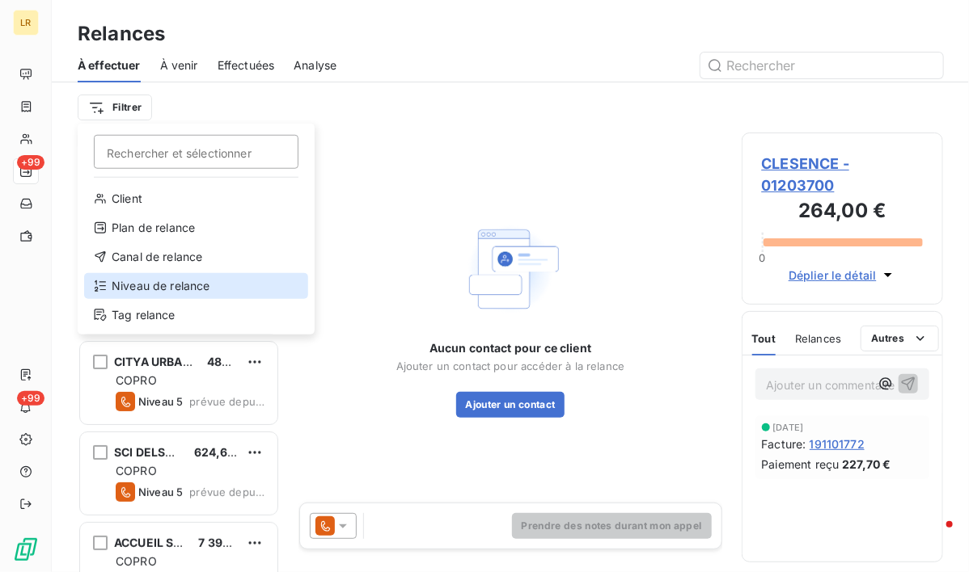
click at [158, 284] on div "Niveau de relance" at bounding box center [196, 286] width 224 height 26
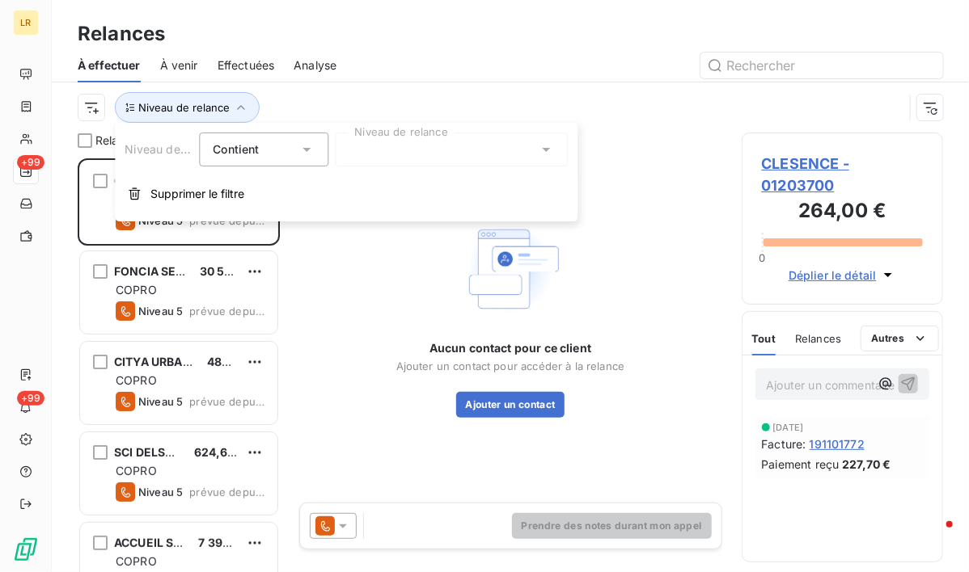
click at [395, 145] on div at bounding box center [451, 150] width 233 height 34
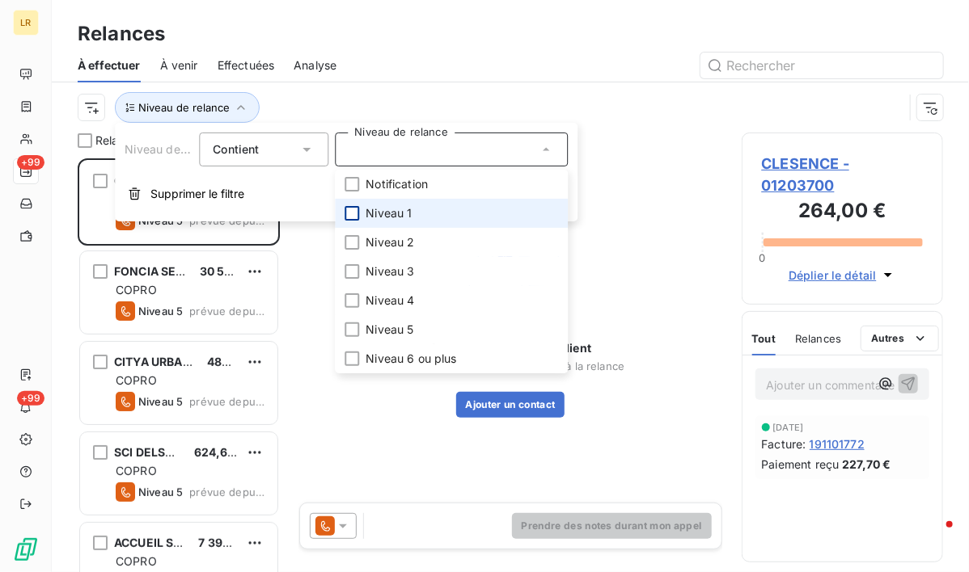
click at [347, 211] on div at bounding box center [351, 213] width 15 height 15
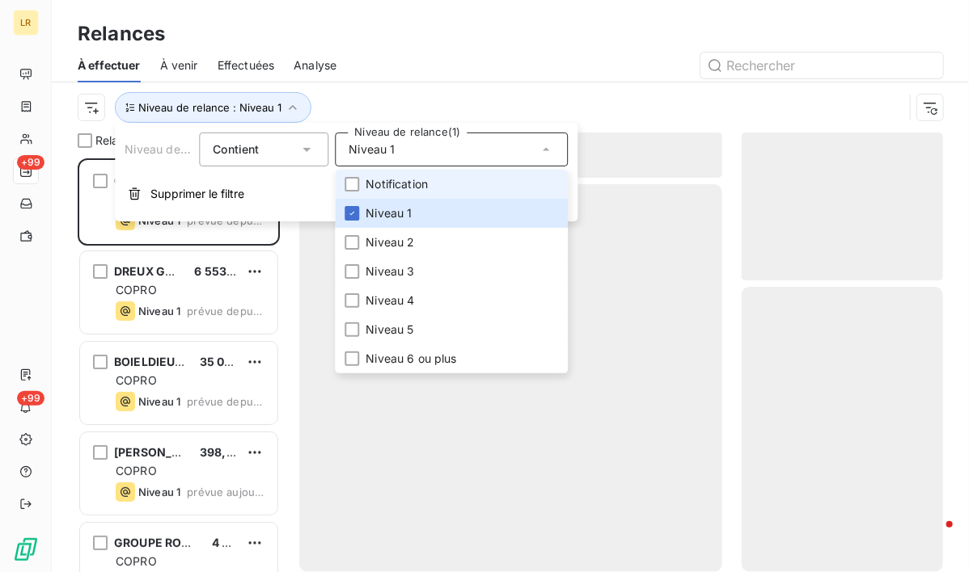
scroll to position [401, 189]
click at [420, 54] on div at bounding box center [649, 66] width 587 height 26
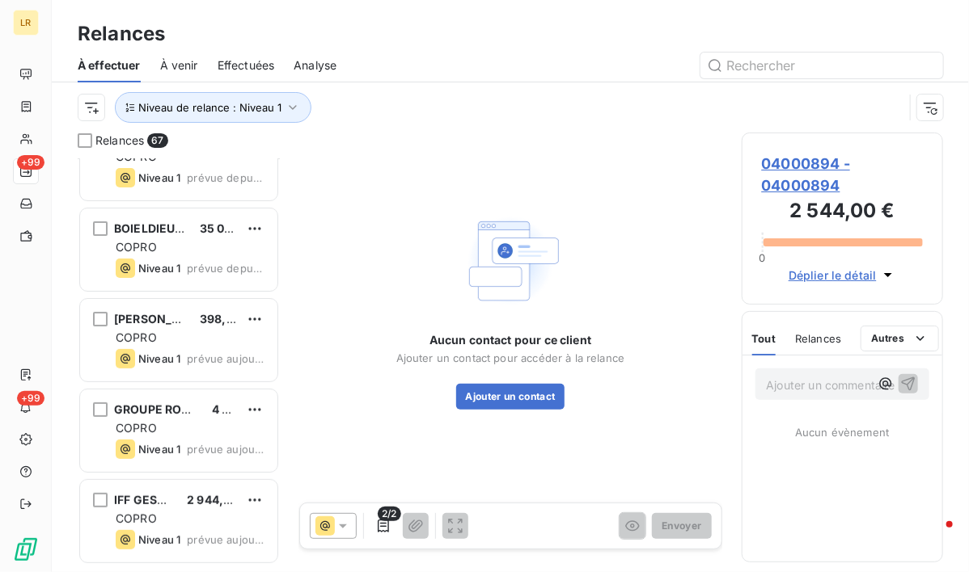
scroll to position [0, 0]
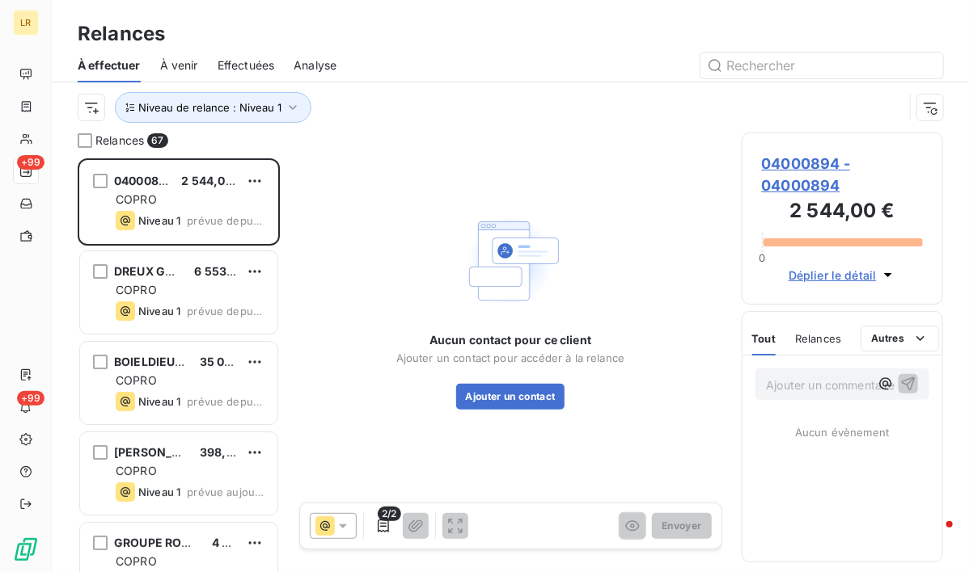
click at [381, 518] on span "2/2" at bounding box center [389, 514] width 23 height 15
click at [346, 523] on icon at bounding box center [343, 526] width 16 height 16
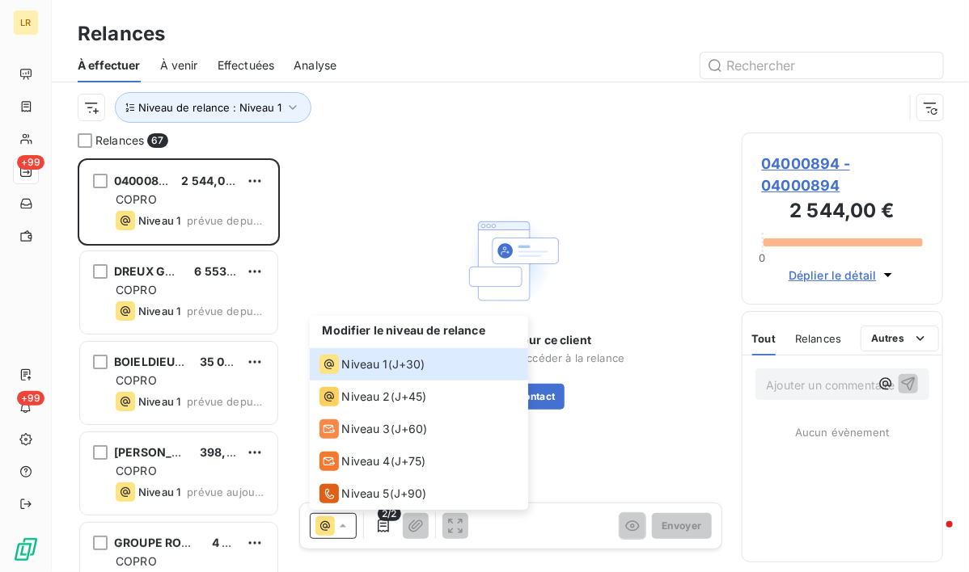
drag, startPoint x: 610, startPoint y: 468, endPoint x: 352, endPoint y: 495, distance: 259.3
click at [601, 462] on div "Aucun contact pour ce client Ajouter un contact pour accéder à la relance Ajout…" at bounding box center [510, 310] width 423 height 354
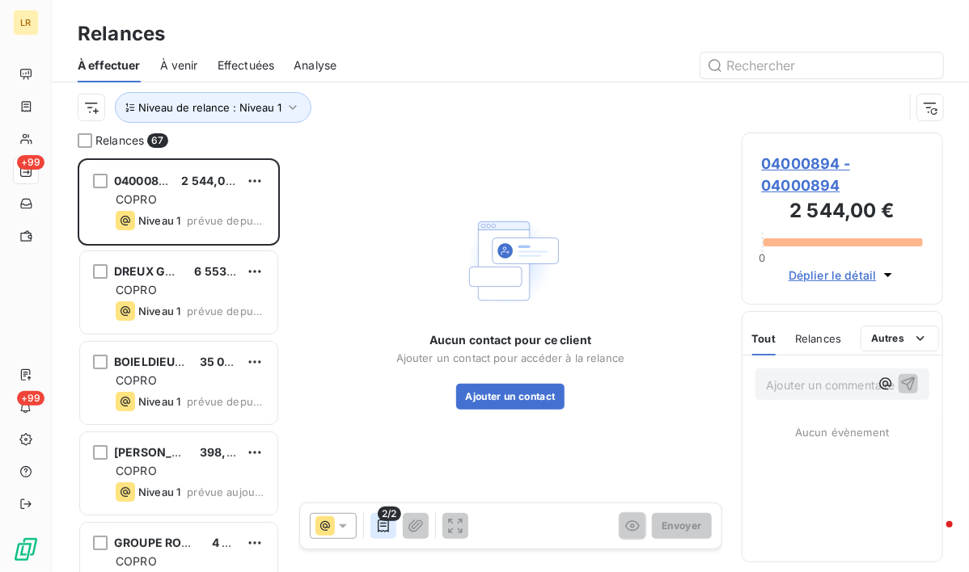
click at [378, 523] on icon "button" at bounding box center [383, 526] width 11 height 13
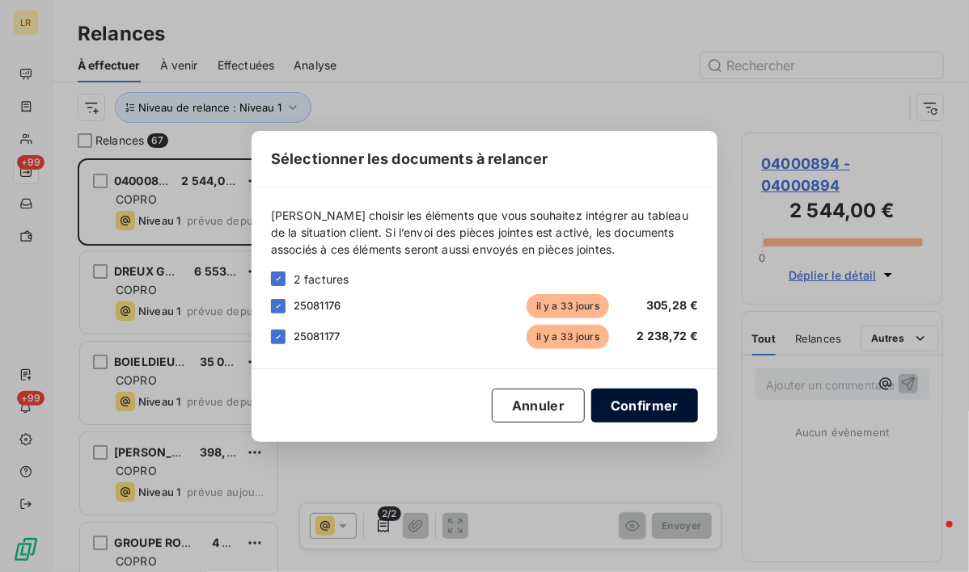
click at [644, 403] on button "Confirmer" at bounding box center [644, 406] width 107 height 34
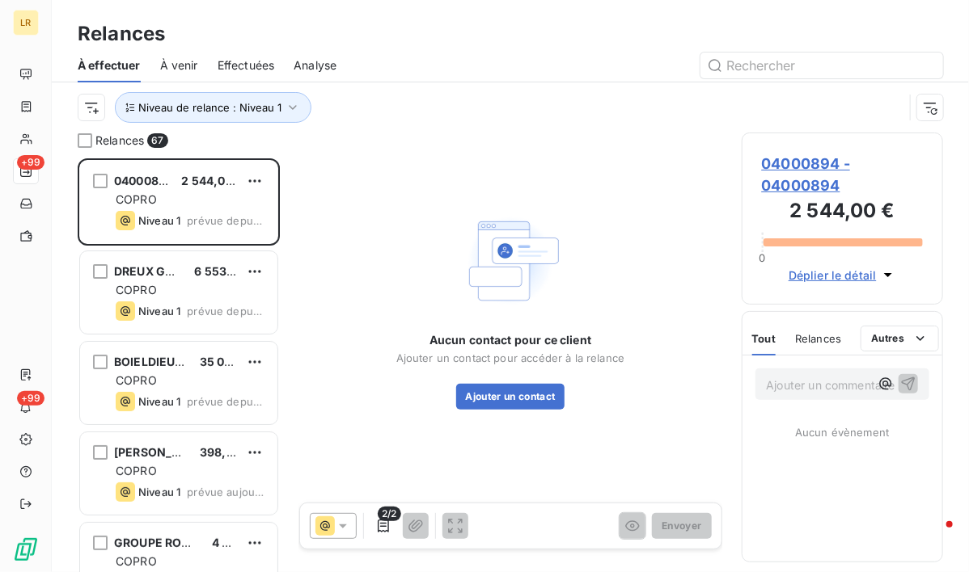
click at [374, 174] on div "Aucun contact pour ce client Ajouter un contact pour accéder à la relance Ajout…" at bounding box center [510, 310] width 423 height 354
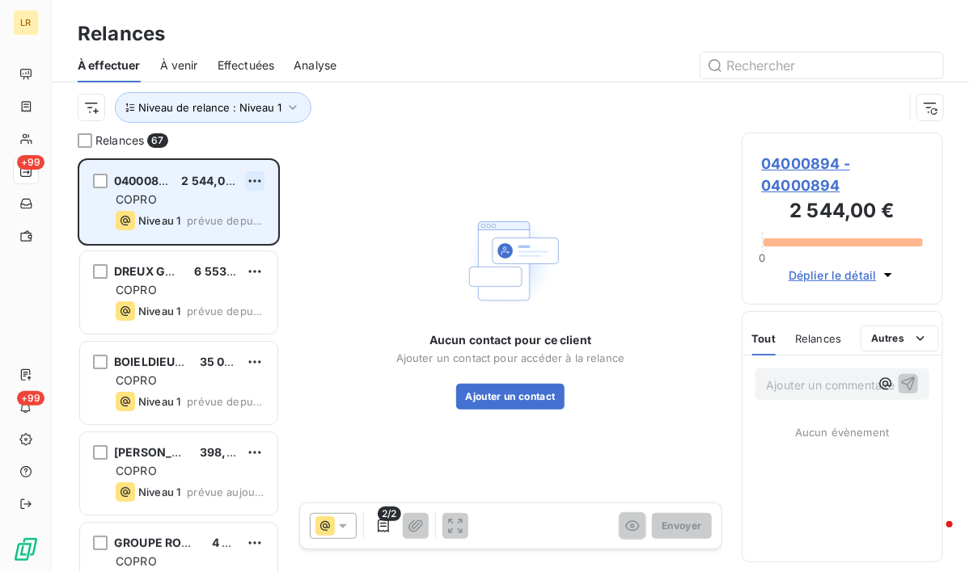
click at [245, 180] on html "LR +99 +99 Relances À effectuer À venir Effectuées Analyse Niveau de relance : …" at bounding box center [484, 286] width 969 height 572
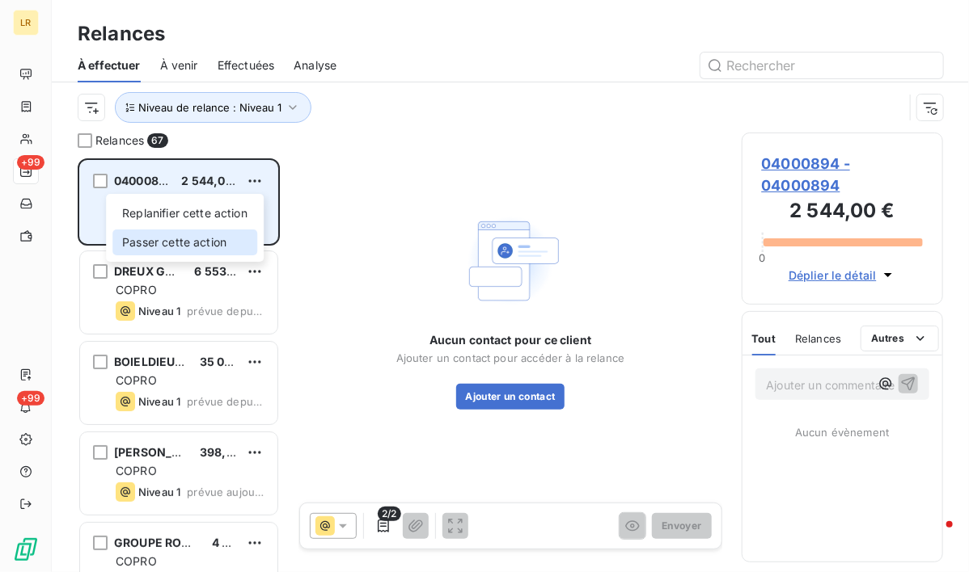
click at [184, 239] on div "Passer cette action" at bounding box center [184, 243] width 145 height 26
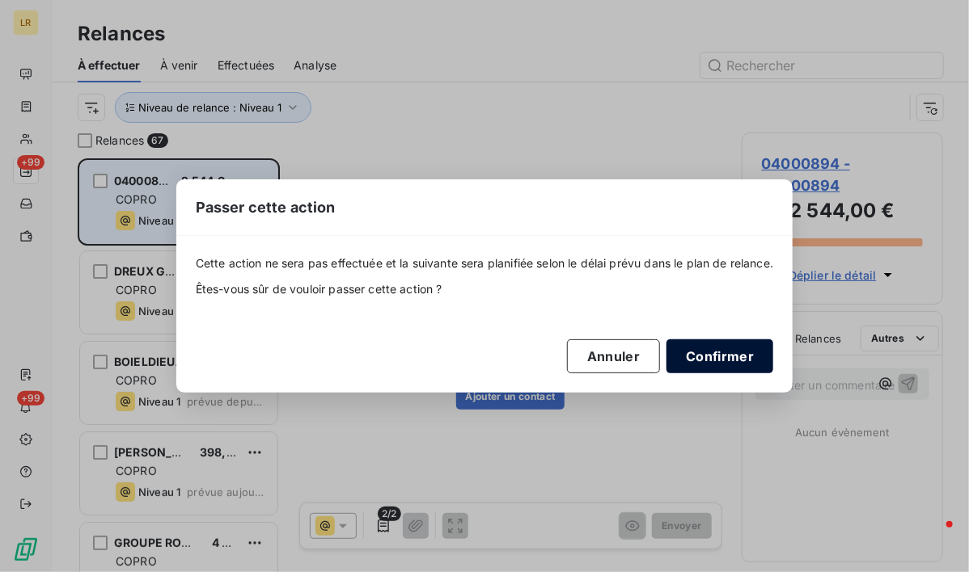
click at [731, 358] on button "Confirmer" at bounding box center [719, 357] width 107 height 34
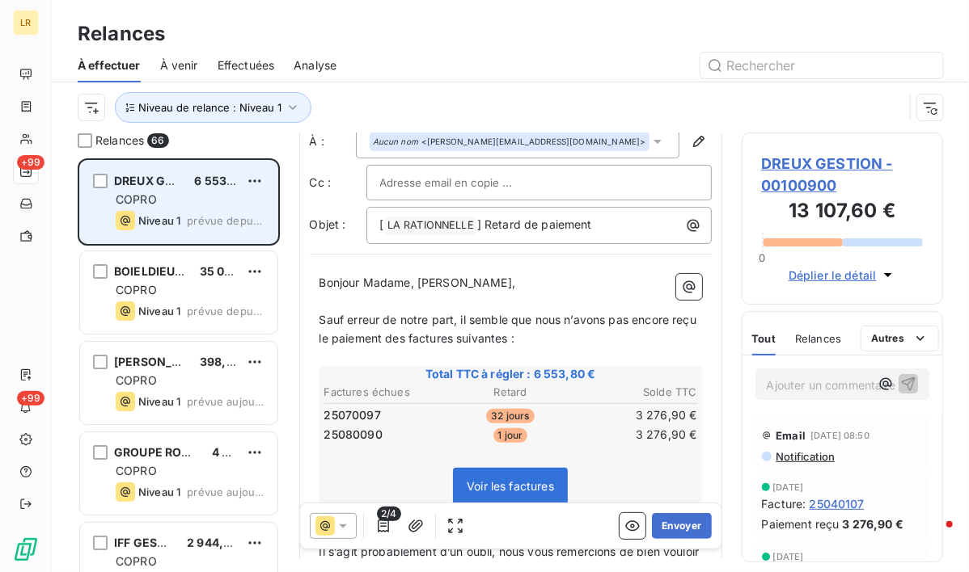
scroll to position [81, 0]
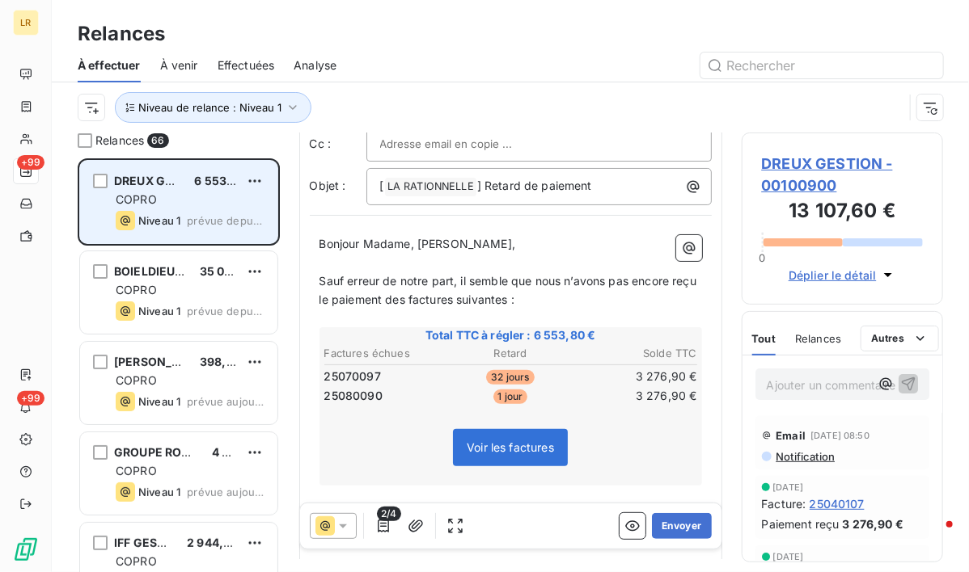
click at [811, 335] on span "Relances" at bounding box center [818, 338] width 46 height 13
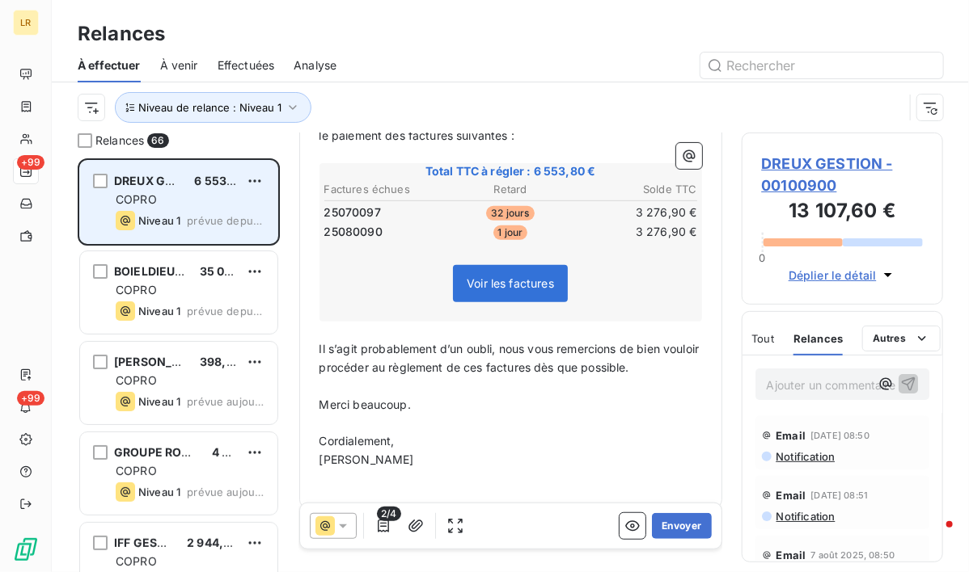
scroll to position [258, 0]
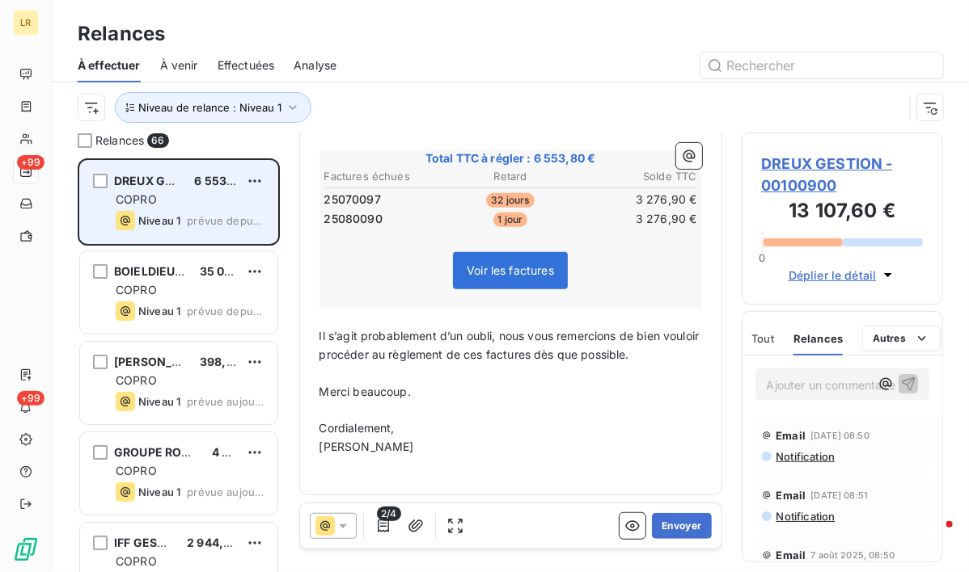
click at [498, 267] on span "Voir les factures" at bounding box center [509, 271] width 87 height 14
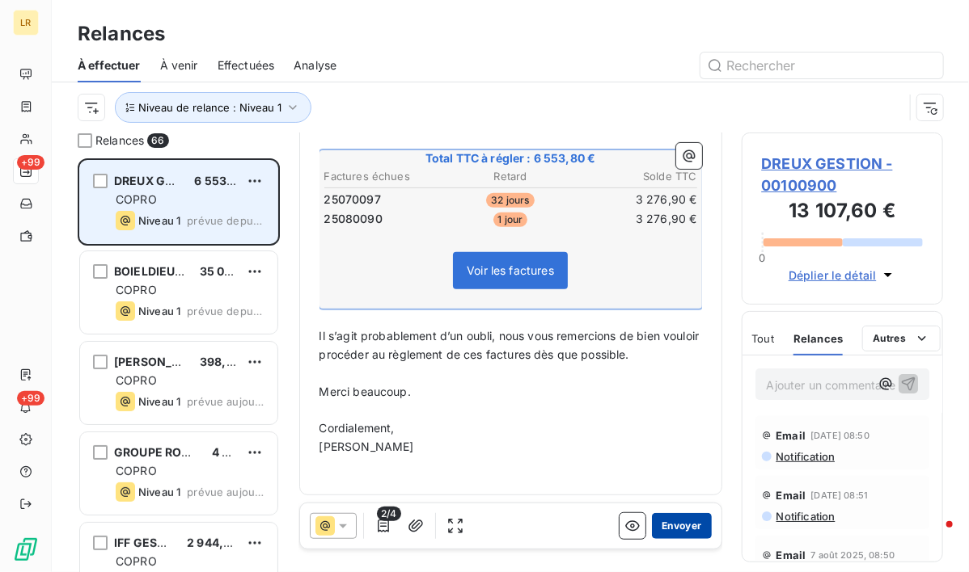
click at [663, 521] on button "Envoyer" at bounding box center [681, 526] width 59 height 26
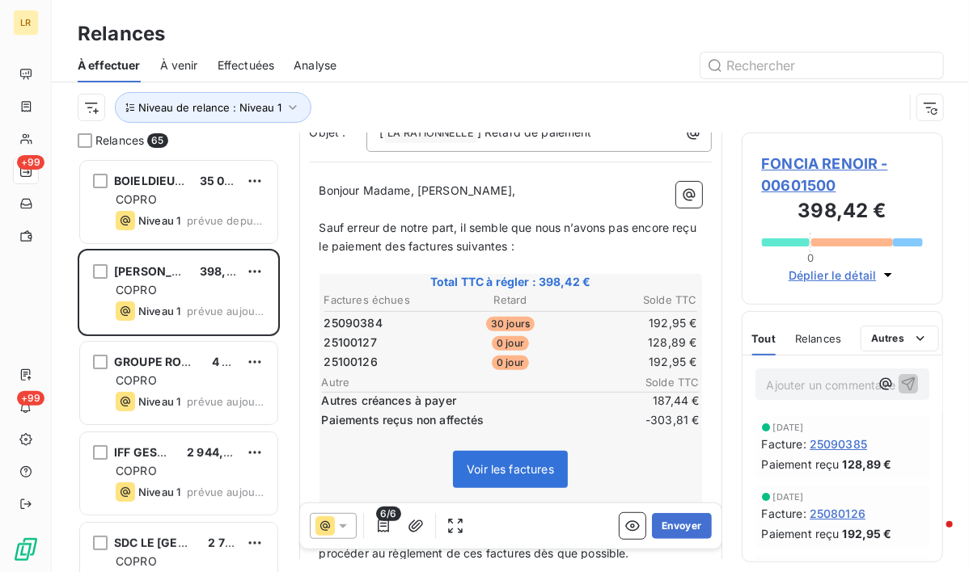
scroll to position [162, 0]
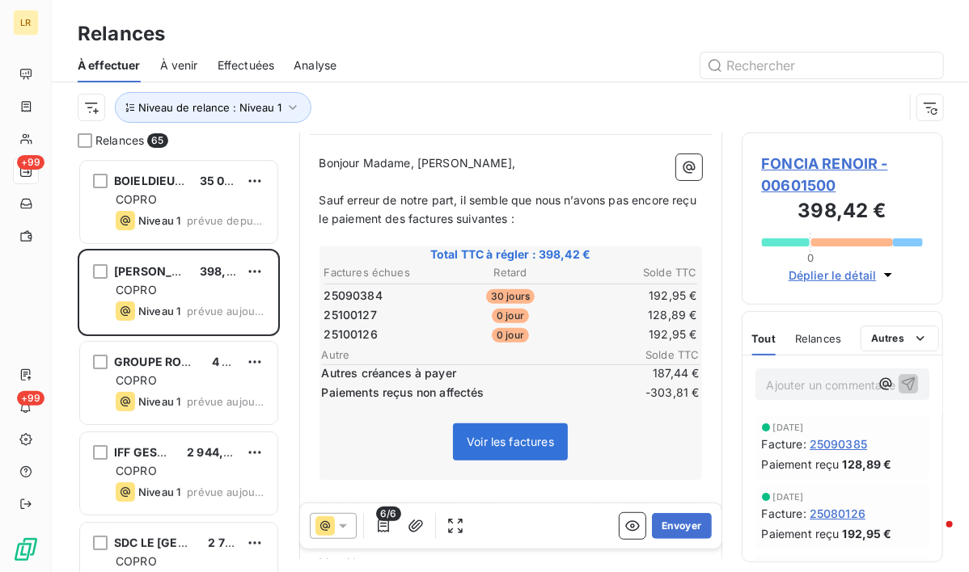
click at [821, 333] on span "Relances" at bounding box center [818, 338] width 46 height 13
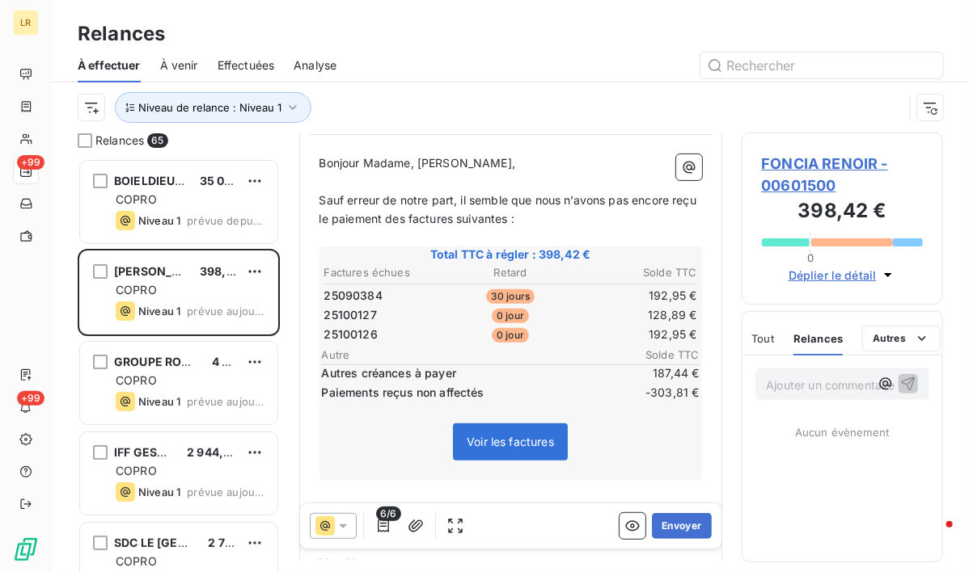
click at [818, 335] on span "Relances" at bounding box center [817, 338] width 49 height 13
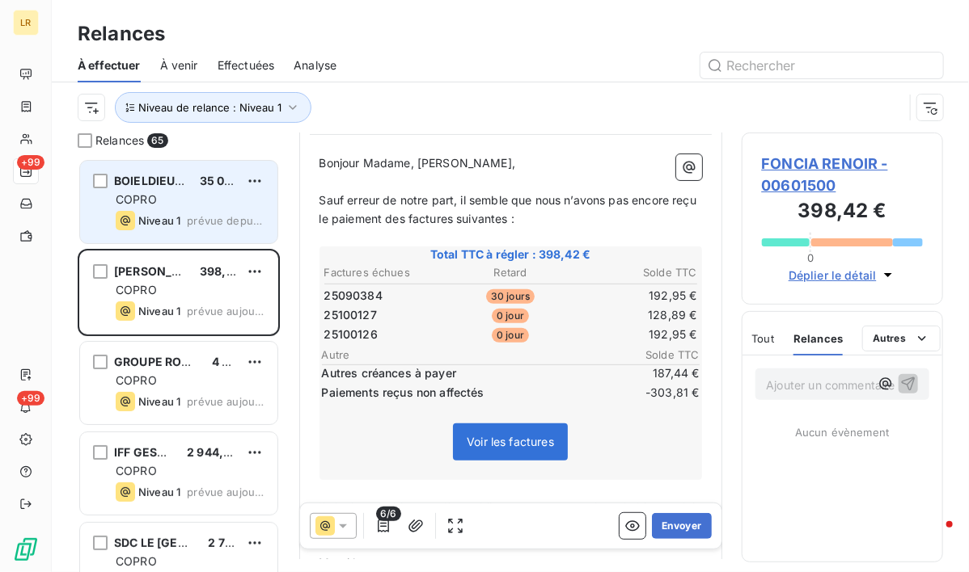
click at [174, 192] on div "COPRO" at bounding box center [190, 200] width 149 height 16
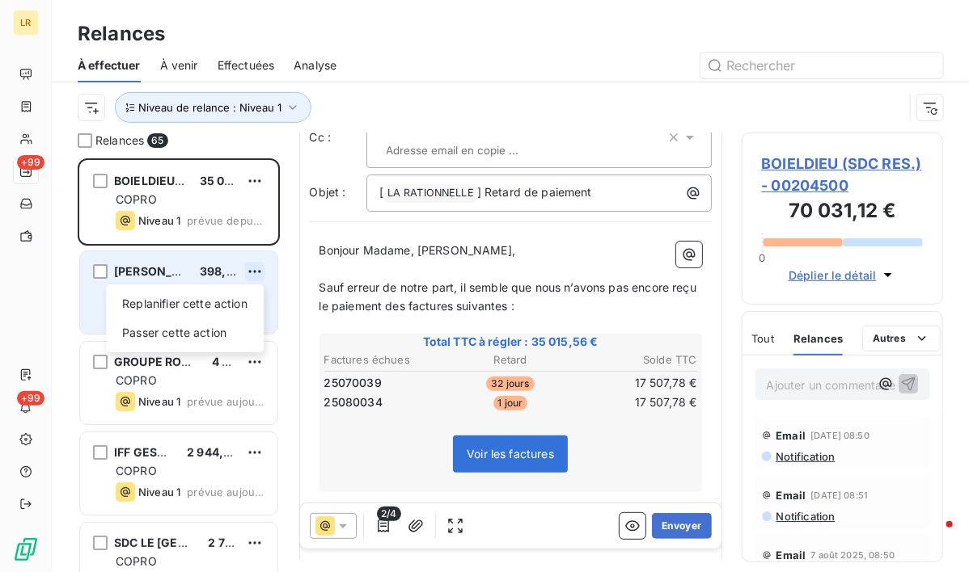
click at [253, 269] on html "LR +99 +99 Relances À effectuer À venir Effectuées Analyse Niveau de relance : …" at bounding box center [484, 286] width 969 height 572
click at [162, 333] on div "Passer cette action" at bounding box center [184, 333] width 145 height 26
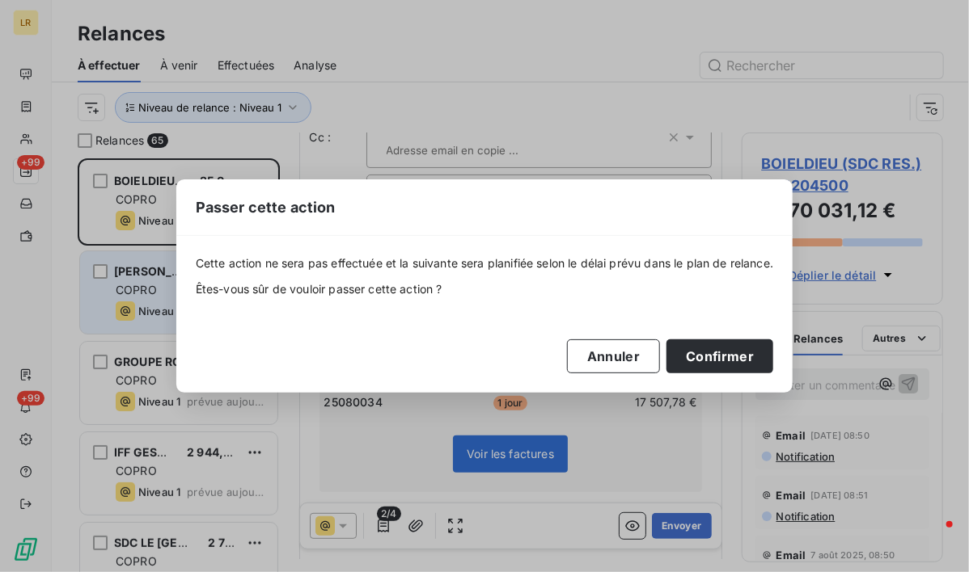
drag, startPoint x: 746, startPoint y: 357, endPoint x: 542, endPoint y: 238, distance: 236.2
click at [742, 354] on button "Confirmer" at bounding box center [719, 357] width 107 height 34
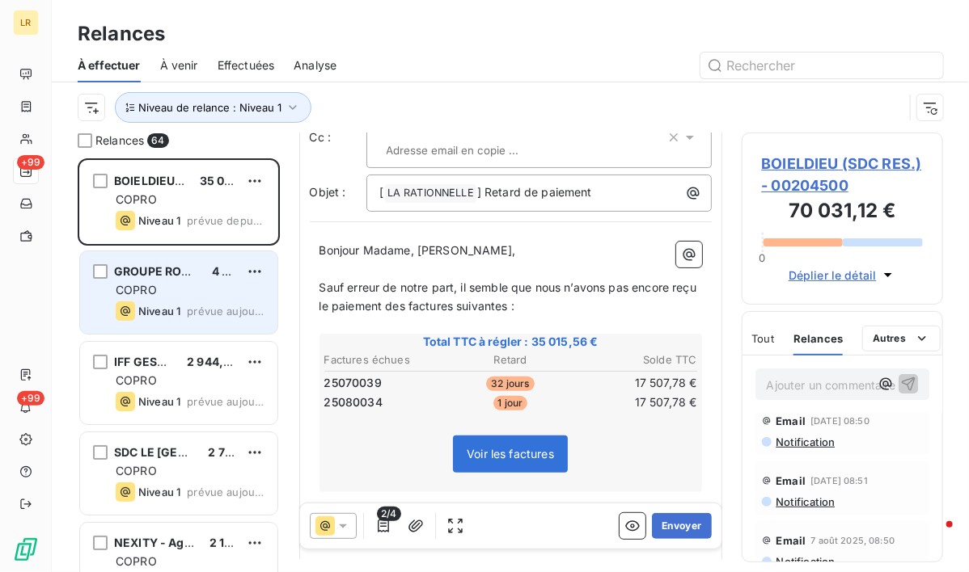
scroll to position [0, 0]
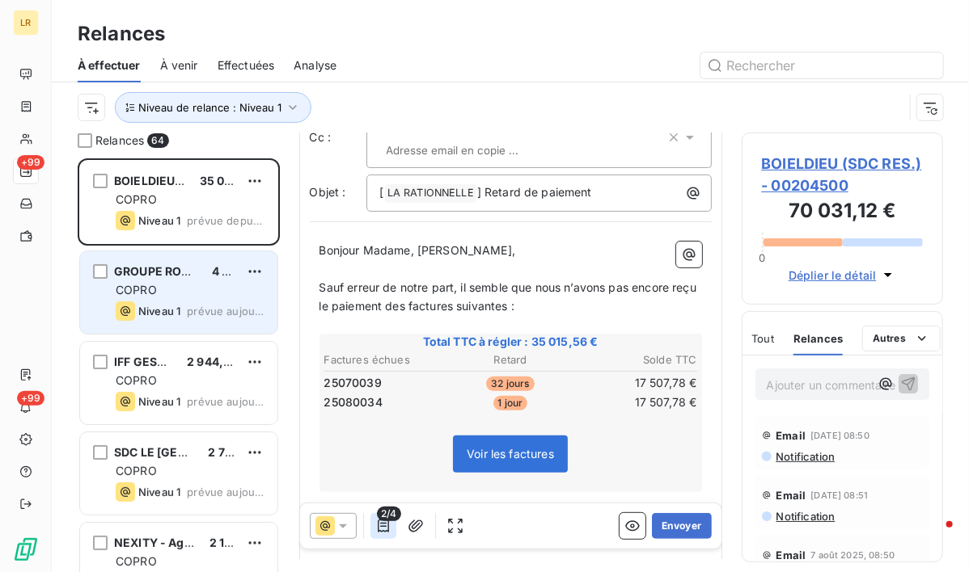
click at [382, 526] on icon "button" at bounding box center [383, 526] width 11 height 13
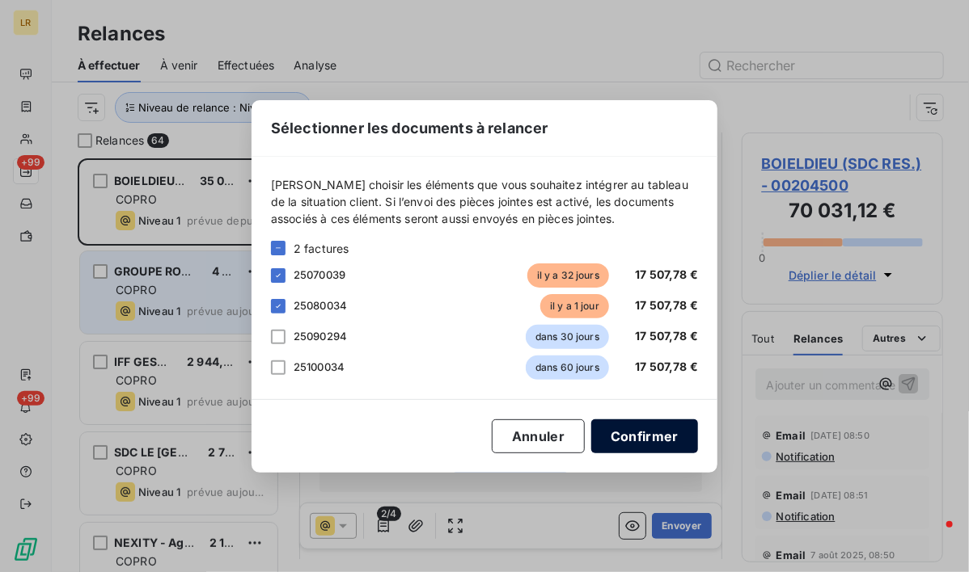
click at [646, 436] on button "Confirmer" at bounding box center [644, 437] width 107 height 34
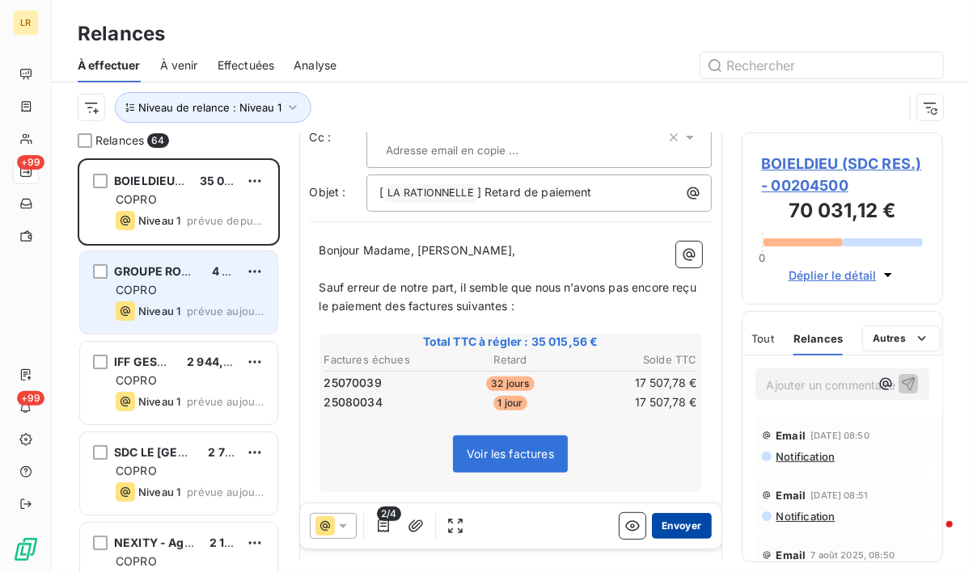
click at [678, 527] on button "Envoyer" at bounding box center [681, 526] width 59 height 26
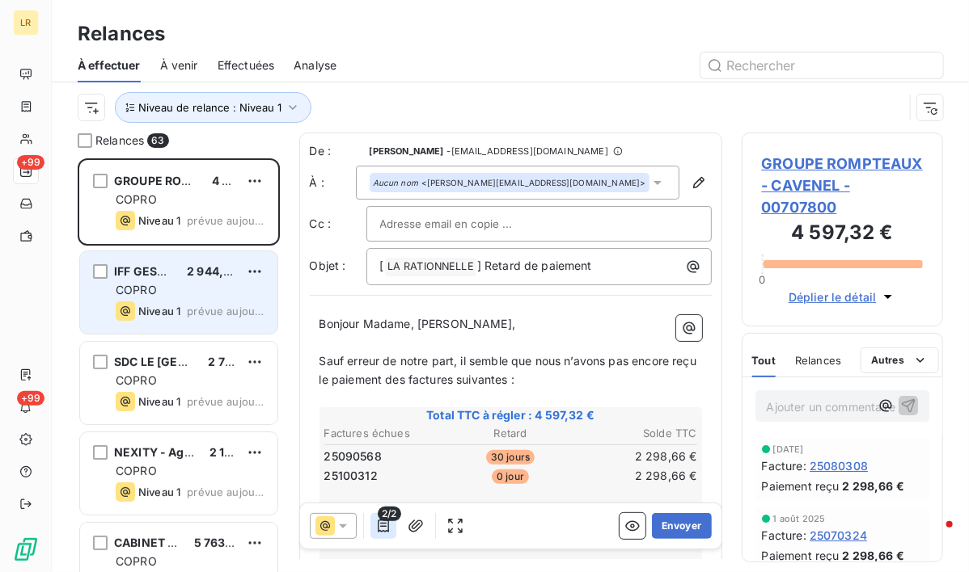
click at [381, 524] on icon "button" at bounding box center [383, 526] width 16 height 16
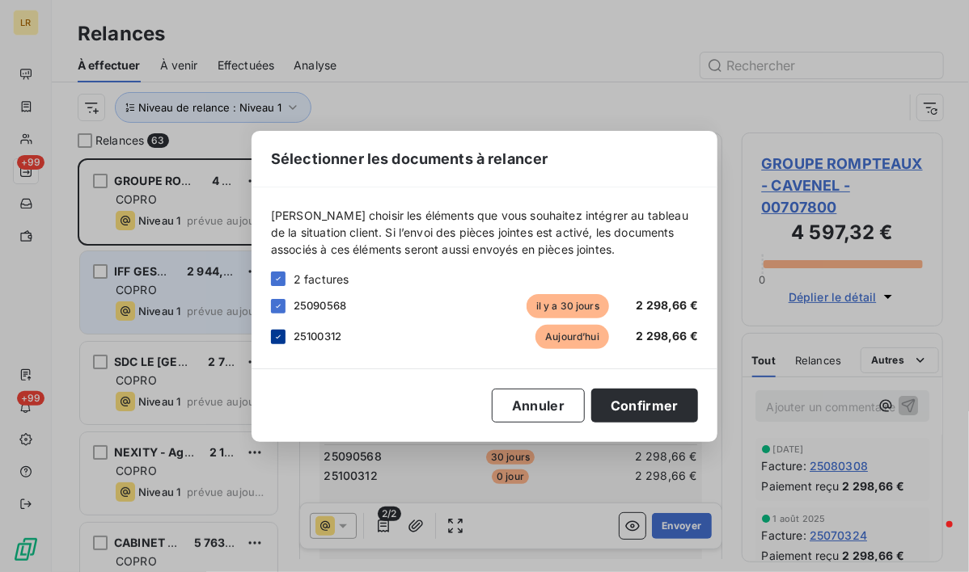
click at [277, 332] on icon at bounding box center [278, 337] width 10 height 10
click at [650, 402] on button "Confirmer" at bounding box center [644, 406] width 107 height 34
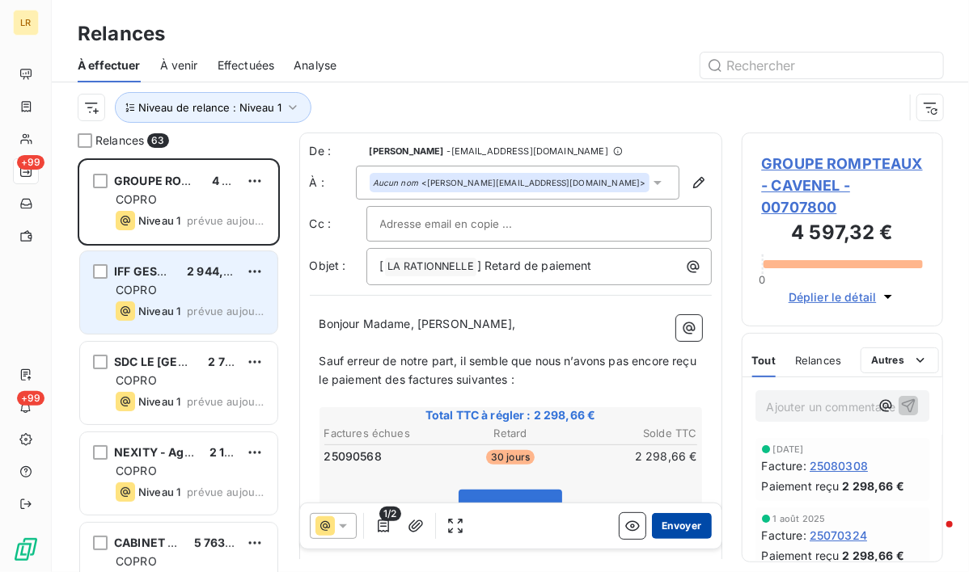
click at [669, 521] on button "Envoyer" at bounding box center [681, 526] width 59 height 26
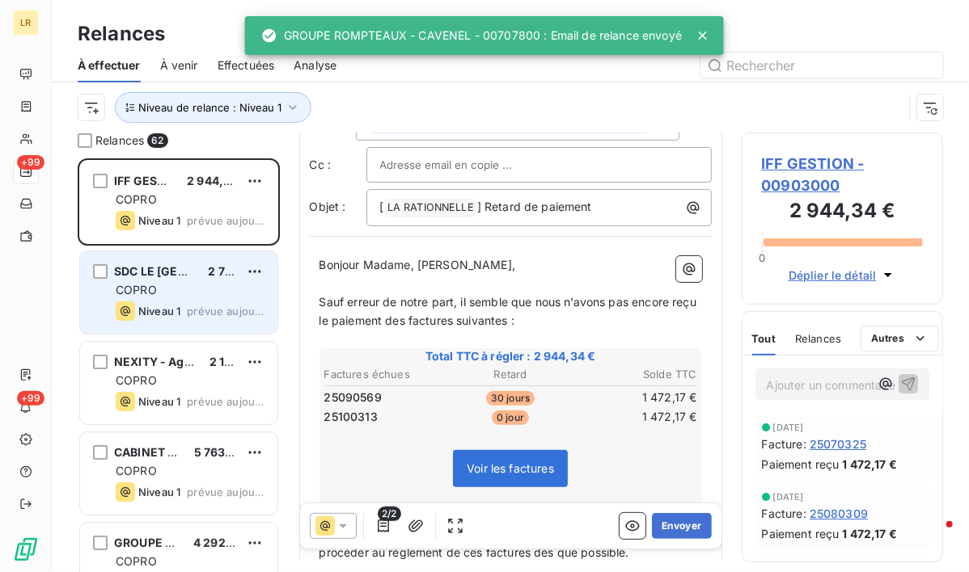
scroll to position [162, 0]
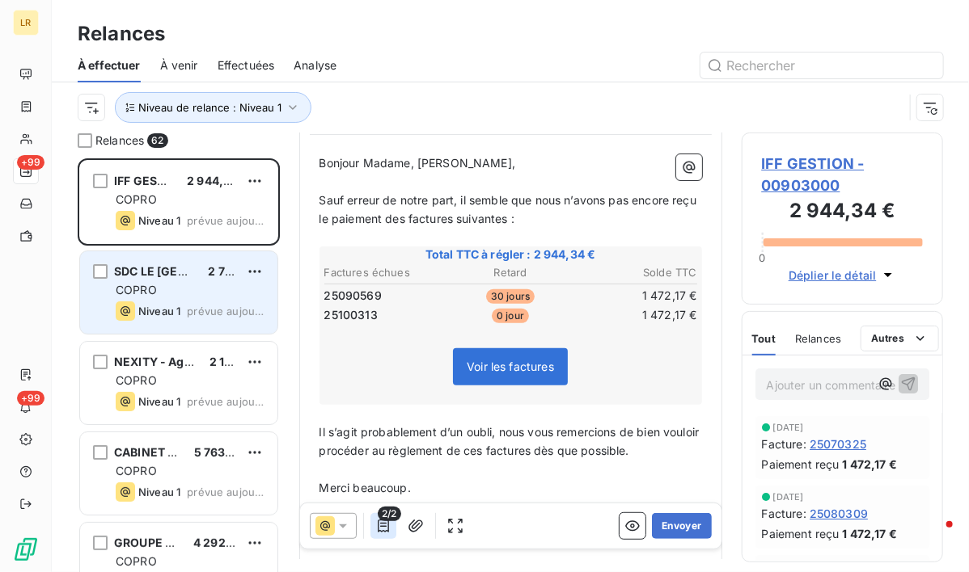
click at [378, 524] on icon "button" at bounding box center [383, 526] width 16 height 16
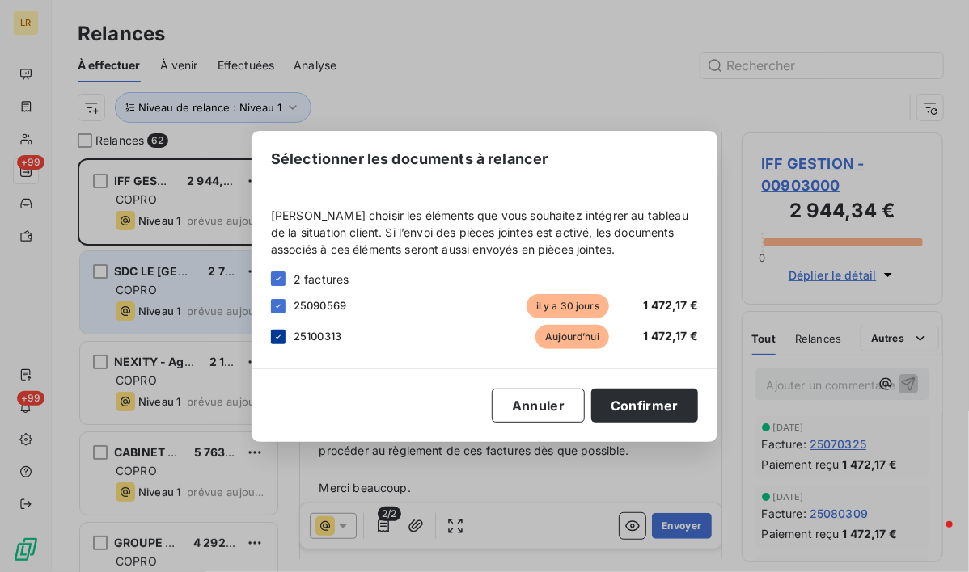
click at [275, 336] on icon at bounding box center [278, 337] width 10 height 10
click at [665, 399] on button "Confirmer" at bounding box center [644, 406] width 107 height 34
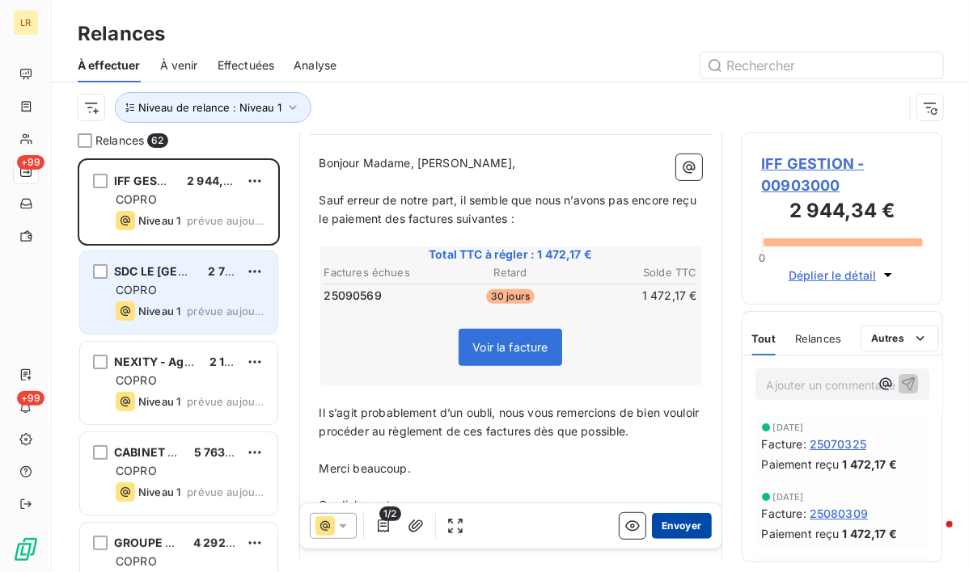
click at [669, 526] on button "Envoyer" at bounding box center [681, 526] width 59 height 26
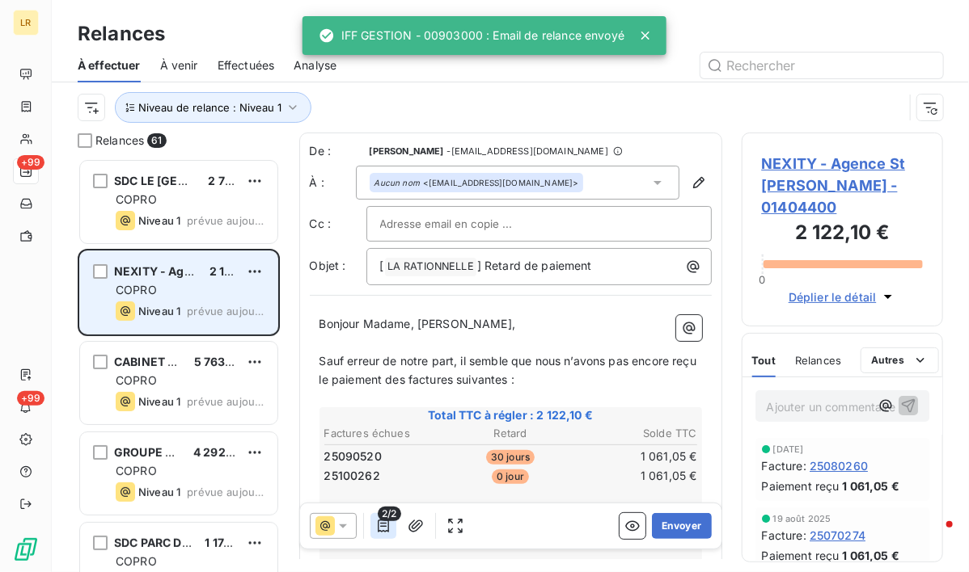
click at [378, 525] on icon "button" at bounding box center [383, 526] width 16 height 16
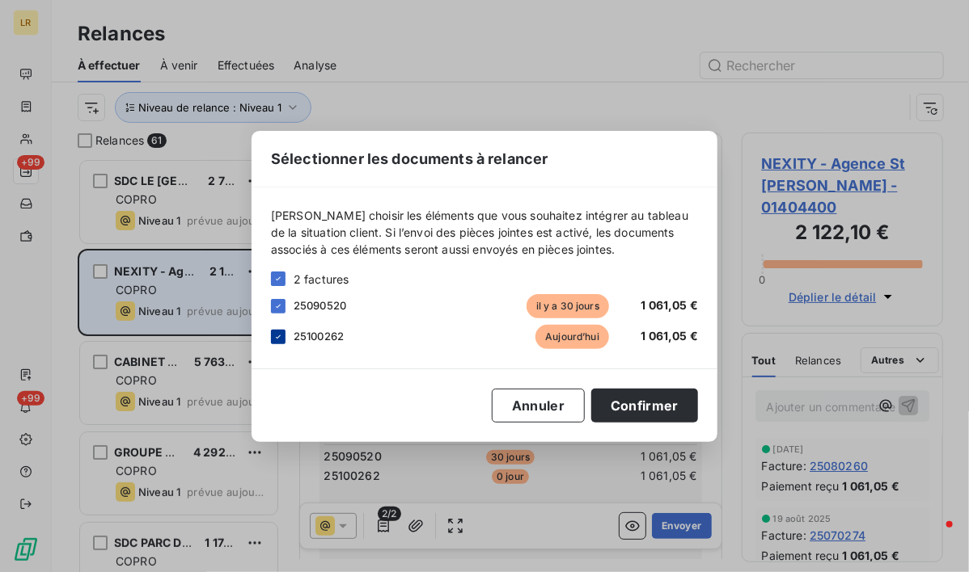
click at [276, 335] on icon at bounding box center [278, 337] width 10 height 10
click at [640, 399] on button "Confirmer" at bounding box center [644, 406] width 107 height 34
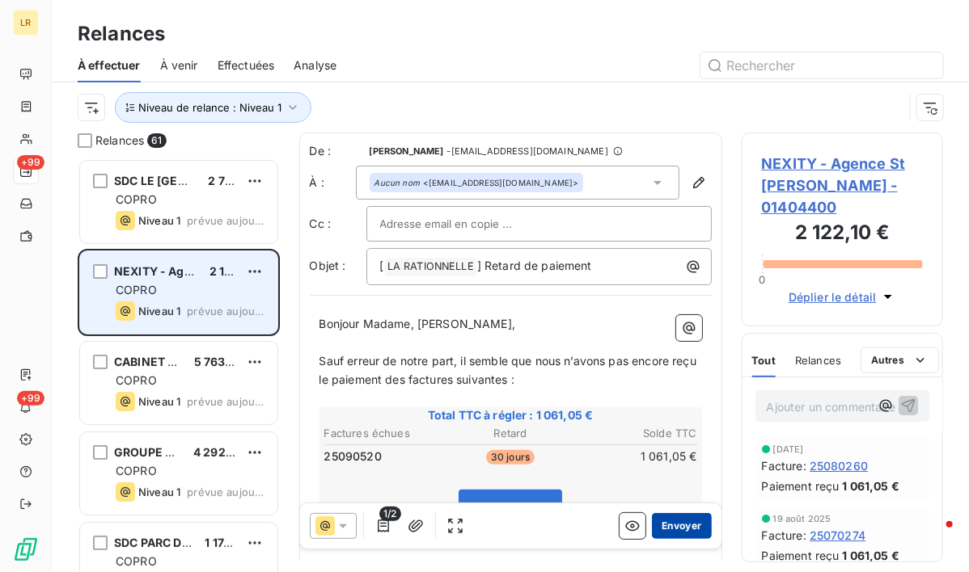
click at [665, 526] on button "Envoyer" at bounding box center [681, 526] width 59 height 26
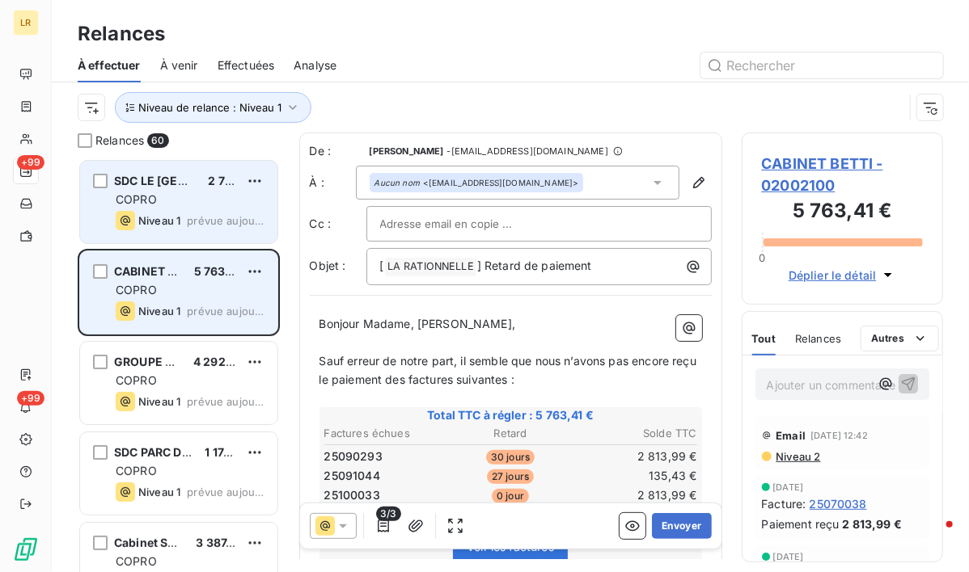
click at [157, 200] on div "COPRO" at bounding box center [190, 200] width 149 height 16
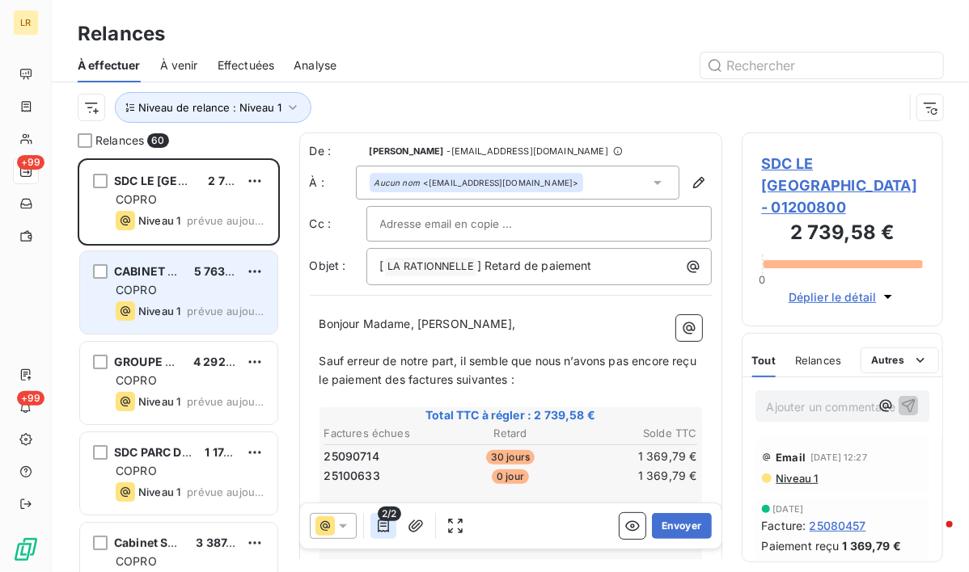
click at [384, 526] on icon "button" at bounding box center [383, 526] width 11 height 13
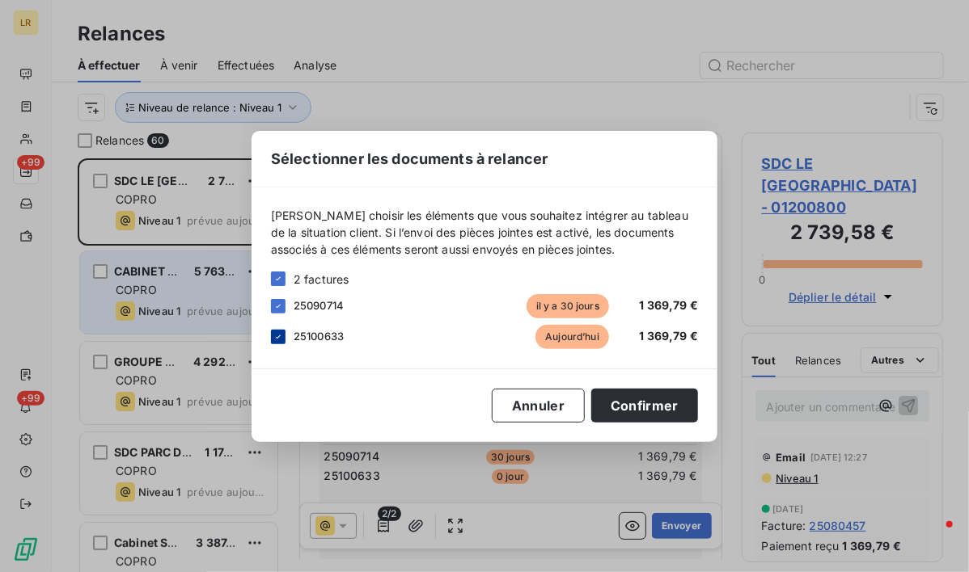
click at [274, 334] on icon at bounding box center [278, 337] width 10 height 10
click at [671, 402] on button "Confirmer" at bounding box center [644, 406] width 107 height 34
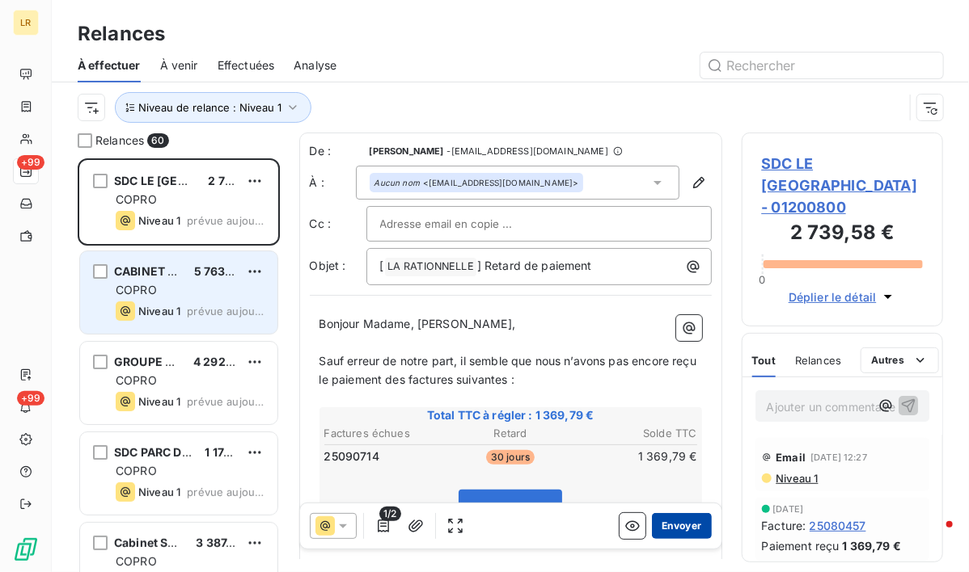
click at [676, 530] on button "Envoyer" at bounding box center [681, 526] width 59 height 26
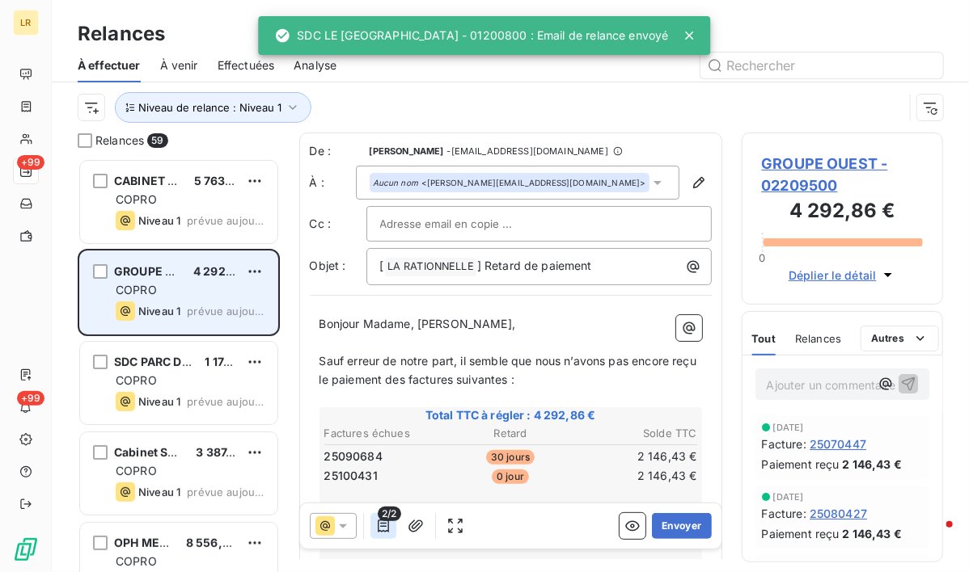
click at [385, 522] on icon "button" at bounding box center [383, 526] width 16 height 16
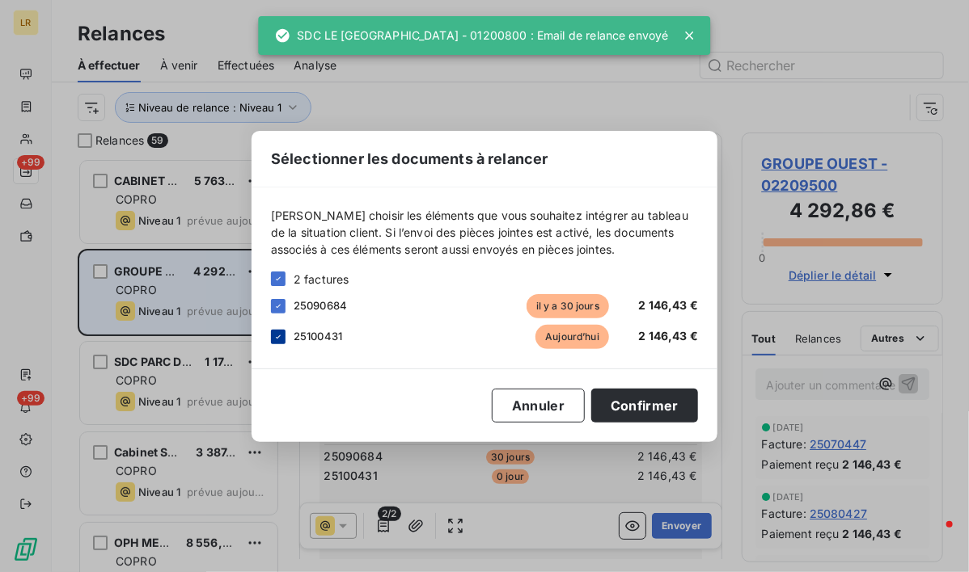
click at [272, 340] on div at bounding box center [278, 337] width 15 height 15
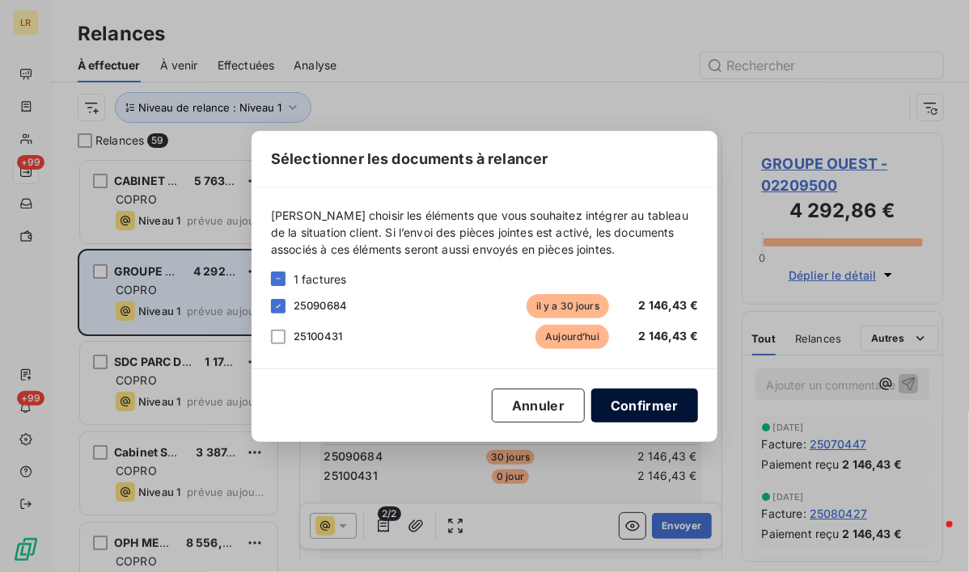
click at [647, 405] on button "Confirmer" at bounding box center [644, 406] width 107 height 34
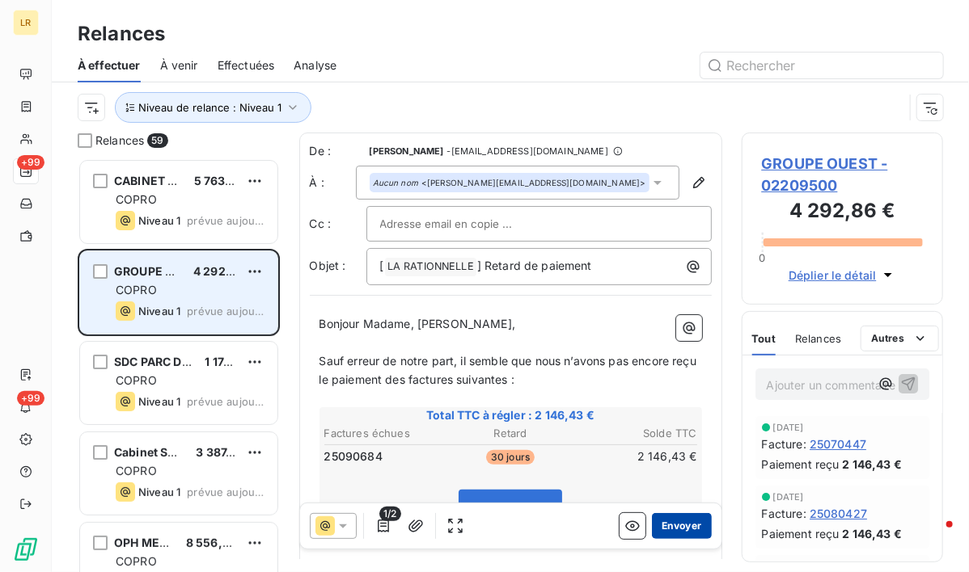
click at [673, 525] on button "Envoyer" at bounding box center [681, 526] width 59 height 26
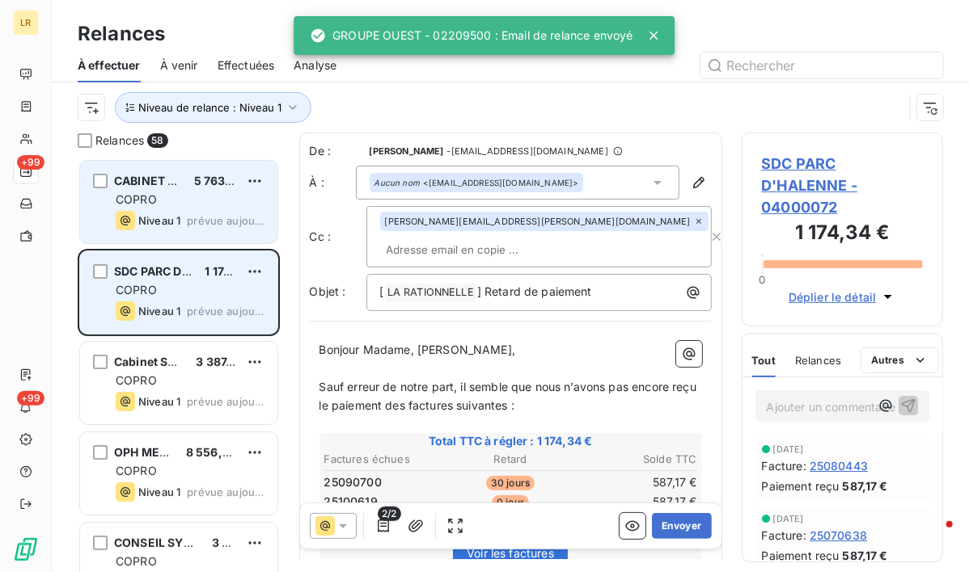
click at [163, 196] on div "COPRO" at bounding box center [190, 200] width 149 height 16
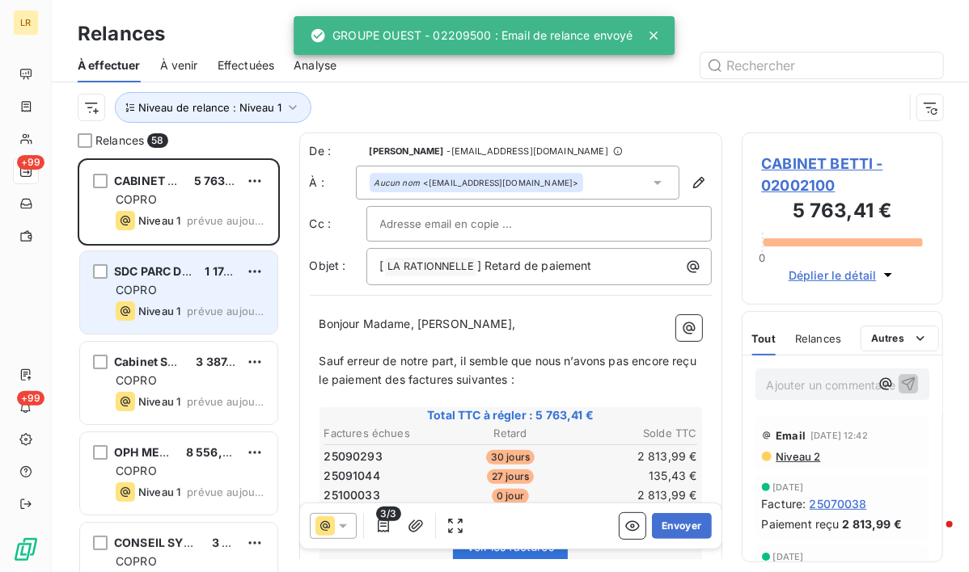
click at [380, 520] on span "3/3" at bounding box center [388, 514] width 24 height 15
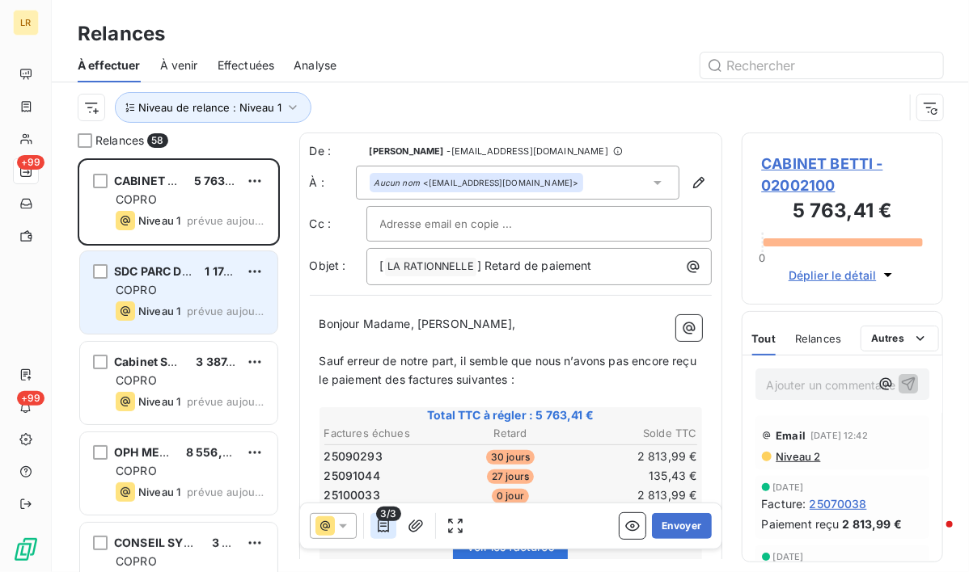
click at [385, 527] on icon "button" at bounding box center [383, 526] width 16 height 16
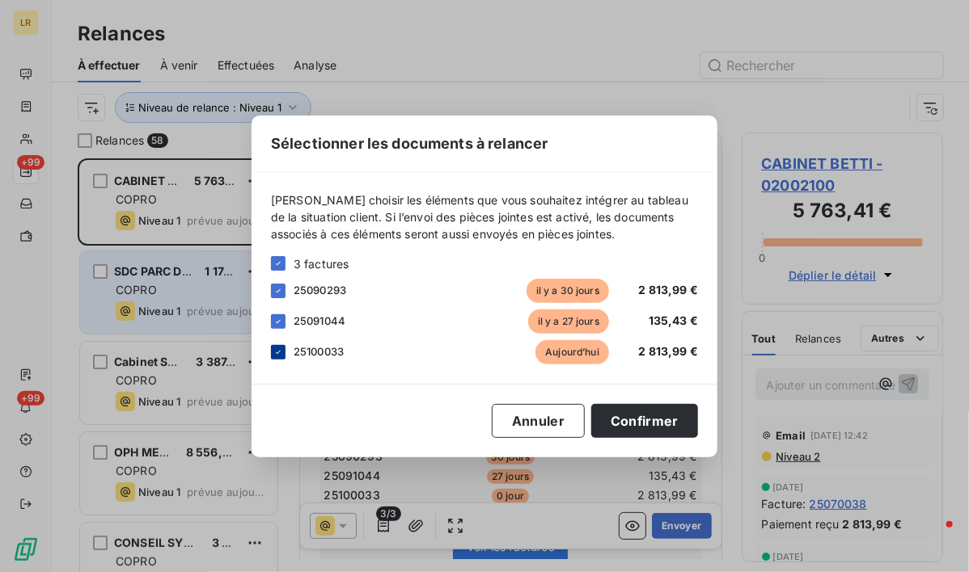
click at [281, 352] on icon at bounding box center [278, 353] width 10 height 10
click at [642, 417] on button "Confirmer" at bounding box center [644, 421] width 107 height 34
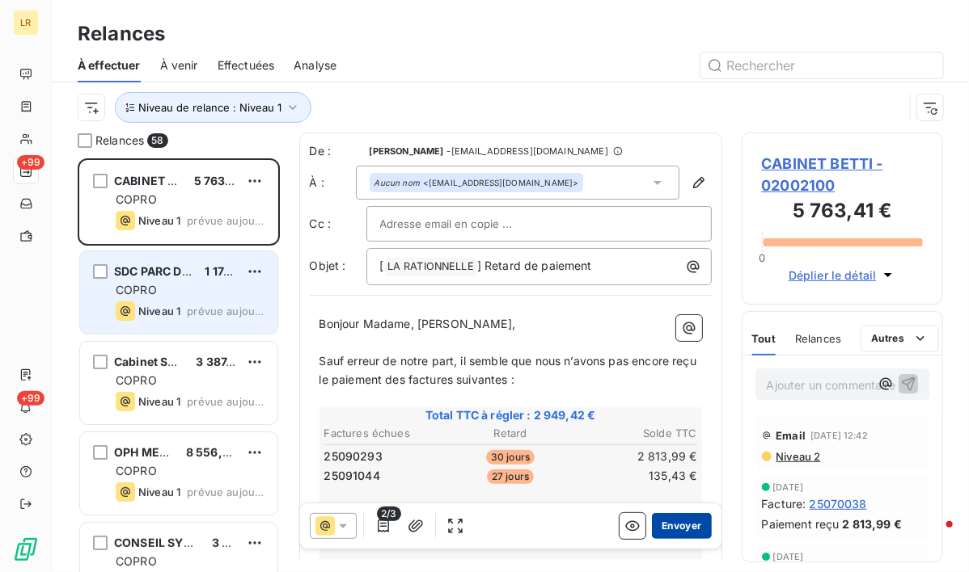
click at [680, 526] on button "Envoyer" at bounding box center [681, 526] width 59 height 26
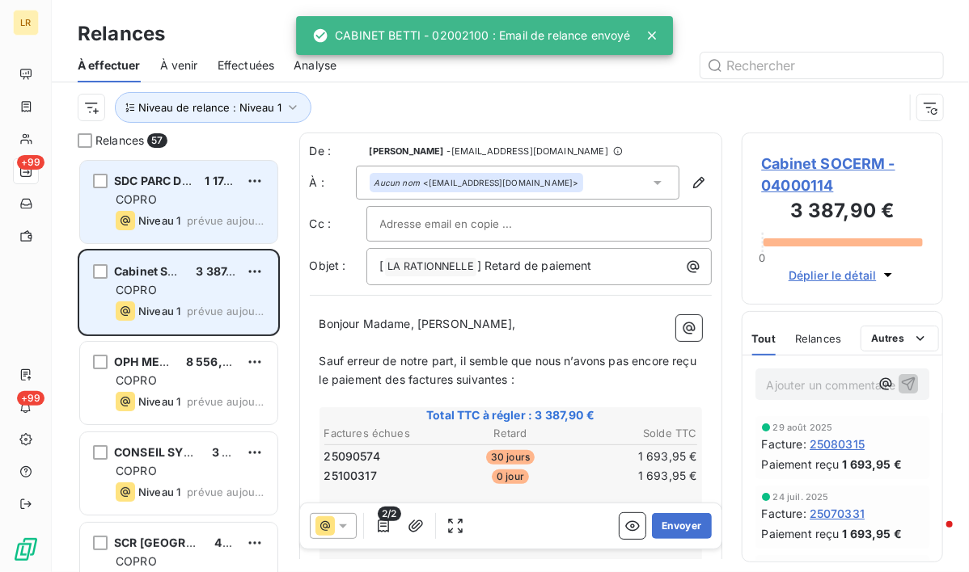
click at [184, 204] on div "COPRO" at bounding box center [190, 200] width 149 height 16
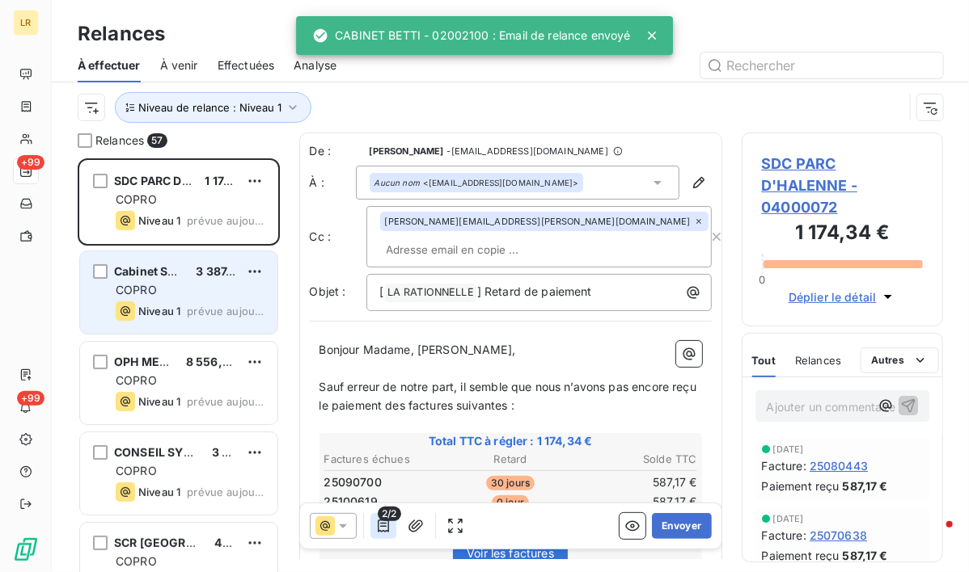
click at [382, 524] on icon "button" at bounding box center [383, 526] width 16 height 16
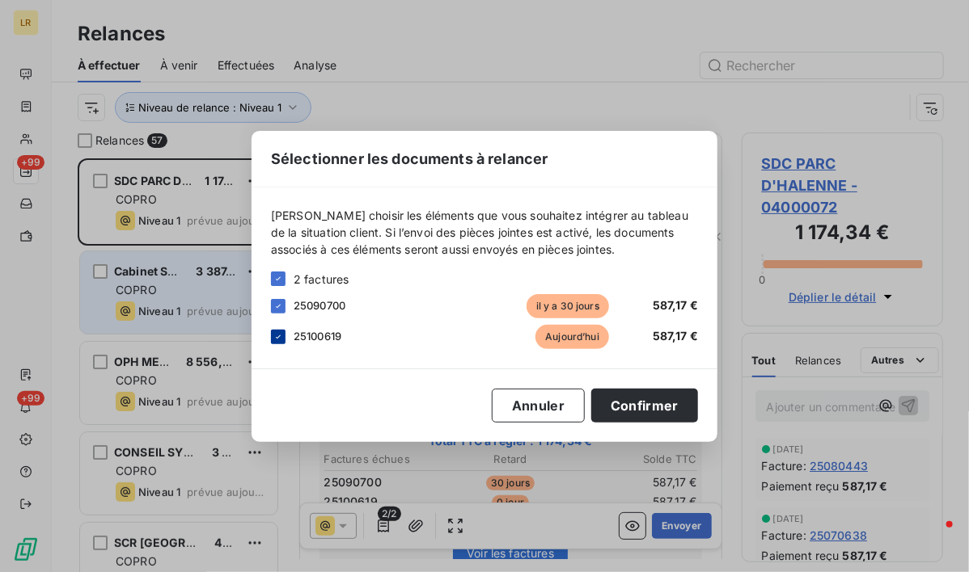
click at [281, 332] on icon at bounding box center [278, 337] width 10 height 10
click at [661, 402] on button "Confirmer" at bounding box center [644, 406] width 107 height 34
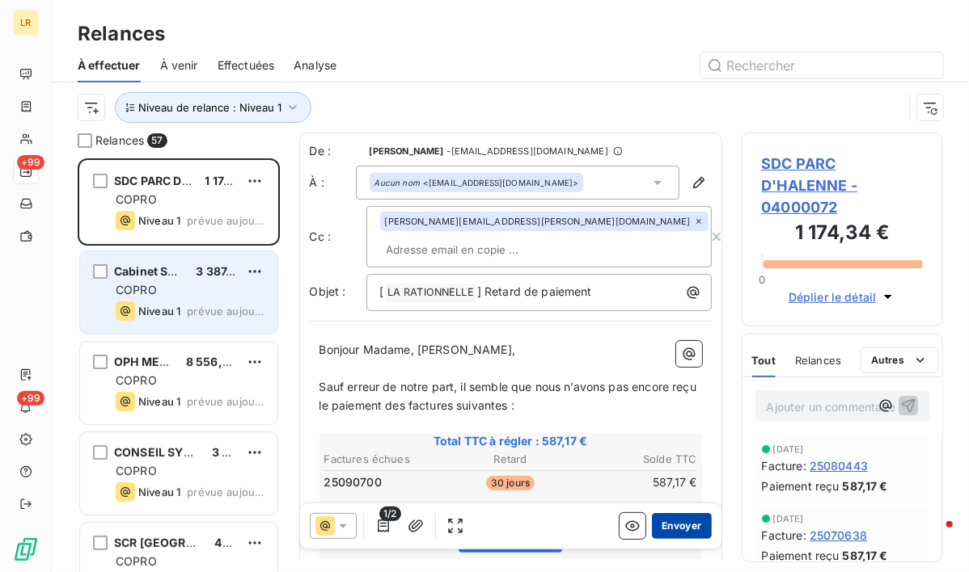
click at [668, 525] on button "Envoyer" at bounding box center [681, 526] width 59 height 26
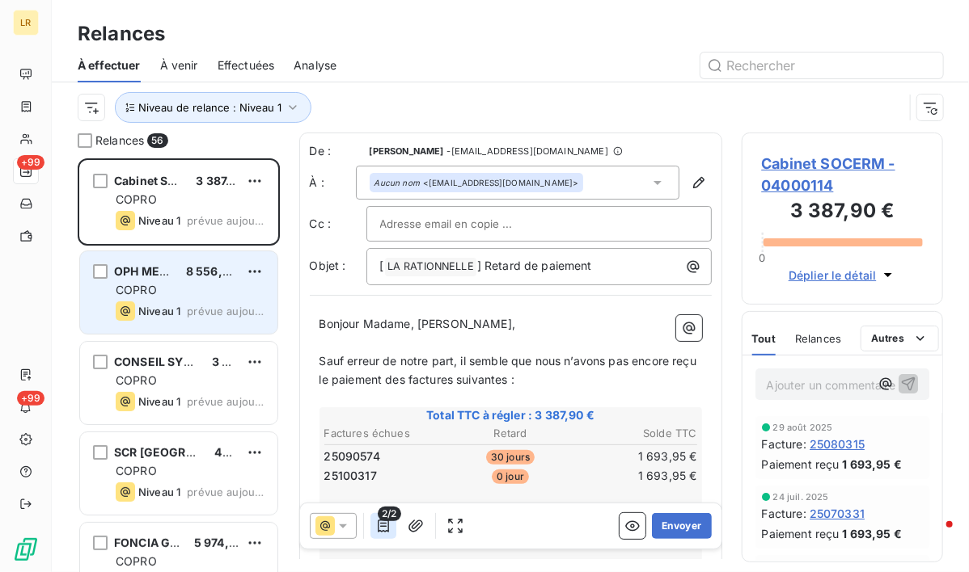
click at [382, 527] on icon "button" at bounding box center [383, 526] width 16 height 16
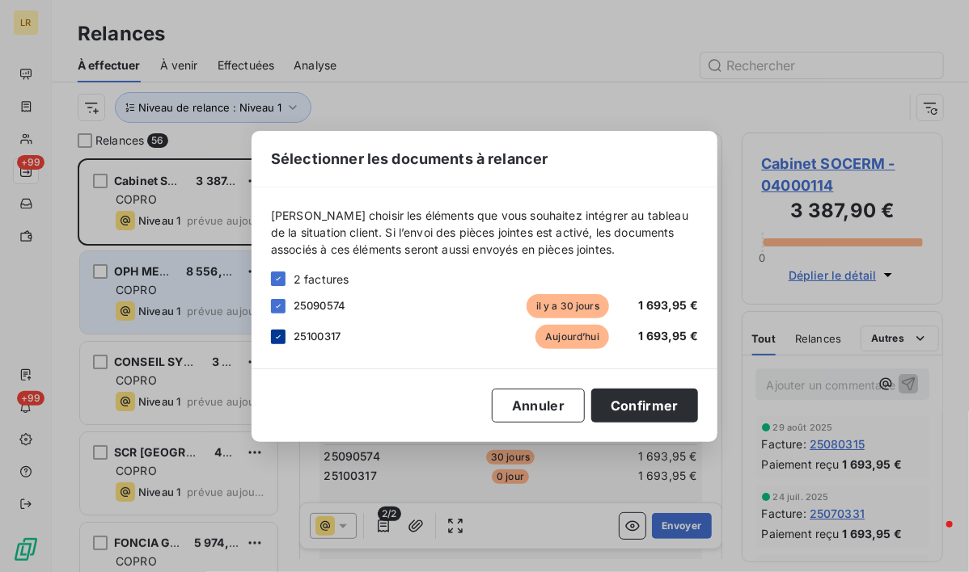
click at [277, 333] on icon at bounding box center [278, 337] width 10 height 10
click at [665, 408] on button "Confirmer" at bounding box center [644, 406] width 107 height 34
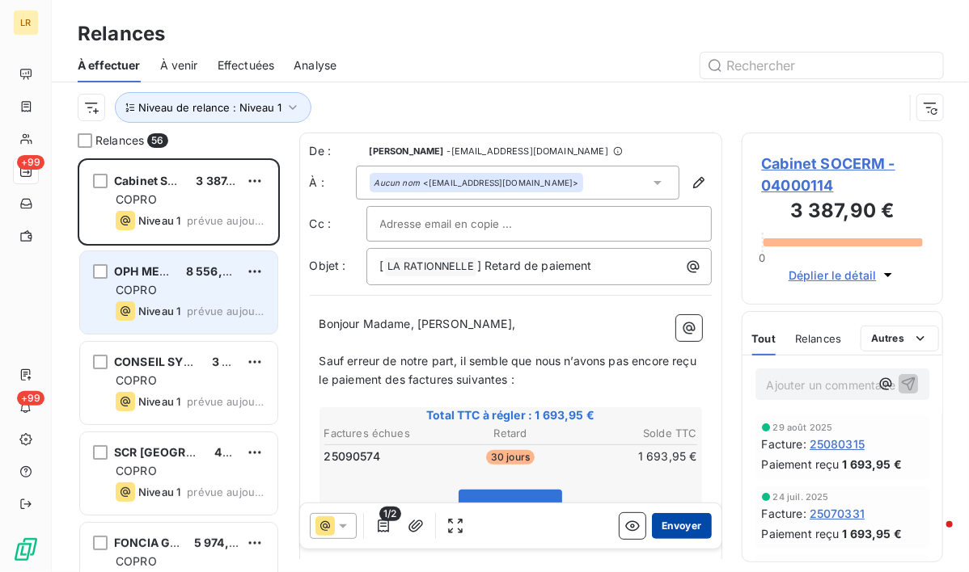
click at [677, 521] on button "Envoyer" at bounding box center [681, 526] width 59 height 26
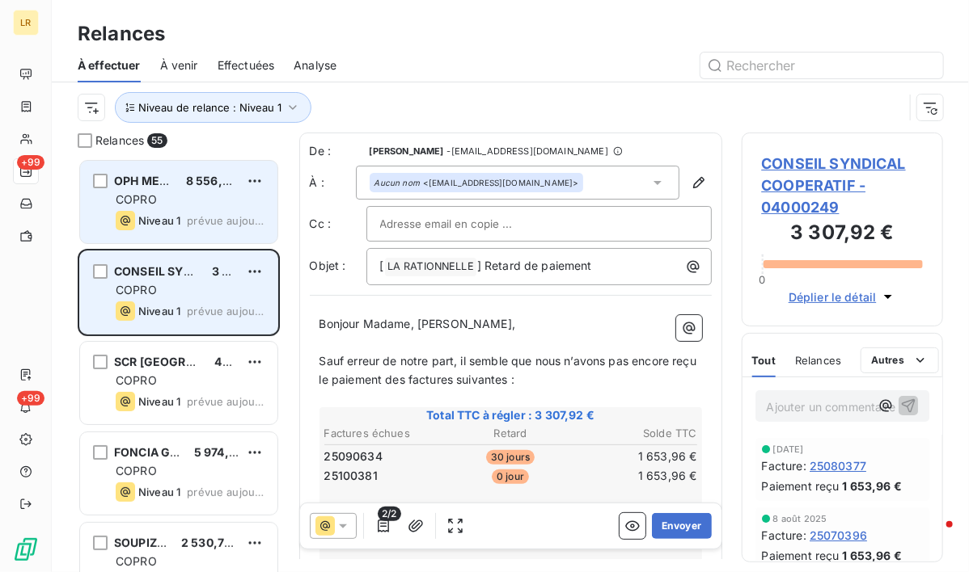
click at [158, 204] on div "COPRO" at bounding box center [190, 200] width 149 height 16
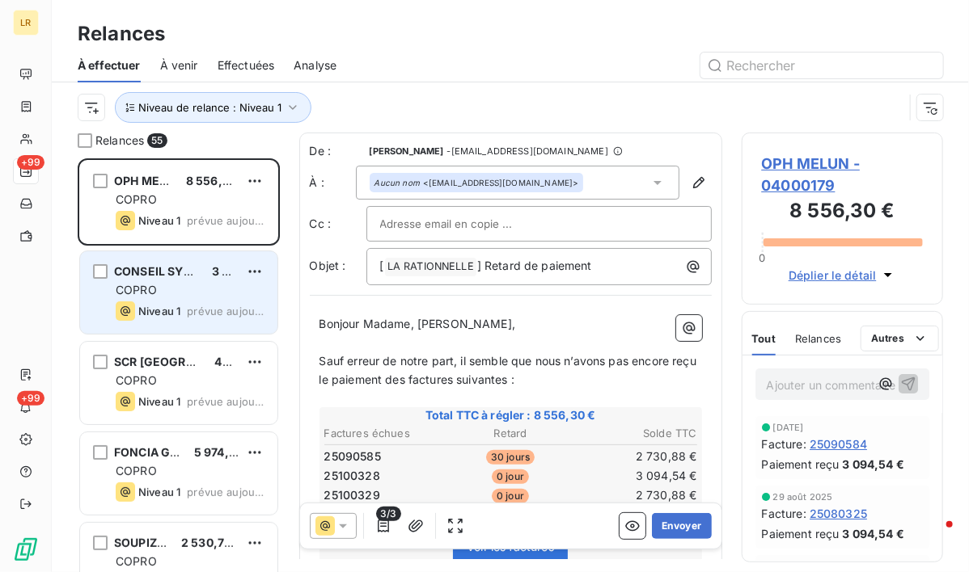
click at [343, 524] on icon at bounding box center [343, 526] width 16 height 16
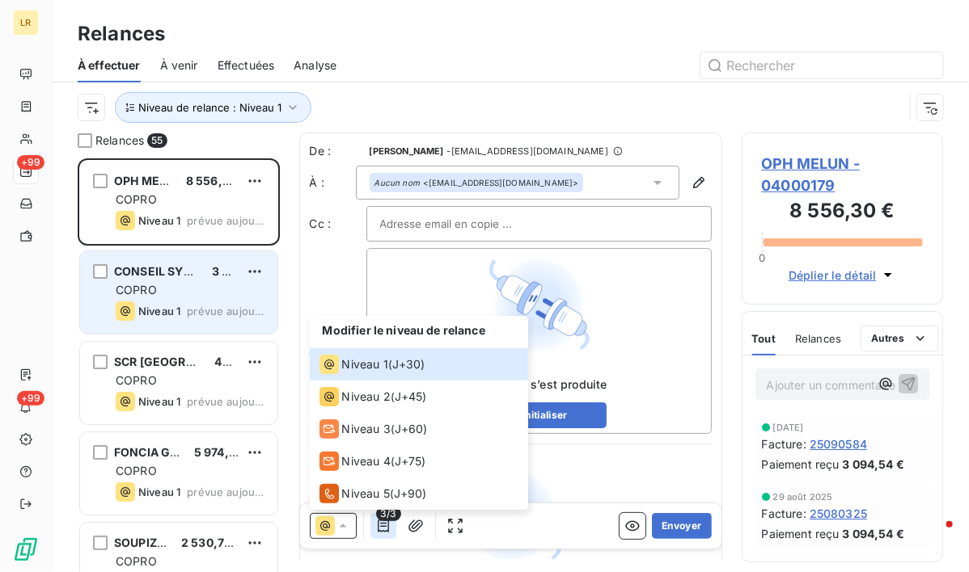
click at [390, 525] on button "button" at bounding box center [383, 526] width 26 height 26
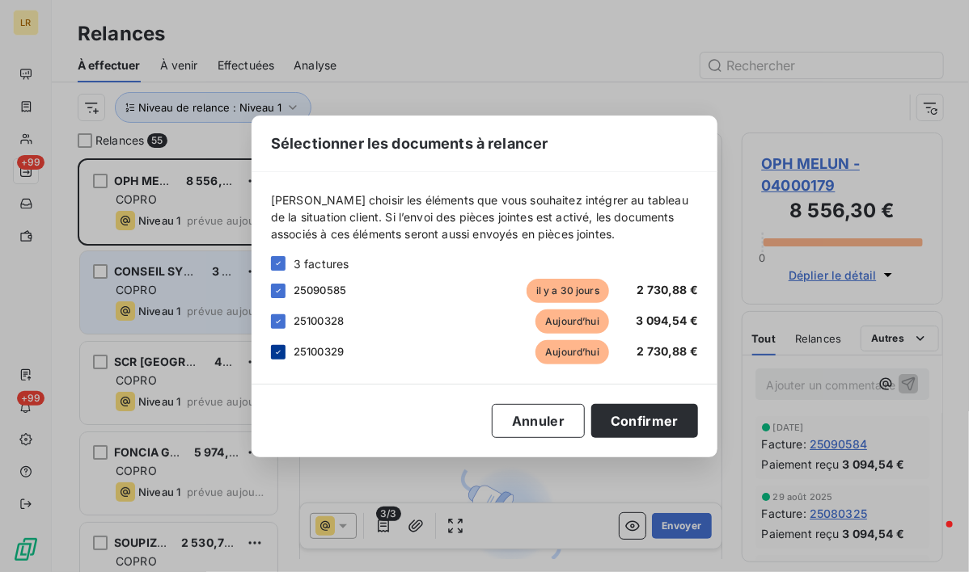
click at [277, 348] on icon at bounding box center [278, 353] width 10 height 10
click at [277, 319] on icon at bounding box center [278, 322] width 10 height 10
click at [644, 416] on button "Confirmer" at bounding box center [644, 421] width 107 height 34
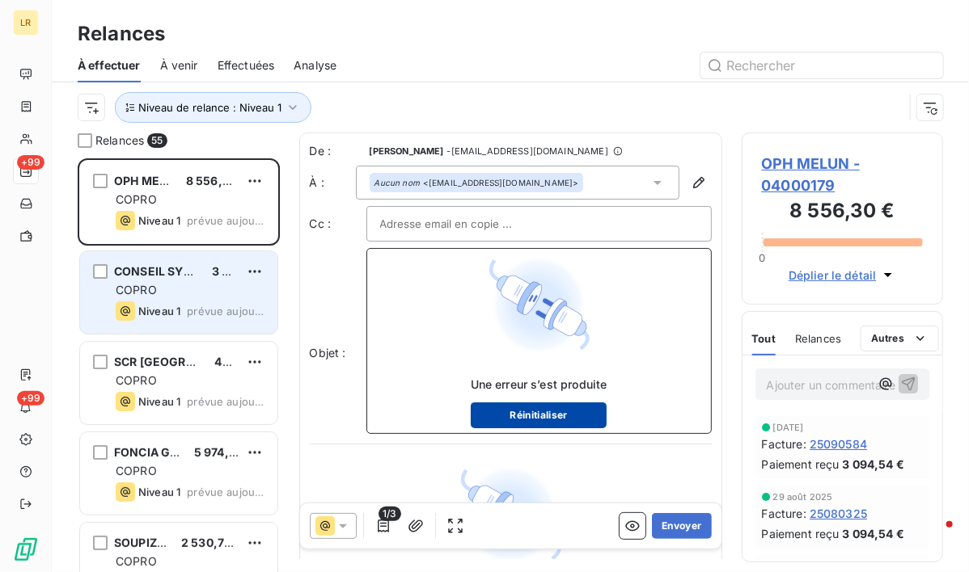
click at [517, 410] on button "Réinitialiser" at bounding box center [539, 416] width 137 height 26
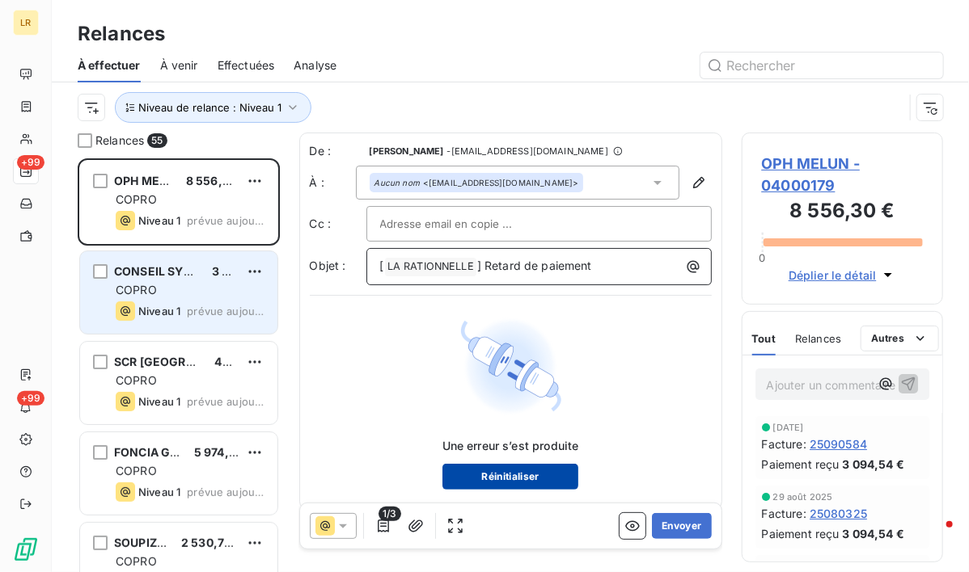
click at [518, 479] on button "Réinitialiser" at bounding box center [510, 477] width 137 height 26
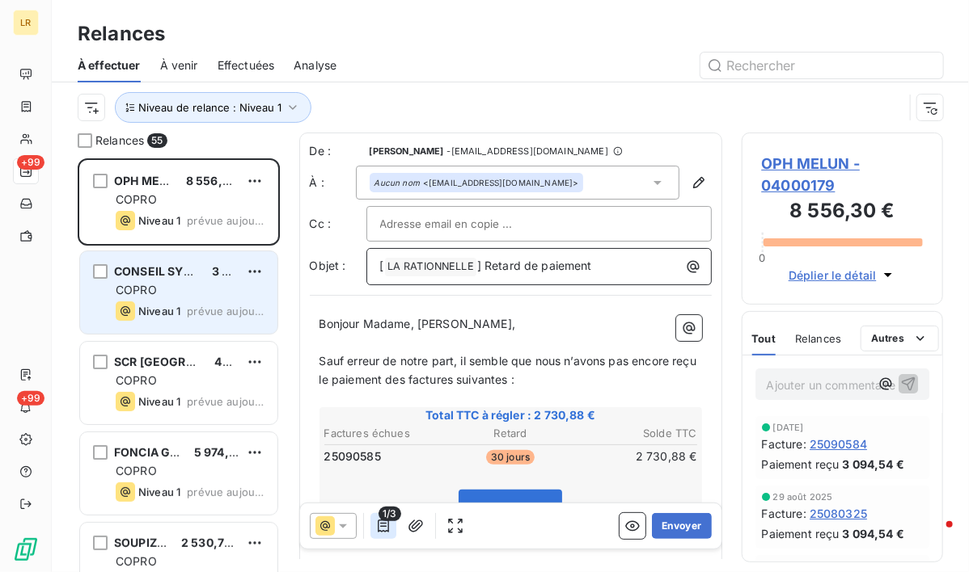
click at [380, 529] on icon "button" at bounding box center [383, 526] width 16 height 16
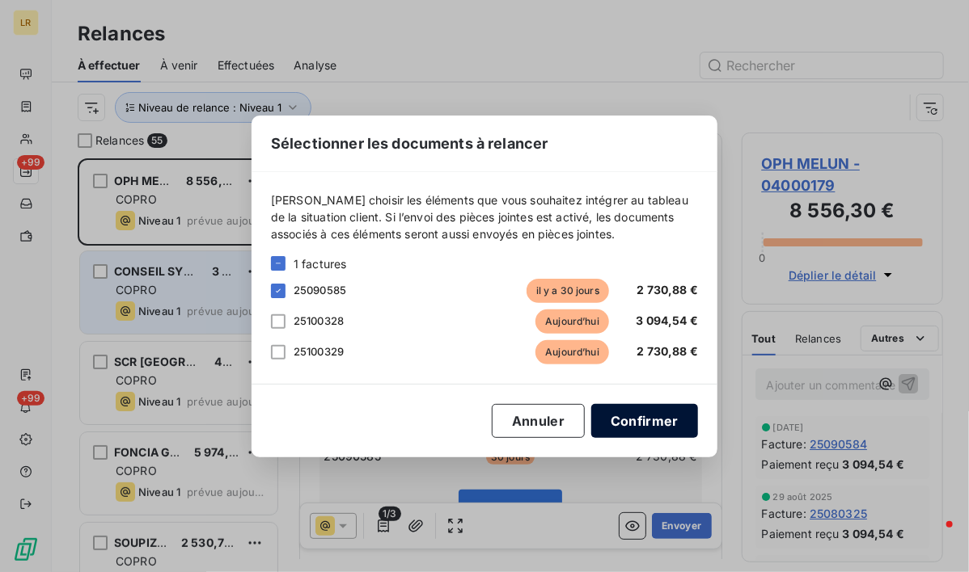
click at [663, 416] on button "Confirmer" at bounding box center [644, 421] width 107 height 34
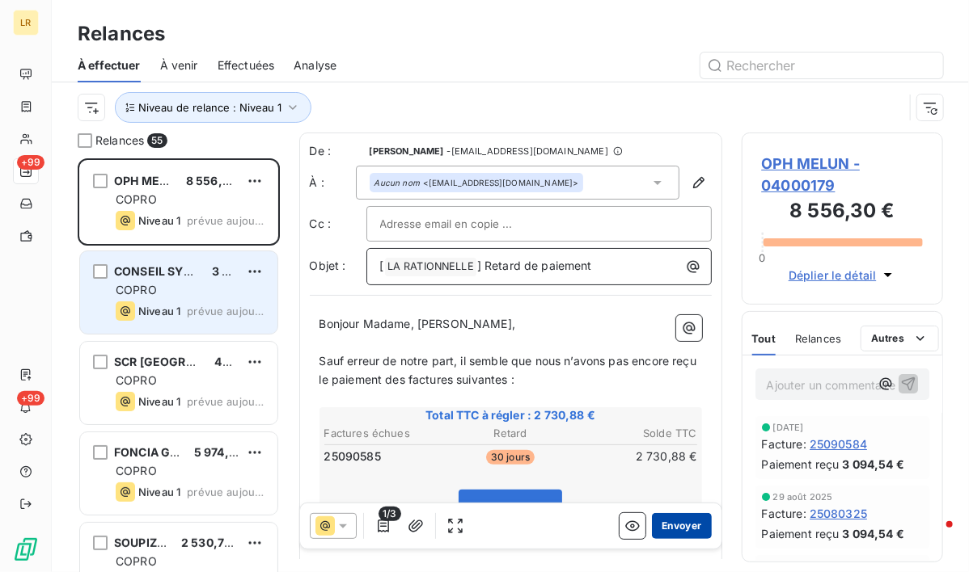
click at [680, 525] on button "Envoyer" at bounding box center [681, 526] width 59 height 26
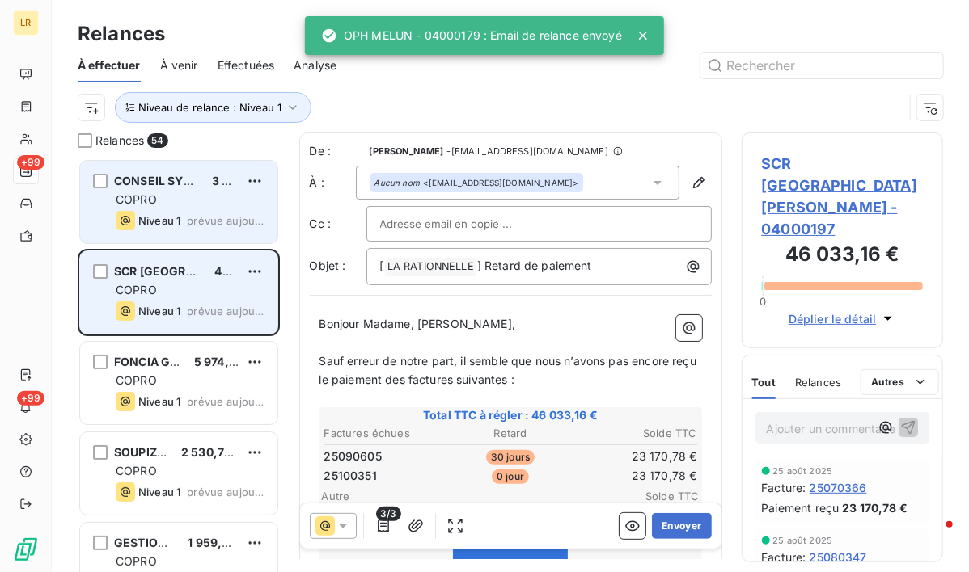
click at [253, 195] on div "COPRO" at bounding box center [190, 200] width 149 height 16
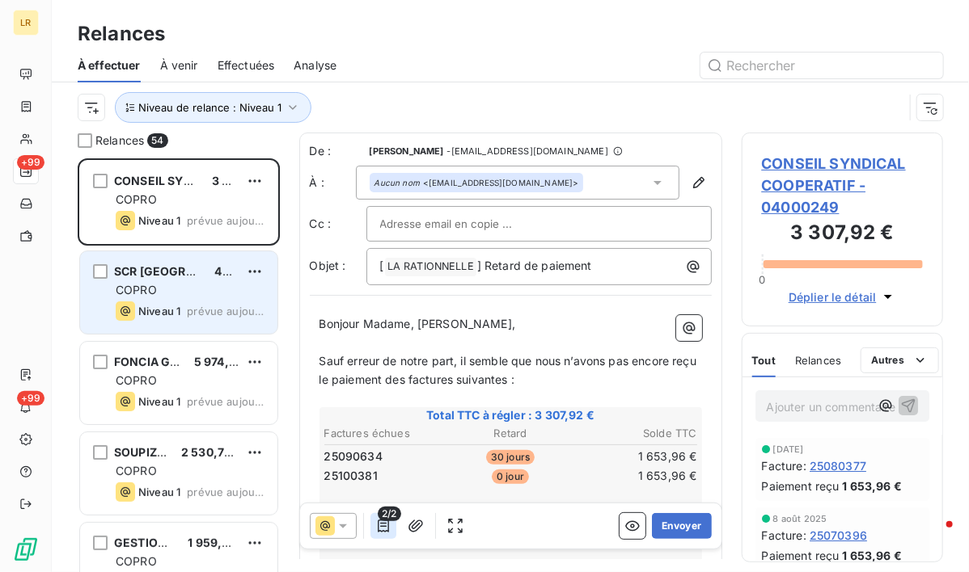
click at [378, 525] on icon "button" at bounding box center [383, 526] width 11 height 13
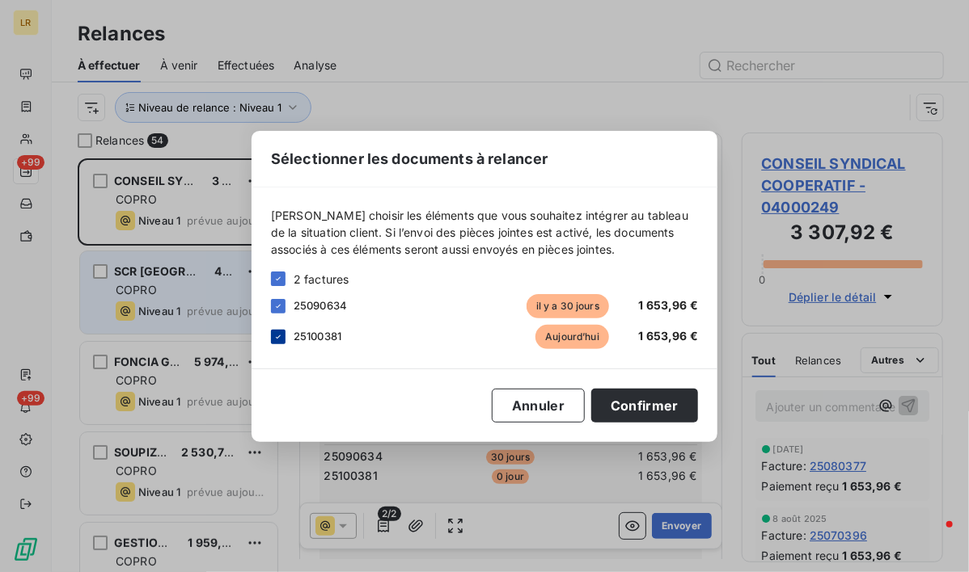
click at [278, 332] on icon at bounding box center [278, 337] width 10 height 10
click at [638, 403] on button "Confirmer" at bounding box center [644, 406] width 107 height 34
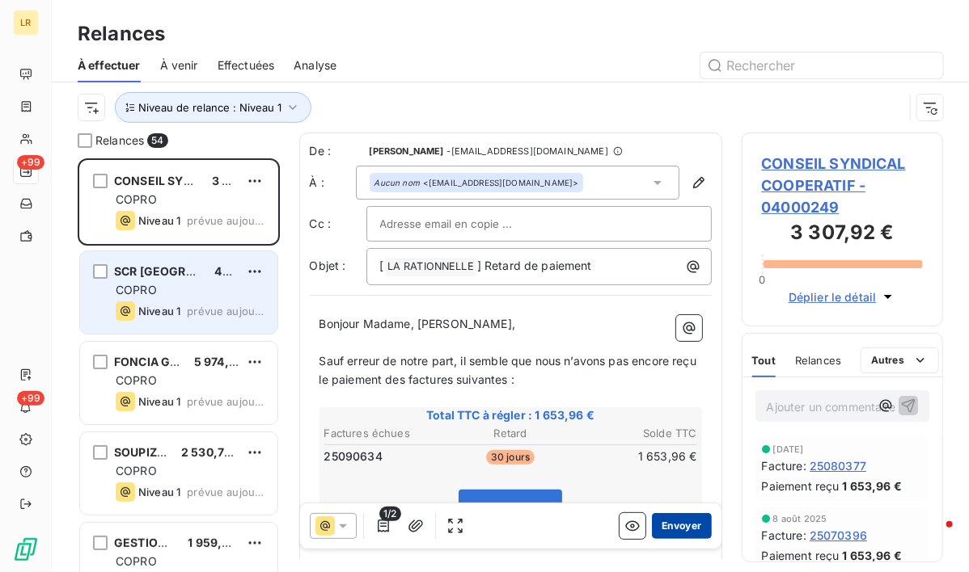
click at [666, 529] on button "Envoyer" at bounding box center [681, 526] width 59 height 26
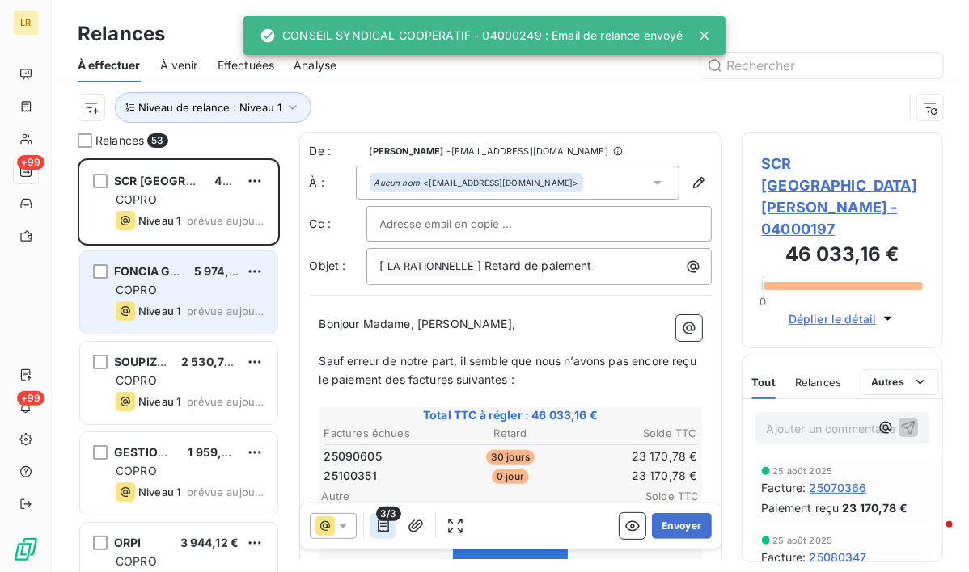
click at [385, 525] on icon "button" at bounding box center [383, 526] width 16 height 16
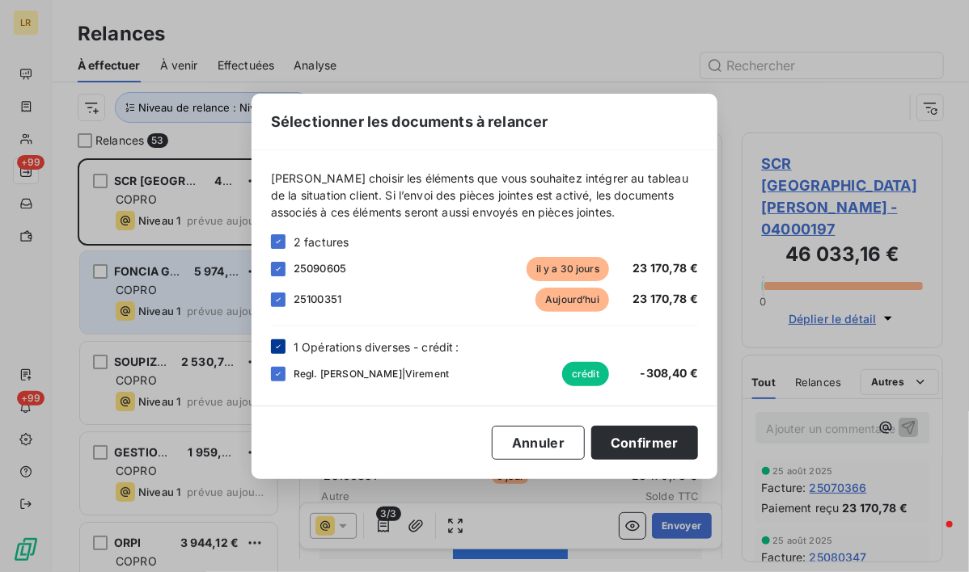
click at [283, 346] on div at bounding box center [278, 347] width 15 height 15
click at [281, 300] on icon at bounding box center [278, 300] width 10 height 10
click at [281, 268] on icon at bounding box center [278, 269] width 10 height 10
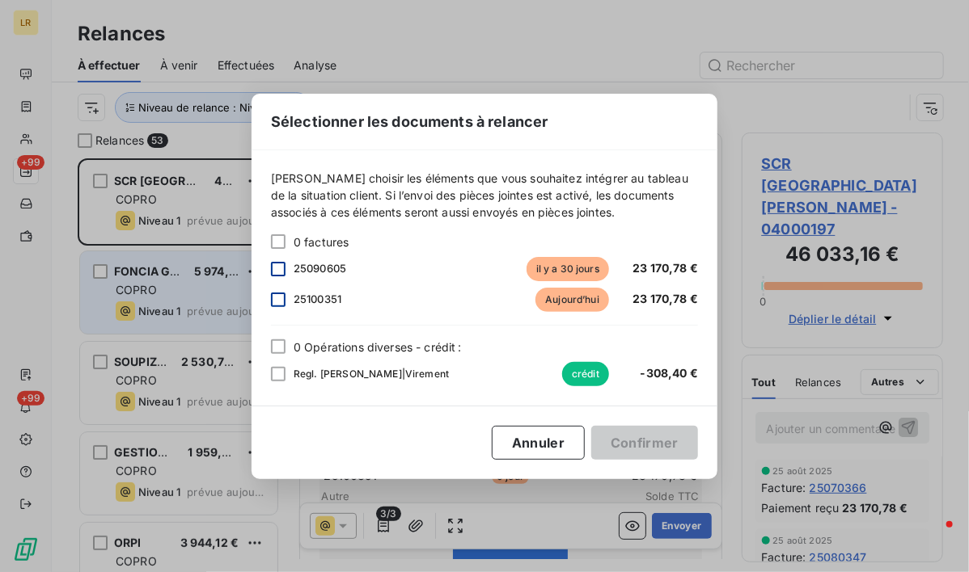
click at [155, 196] on div "Sélectionner les documents à relancer [PERSON_NAME] choisir les éléments que vo…" at bounding box center [484, 286] width 969 height 572
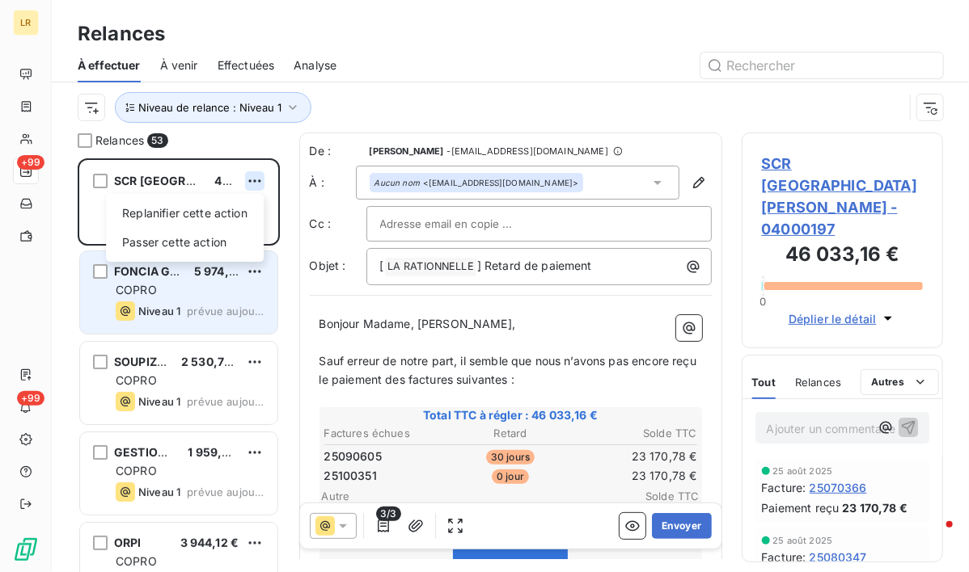
click at [251, 174] on html "LR +99 +99 Relances À effectuer À venir Effectuées Analyse Niveau de relance : …" at bounding box center [484, 286] width 969 height 572
click at [190, 242] on div "Passer cette action" at bounding box center [184, 243] width 145 height 26
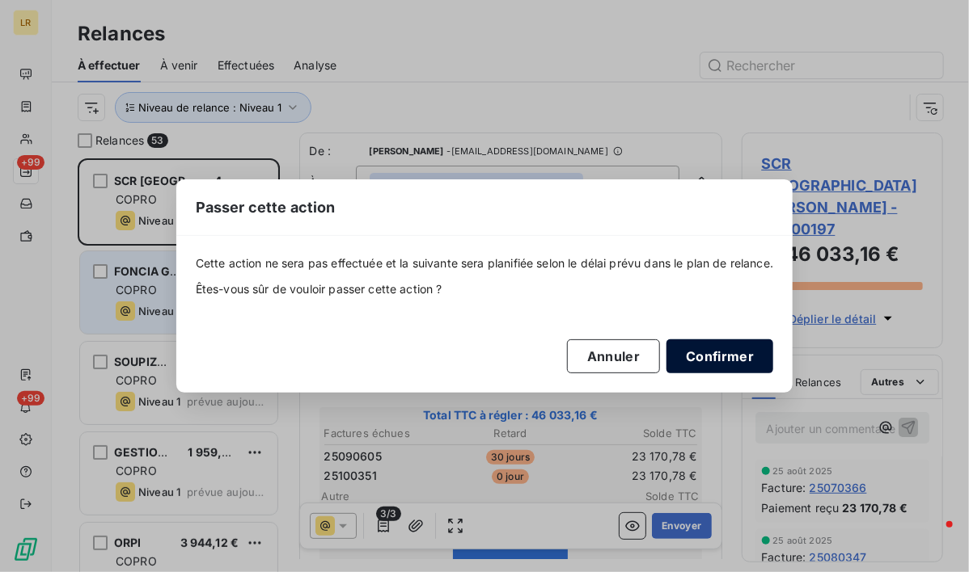
click at [720, 355] on button "Confirmer" at bounding box center [719, 357] width 107 height 34
